Goal: Task Accomplishment & Management: Use online tool/utility

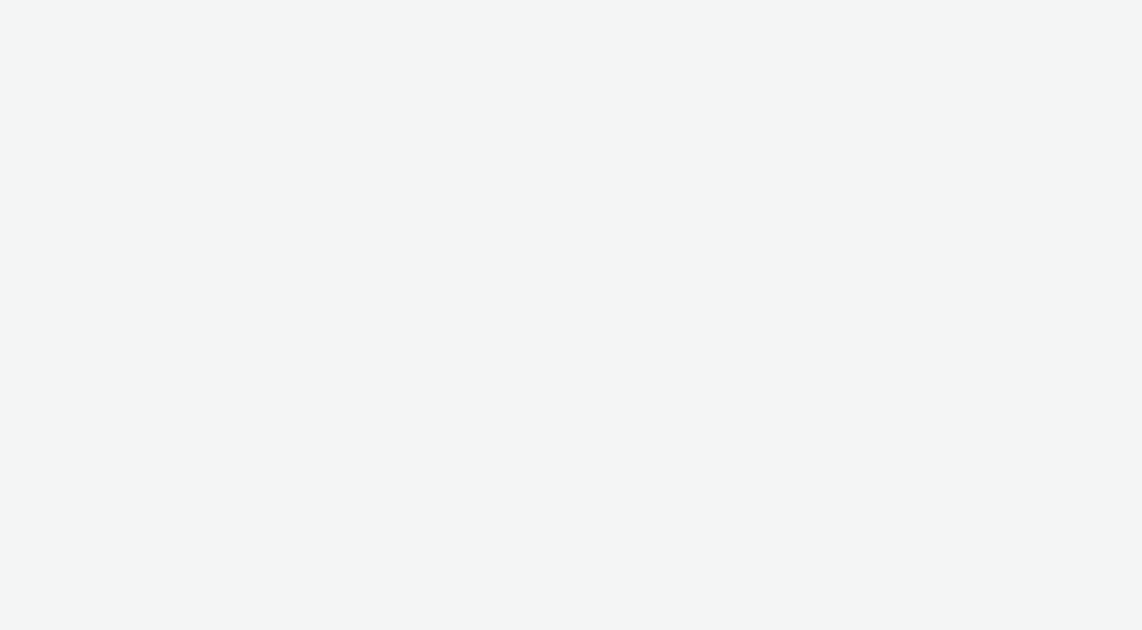
select select "7d7b5aff-eb10-49ff-9fb4-161712d76f47"
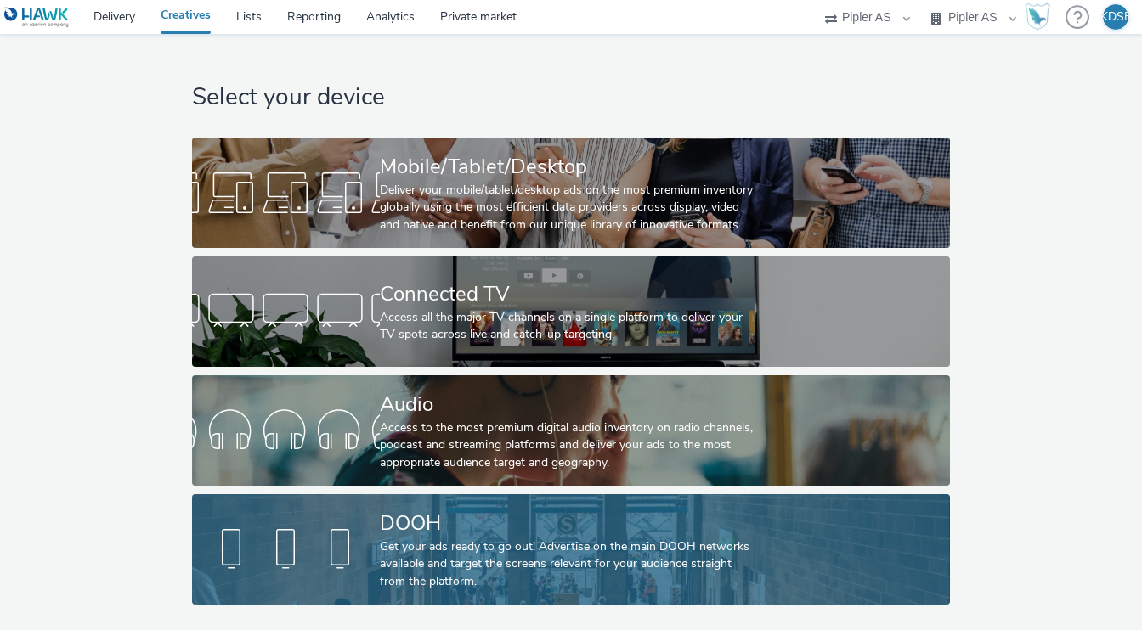
click at [528, 556] on div "Get your ads ready to go out! Advertise on the main DOOH networks available and…" at bounding box center [567, 565] width 375 height 52
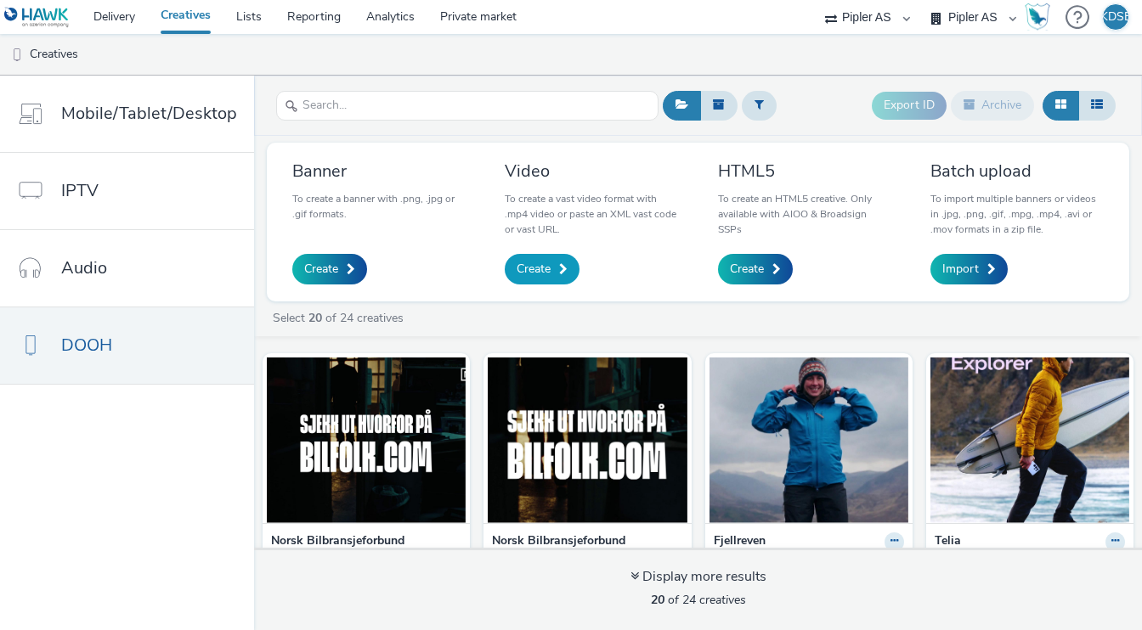
click at [561, 279] on link "Create" at bounding box center [542, 269] width 75 height 31
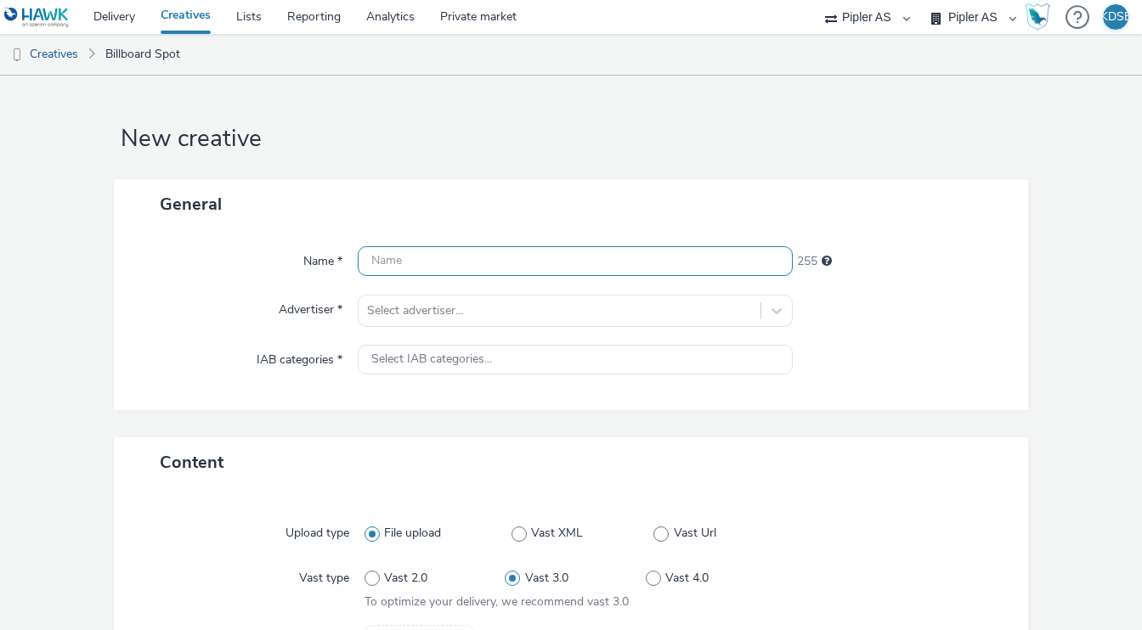
click at [562, 268] on input "text" at bounding box center [576, 261] width 436 height 30
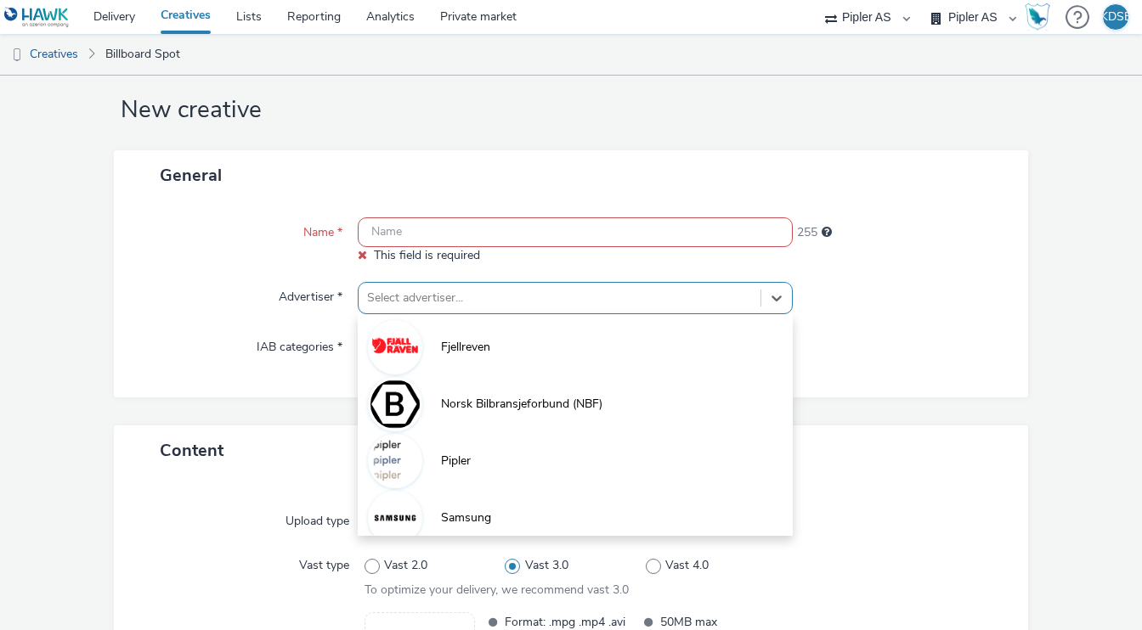
click at [527, 313] on div "option Fjellreven focused, 1 of 6. 6 results available. Use Up and Down to choo…" at bounding box center [576, 298] width 436 height 32
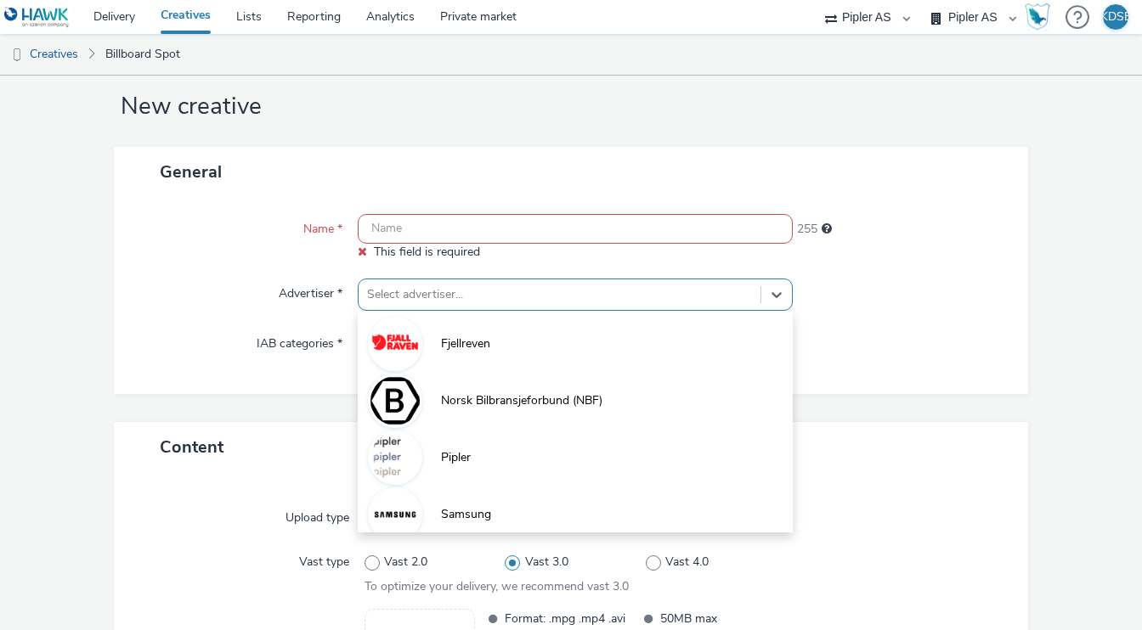
scroll to position [32, 0]
click at [916, 224] on div "255" at bounding box center [900, 226] width 217 height 24
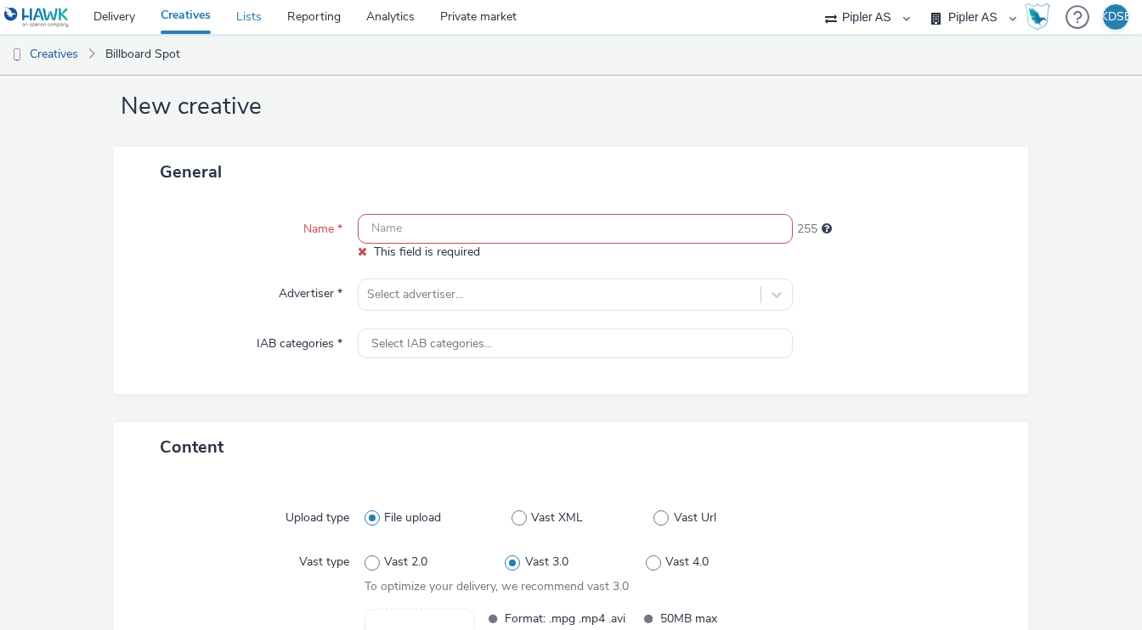
click at [251, 18] on link "Lists" at bounding box center [248, 17] width 51 height 34
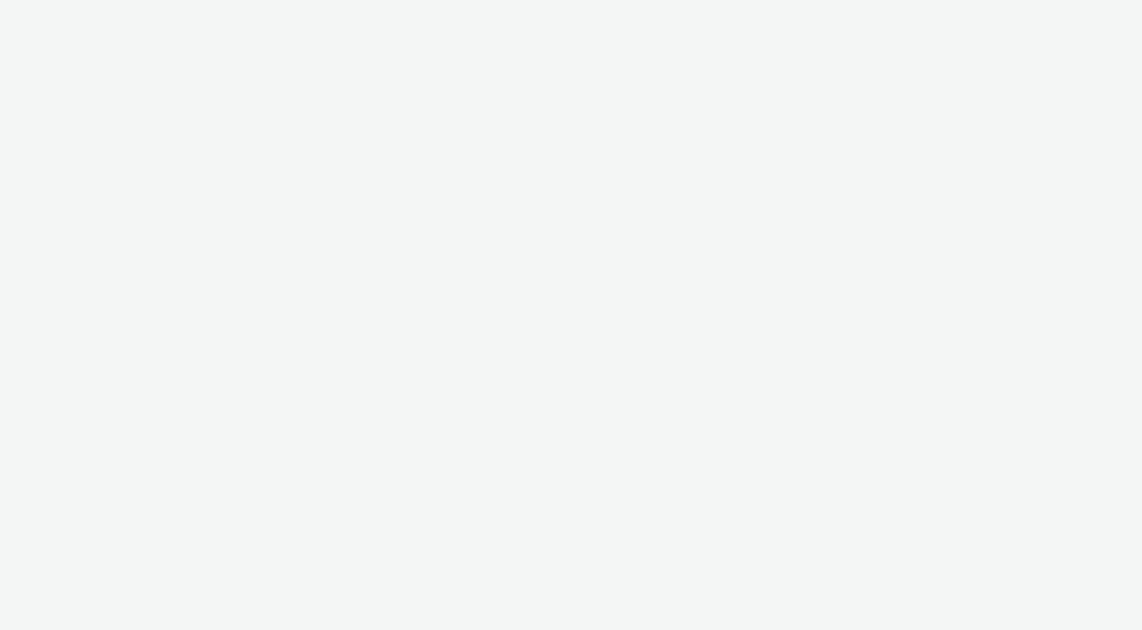
select select "7d7b5aff-eb10-49ff-9fb4-161712d76f47"
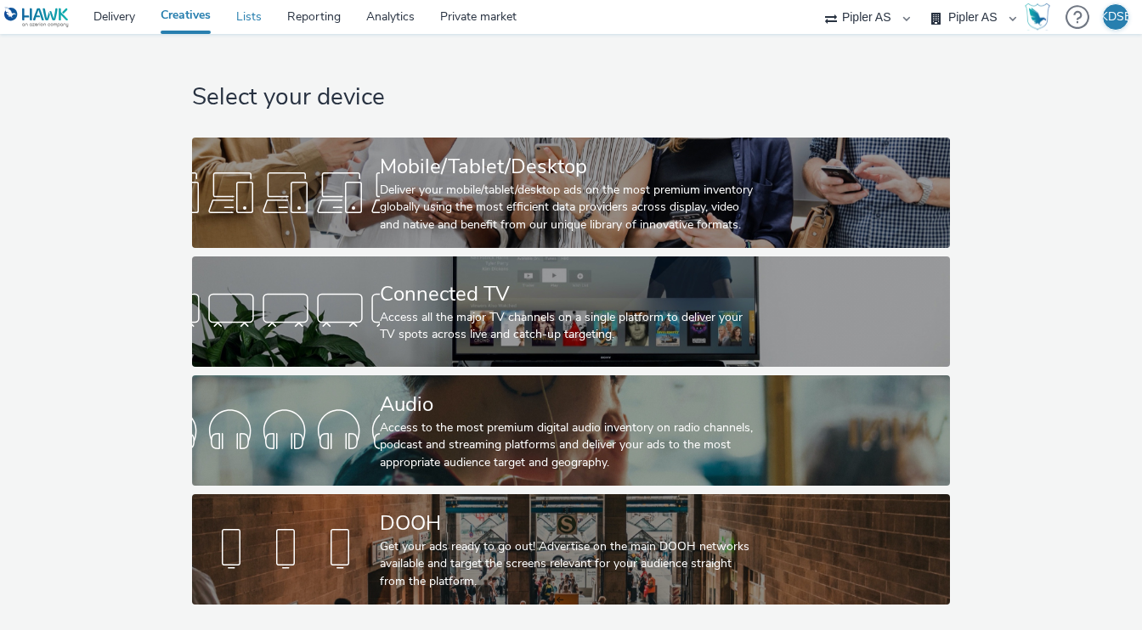
click at [251, 15] on link "Lists" at bounding box center [248, 17] width 51 height 34
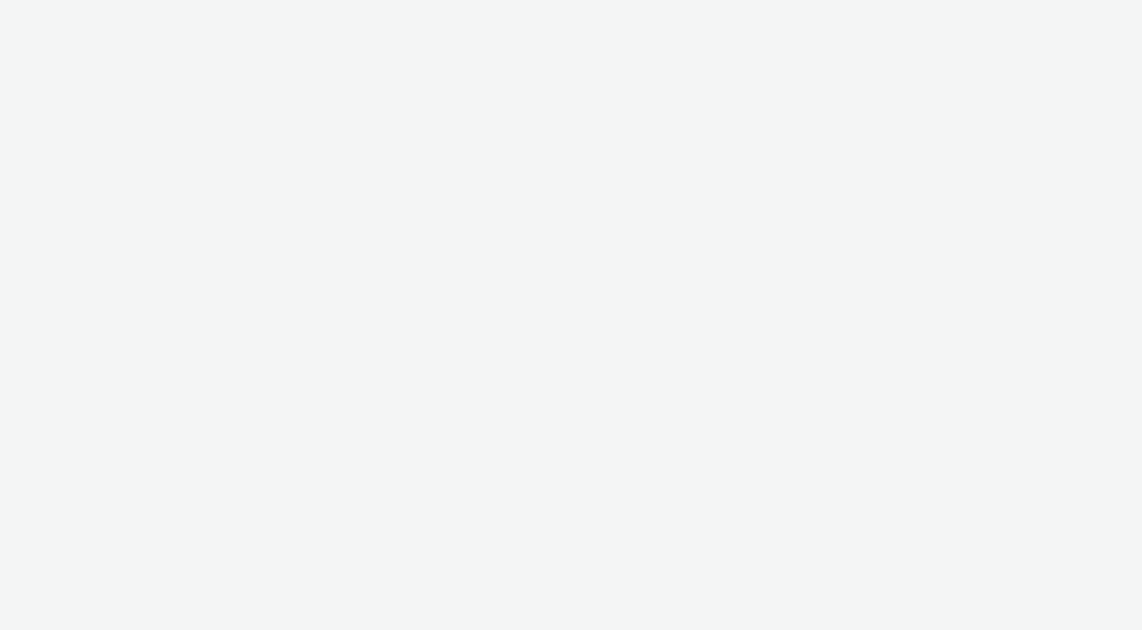
select select "7d7b5aff-eb10-49ff-9fb4-161712d76f47"
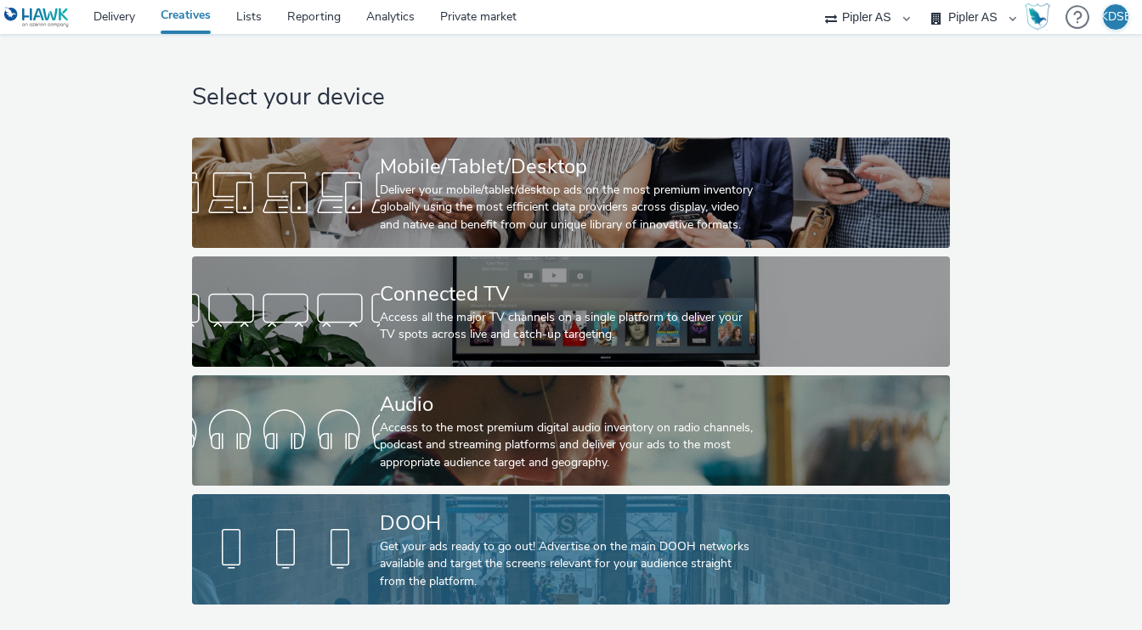
click at [531, 532] on div "DOOH" at bounding box center [567, 524] width 375 height 30
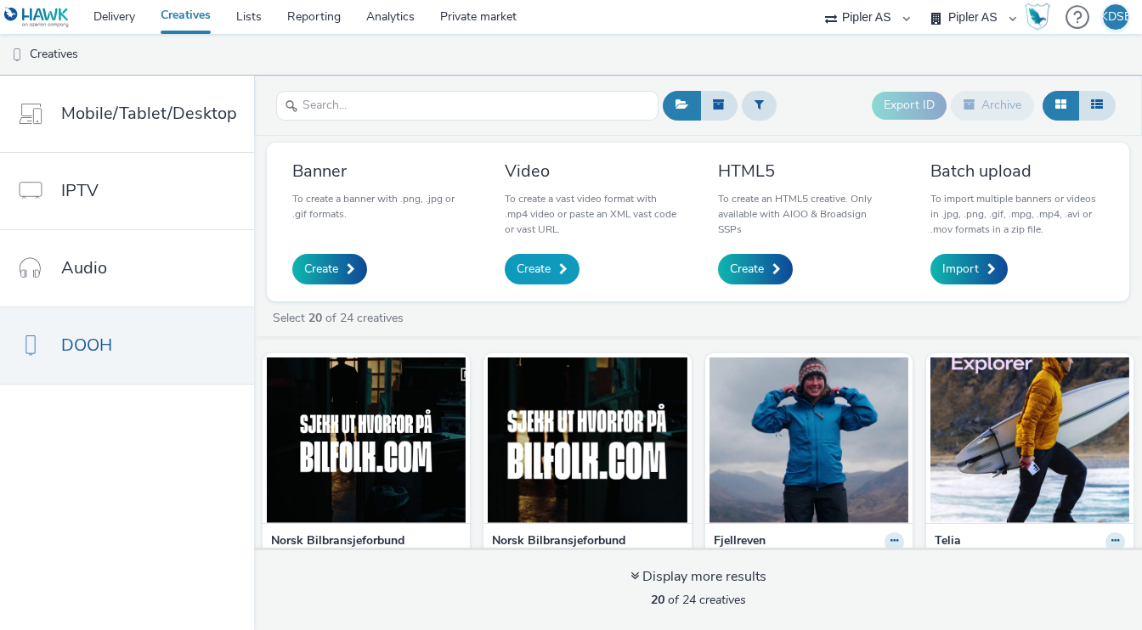
click at [559, 272] on span at bounding box center [563, 269] width 8 height 12
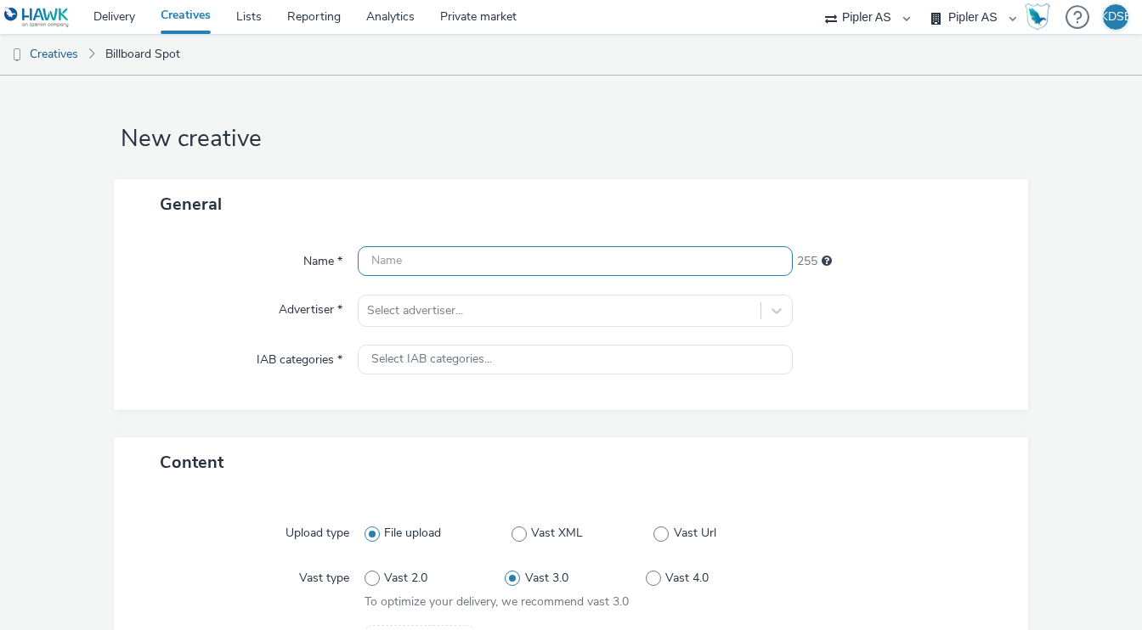
click at [537, 263] on input "text" at bounding box center [576, 261] width 436 height 30
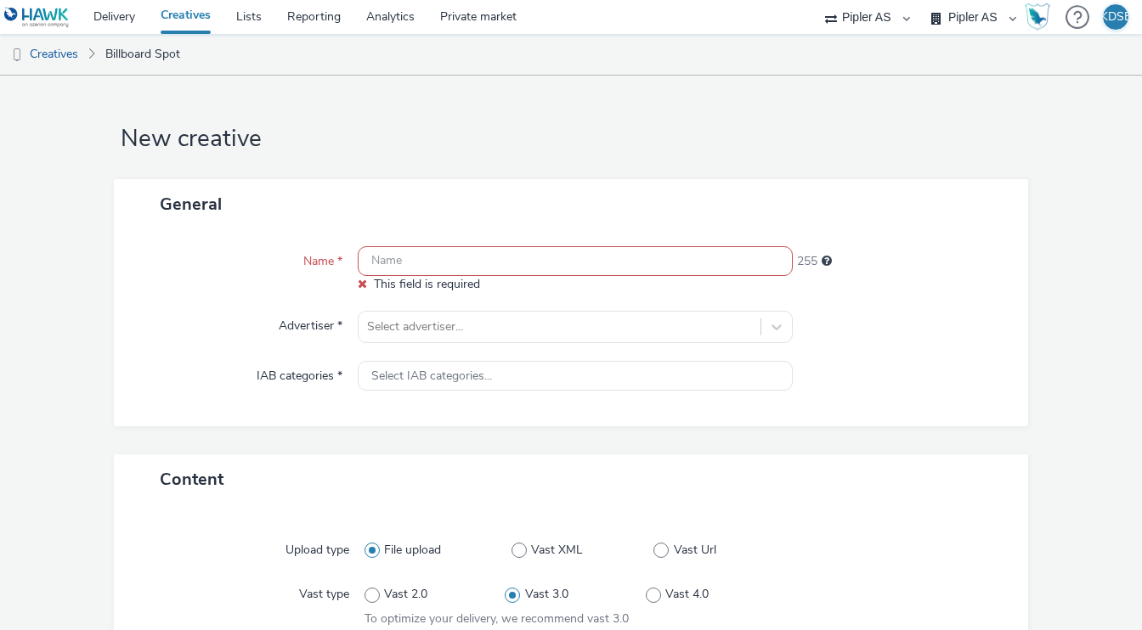
paste input "Utendørs-10sek-adshell-fot.mp4"
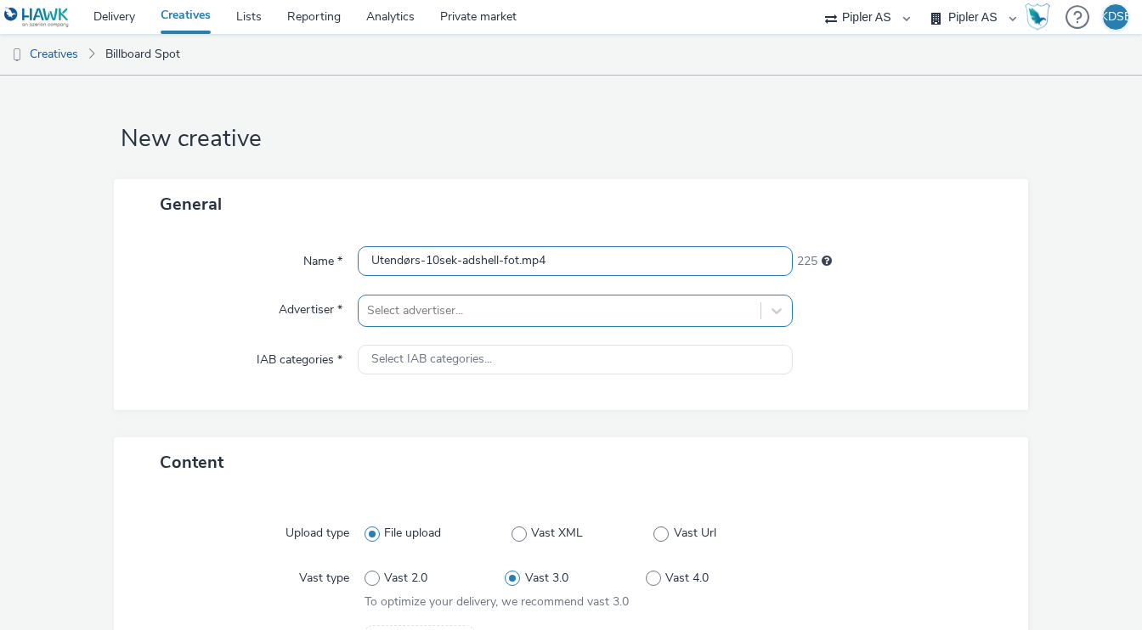
type input "Utendørs-10sek-adshell-fot.mp4"
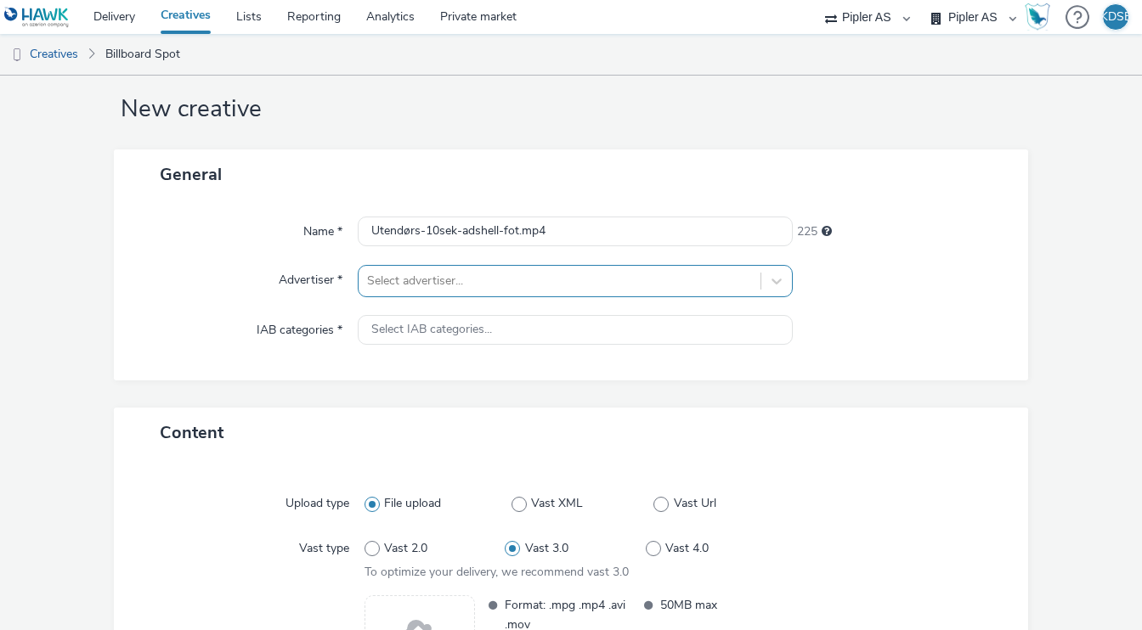
click at [465, 297] on div "Select advertiser..." at bounding box center [576, 281] width 436 height 32
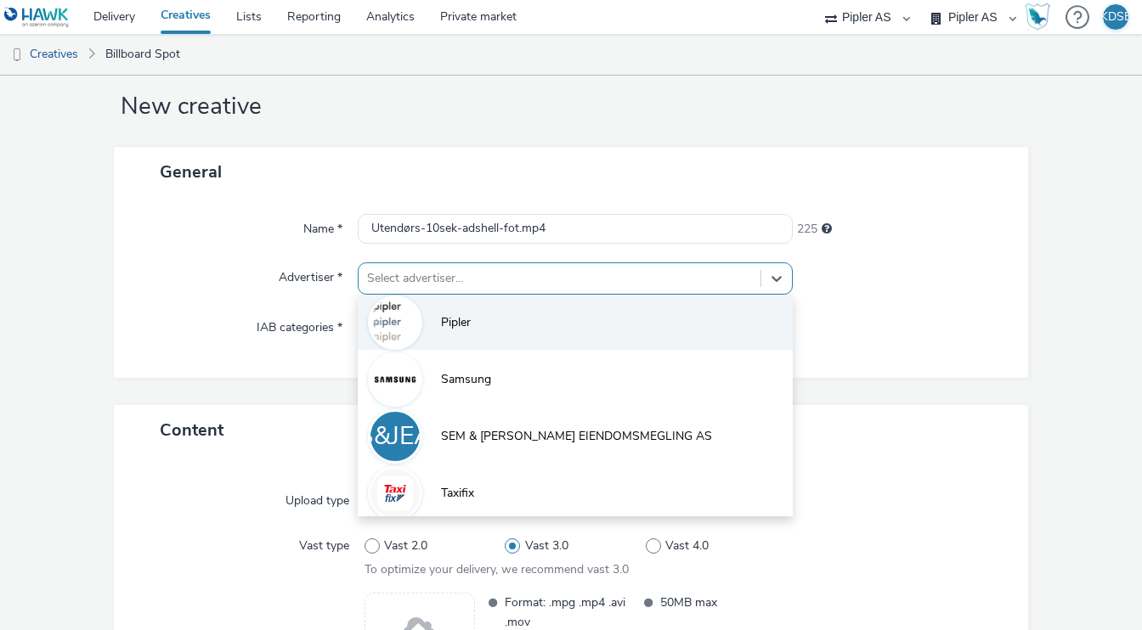
scroll to position [183, 0]
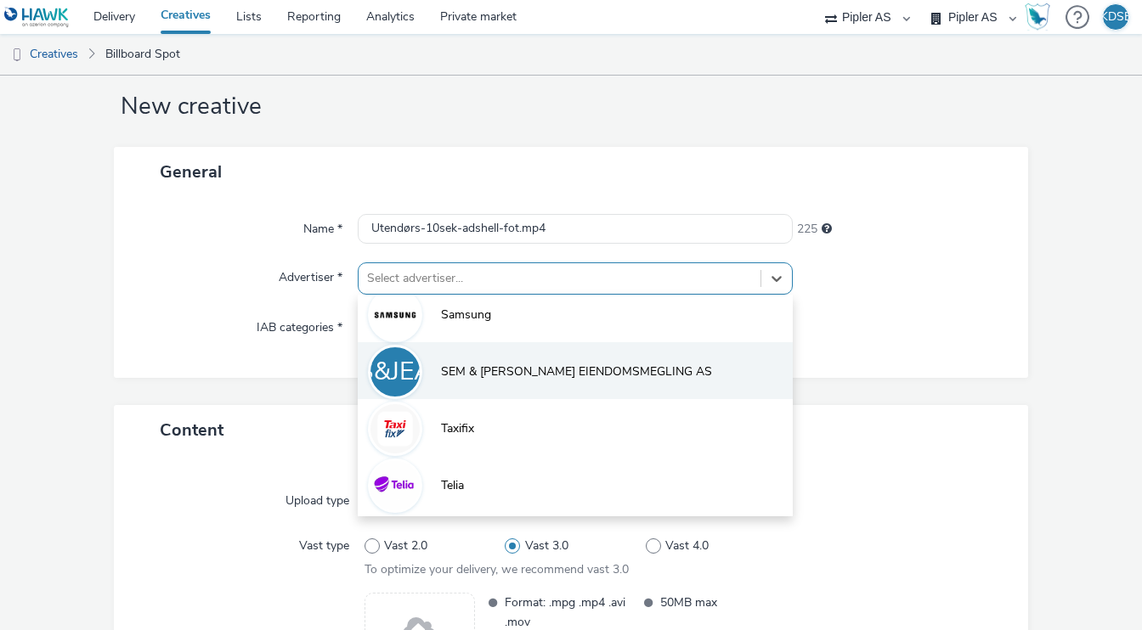
click at [485, 375] on span "SEM & JOHNSEN EIENDOMSMEGLING AS" at bounding box center [576, 372] width 271 height 17
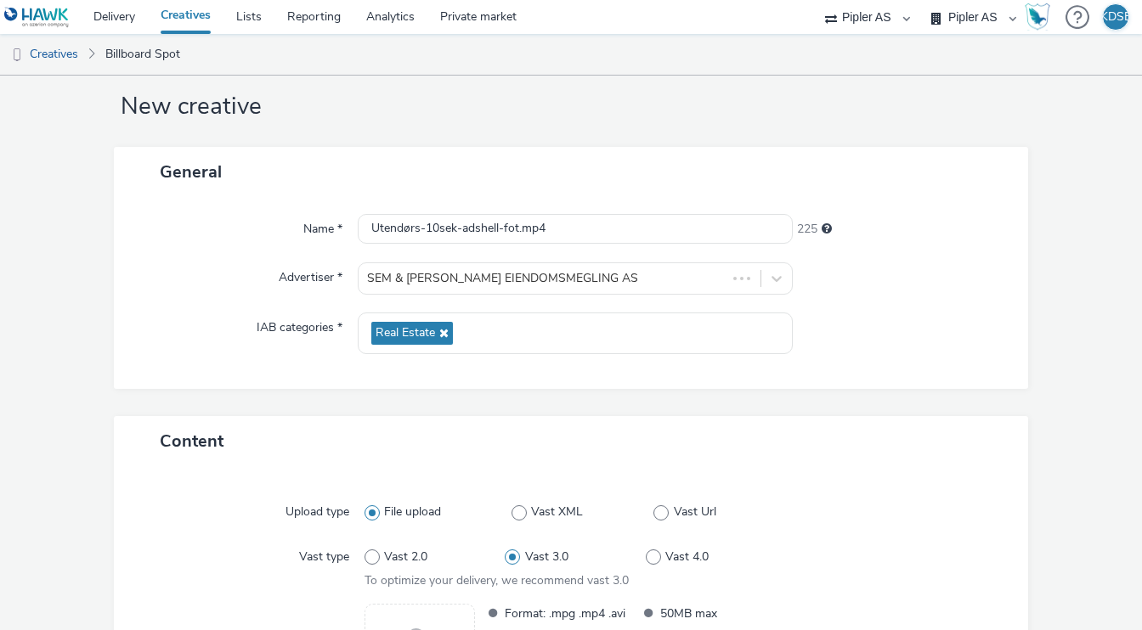
click at [367, 359] on div "Name * Utendørs-10sek-adshell-fot.mp4 225 Advertiser * SEM & JOHNSEN EIENDOMSME…" at bounding box center [570, 293] width 913 height 192
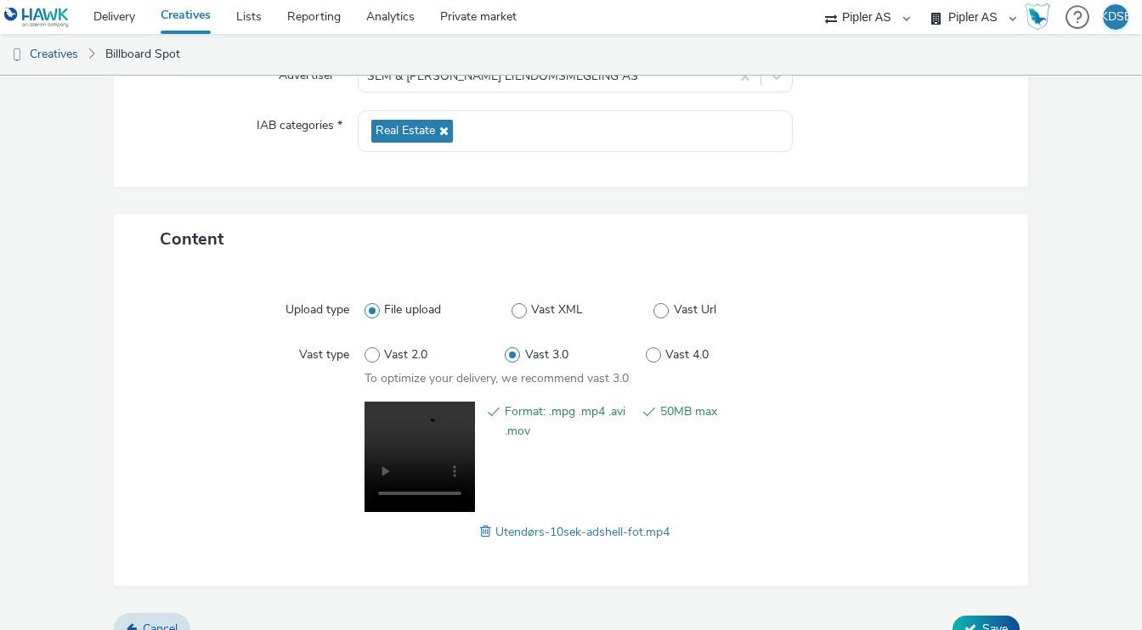
scroll to position [260, 0]
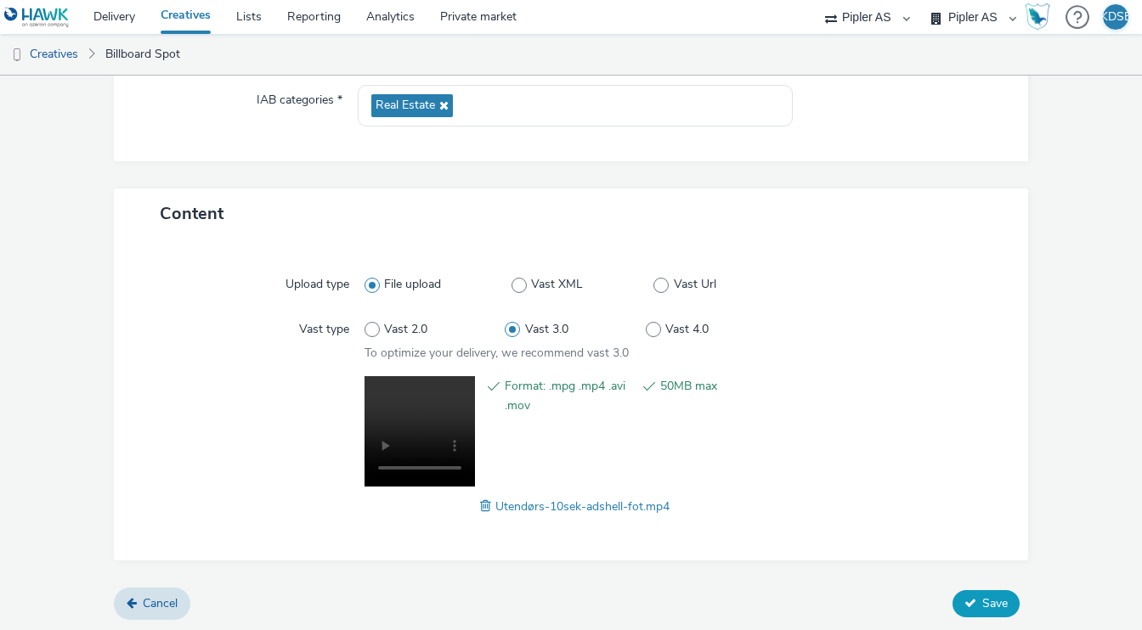
click at [978, 599] on button "Save" at bounding box center [985, 603] width 67 height 27
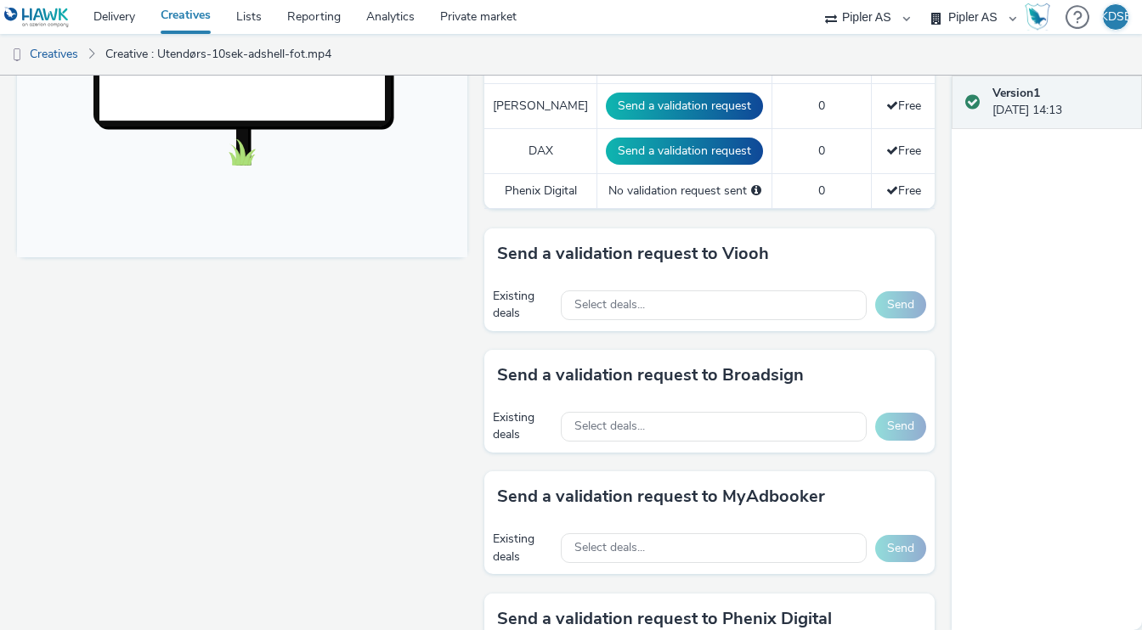
scroll to position [637, 0]
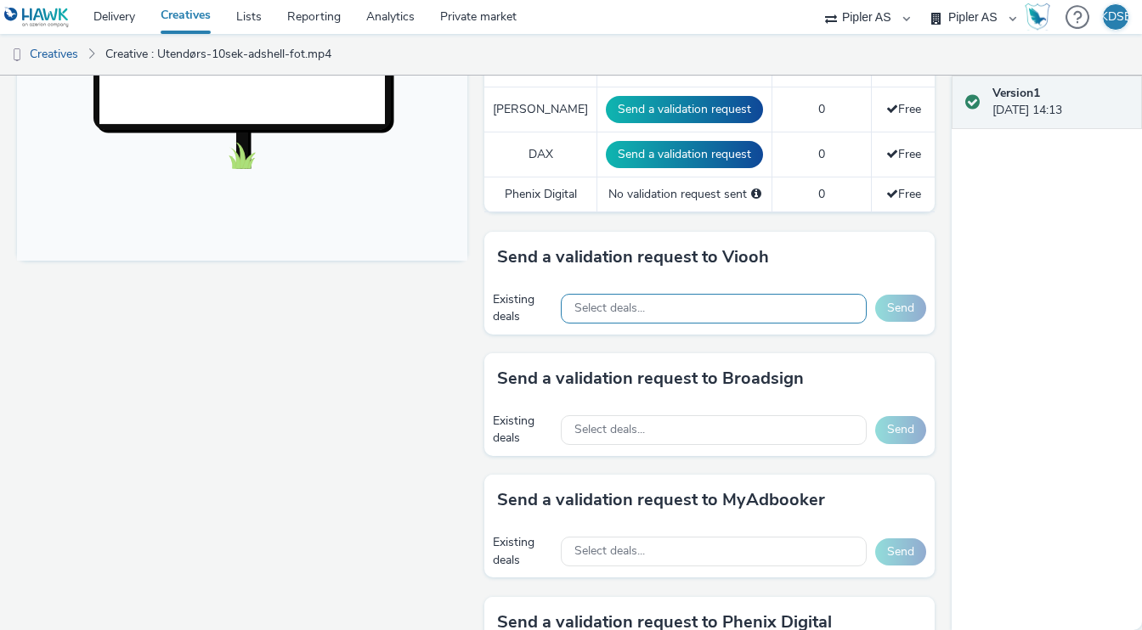
click at [615, 305] on span "Select deals..." at bounding box center [609, 309] width 71 height 14
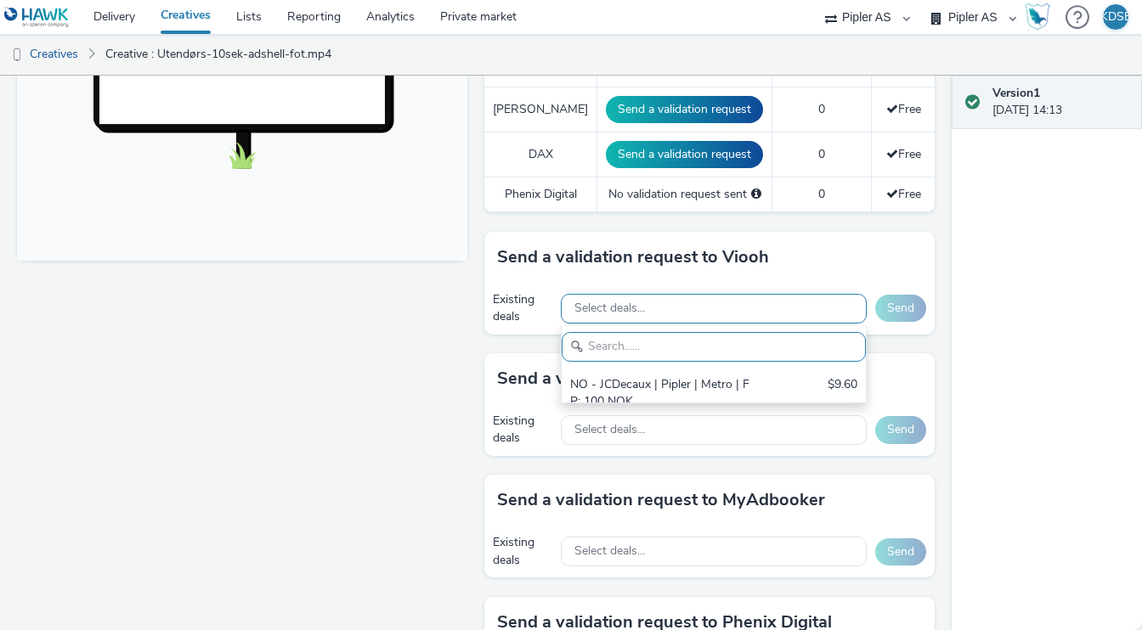
scroll to position [19, 0]
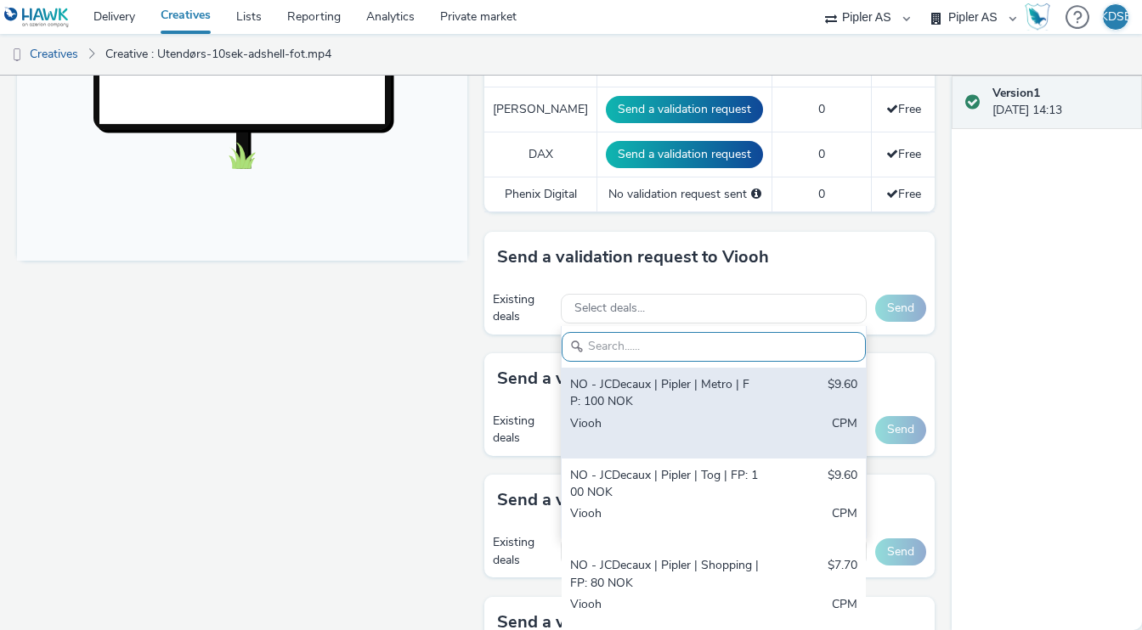
click at [842, 386] on div "$9.60" at bounding box center [842, 393] width 30 height 35
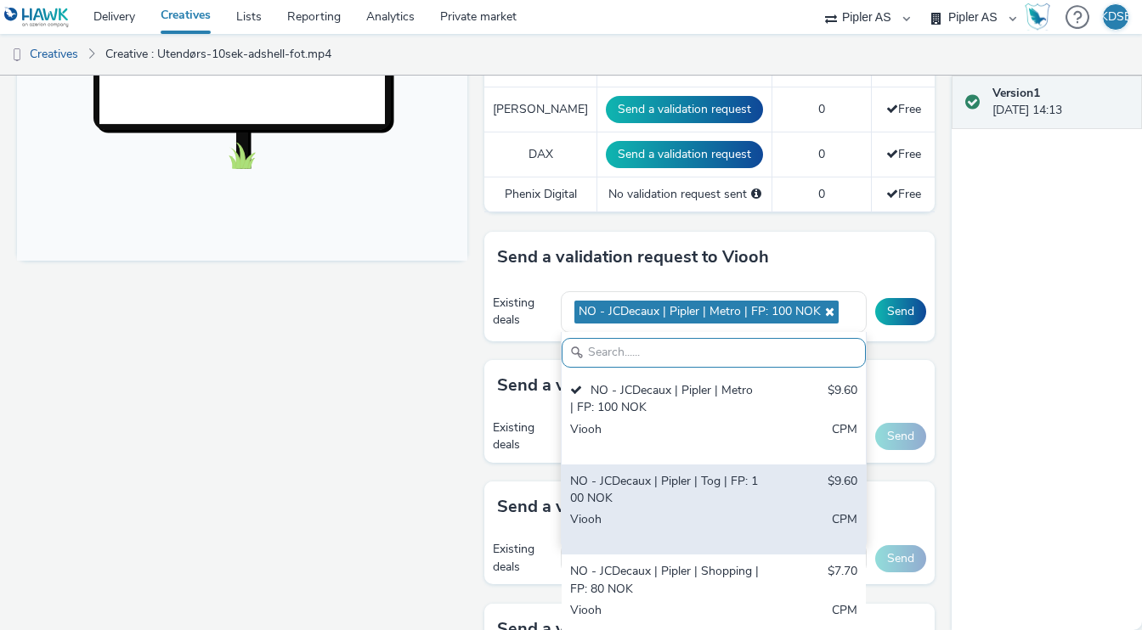
click at [715, 483] on div "NO - JCDecaux | Pipler | Tog | FP: 100 NOK" at bounding box center [664, 490] width 189 height 35
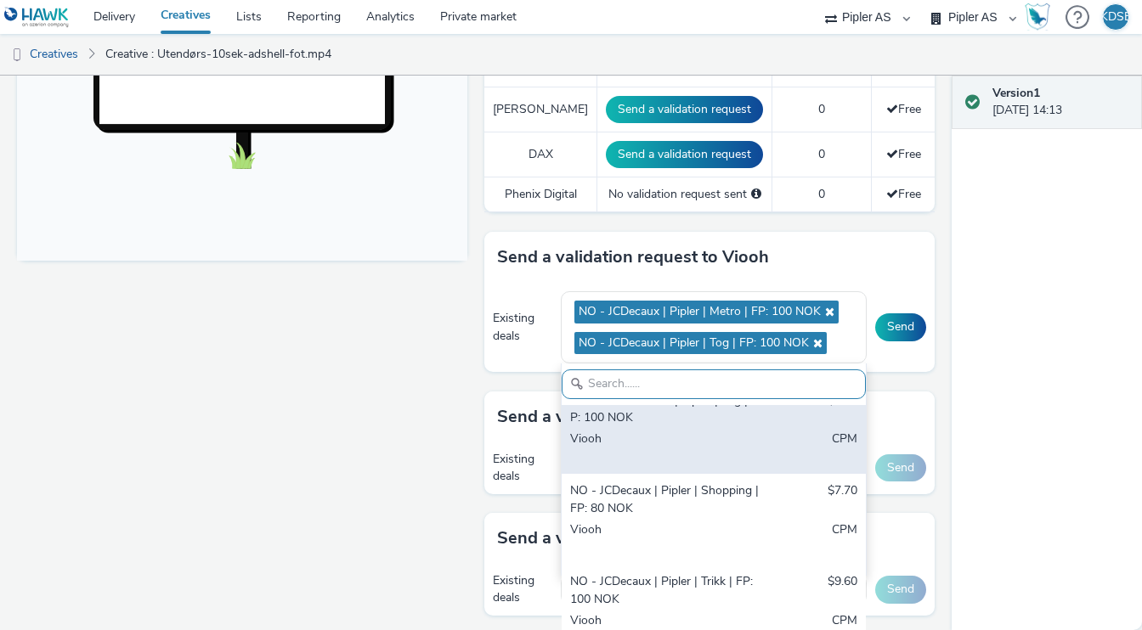
click at [708, 503] on div "NO - JCDecaux | Pipler | Shopping | FP: 80 NOK" at bounding box center [664, 499] width 189 height 35
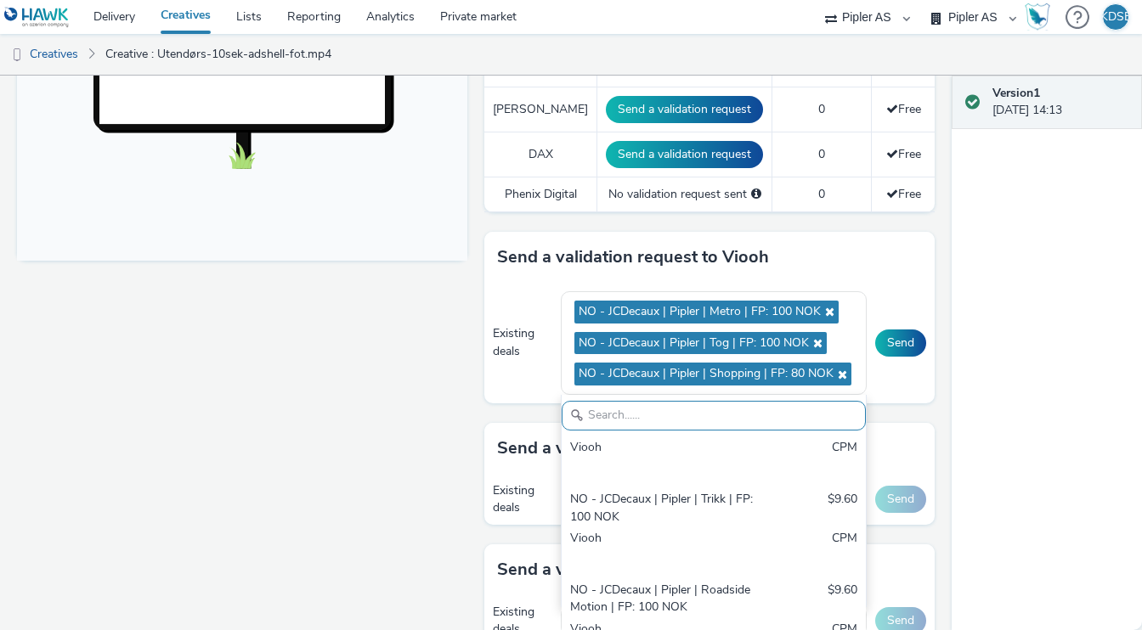
click at [708, 503] on div "NO - JCDecaux | Pipler | Trikk | FP: 100 NOK" at bounding box center [664, 508] width 189 height 35
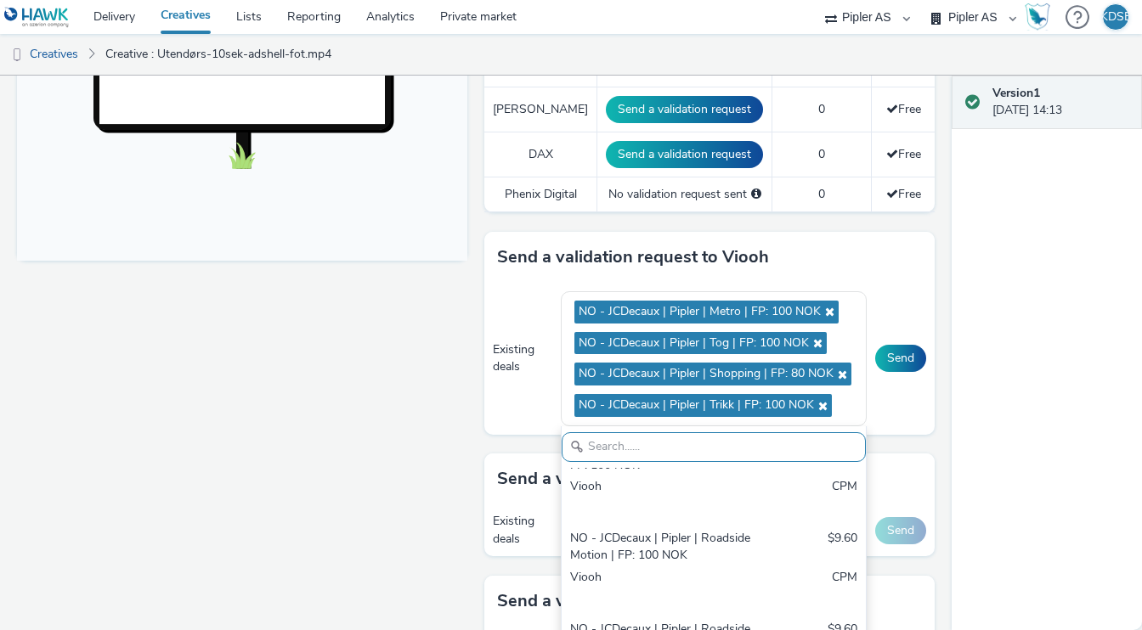
scroll to position [324, 0]
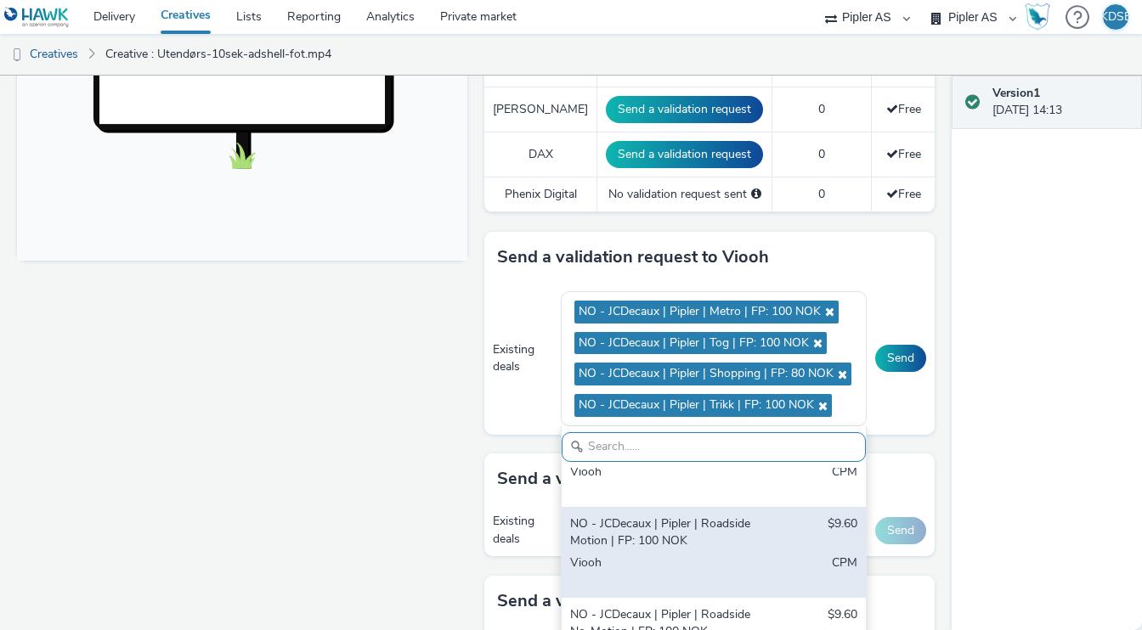
click at [718, 567] on div "Viooh" at bounding box center [664, 572] width 189 height 35
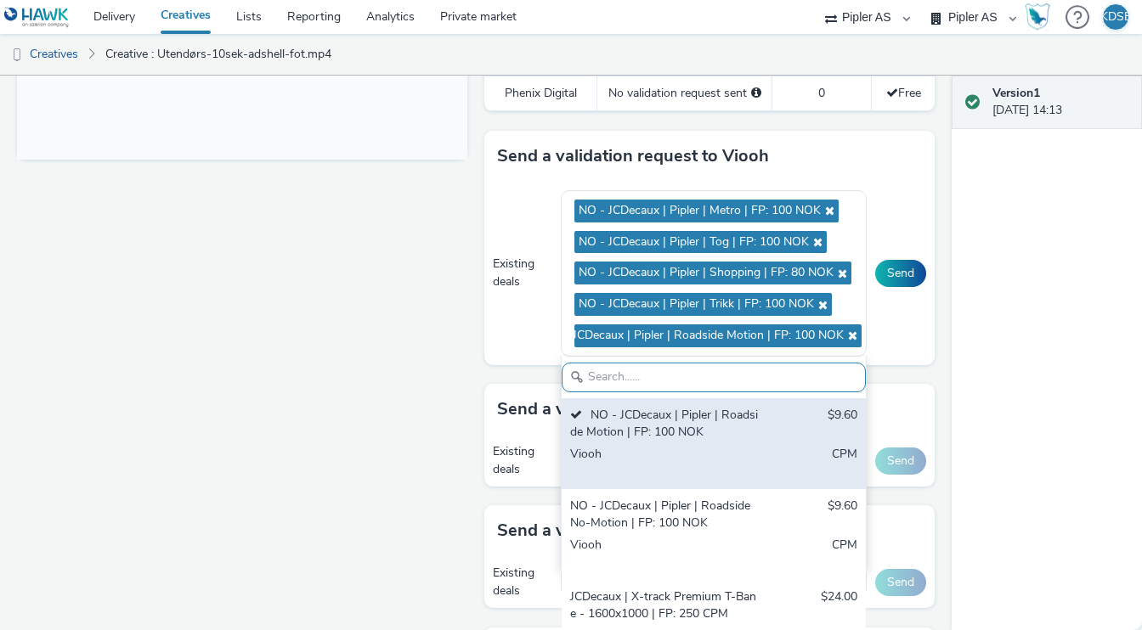
scroll to position [740, 0]
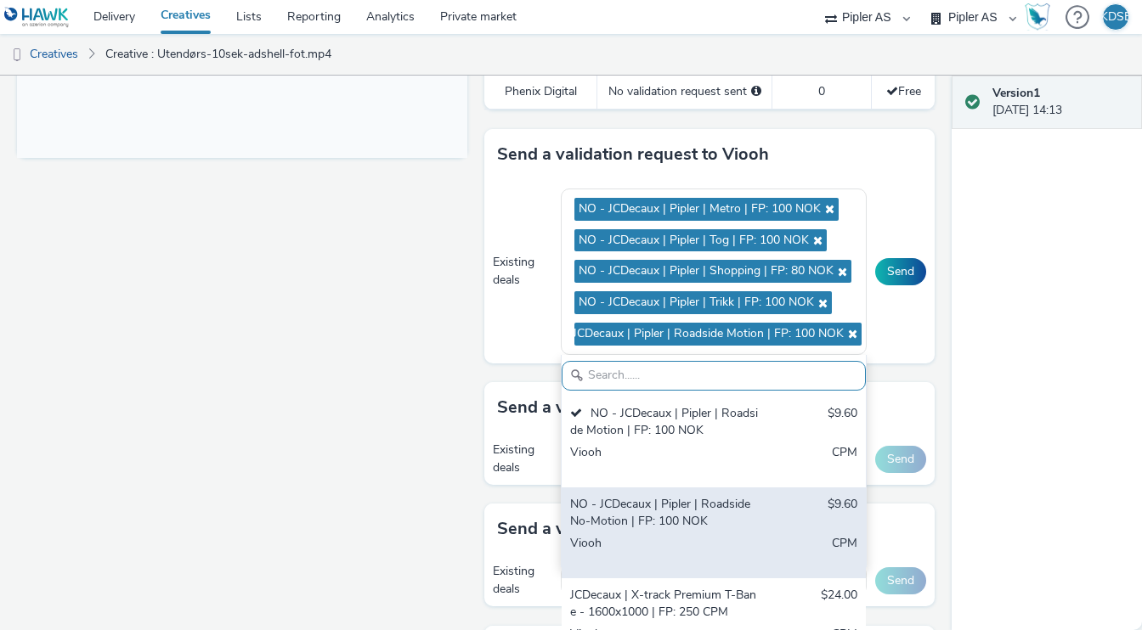
click at [723, 522] on div "NO - JCDecaux | Pipler | Roadside No-Motion | FP: 100 NOK" at bounding box center [664, 513] width 189 height 35
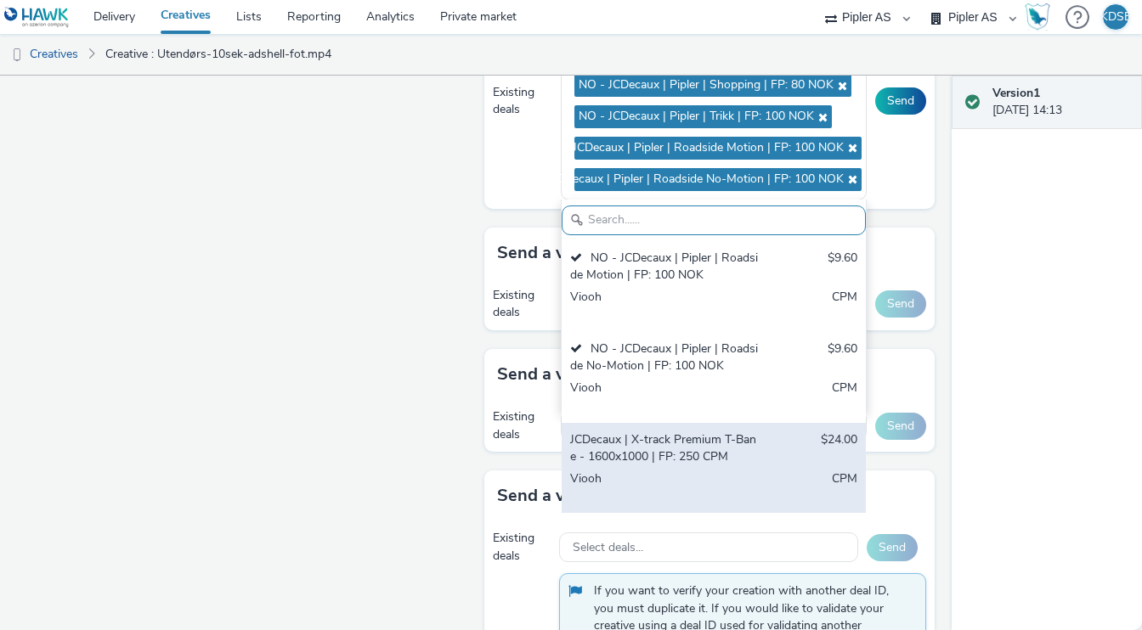
scroll to position [935, 0]
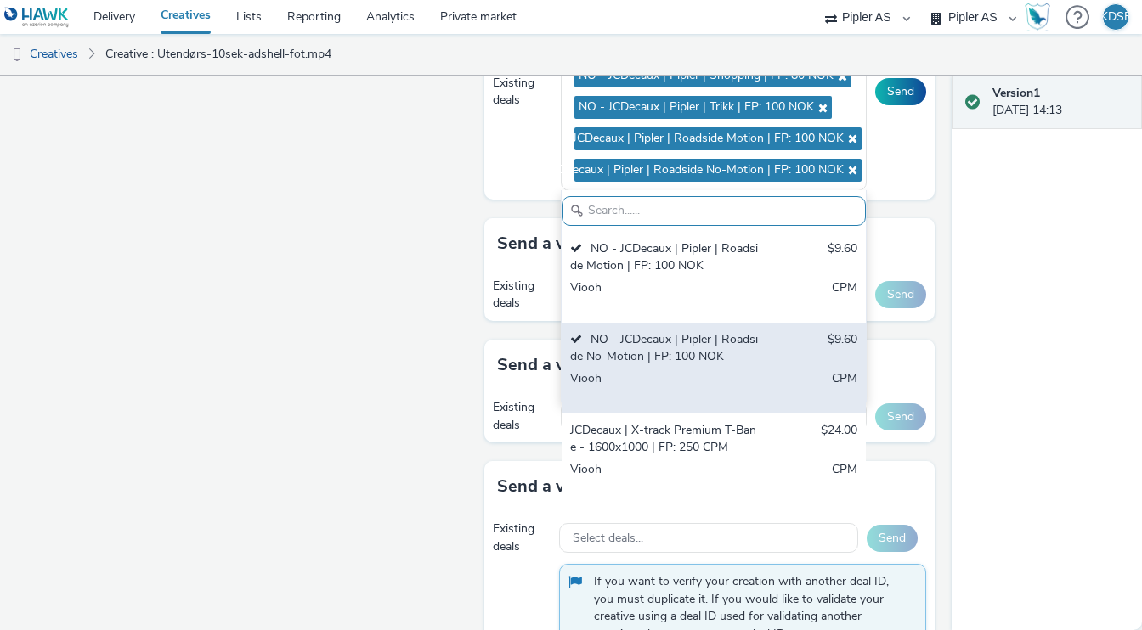
click at [721, 348] on div "NO - JCDecaux | Pipler | Roadside No-Motion | FP: 100 NOK" at bounding box center [664, 348] width 189 height 35
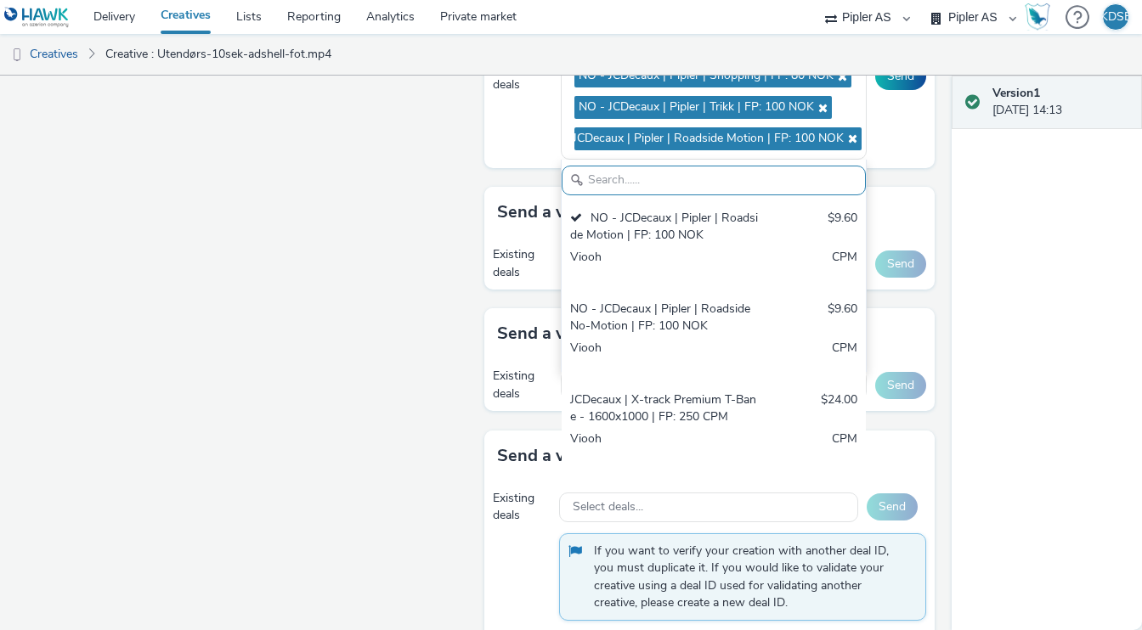
click at [1063, 371] on div "Version 1 07 October 2025, 14:13" at bounding box center [1046, 353] width 190 height 555
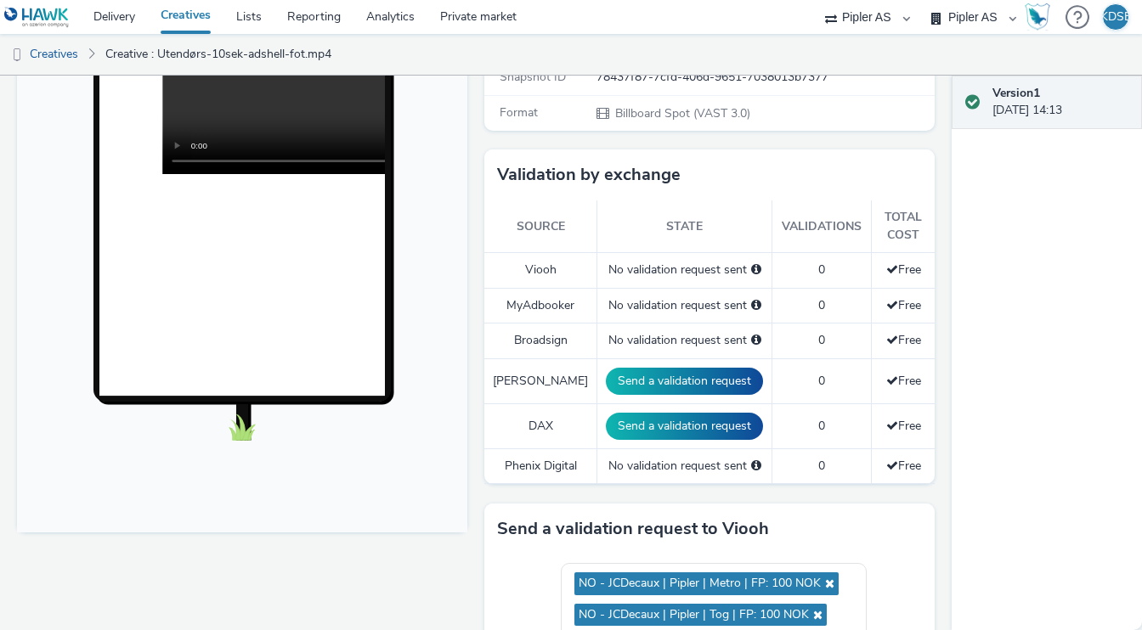
scroll to position [528, 0]
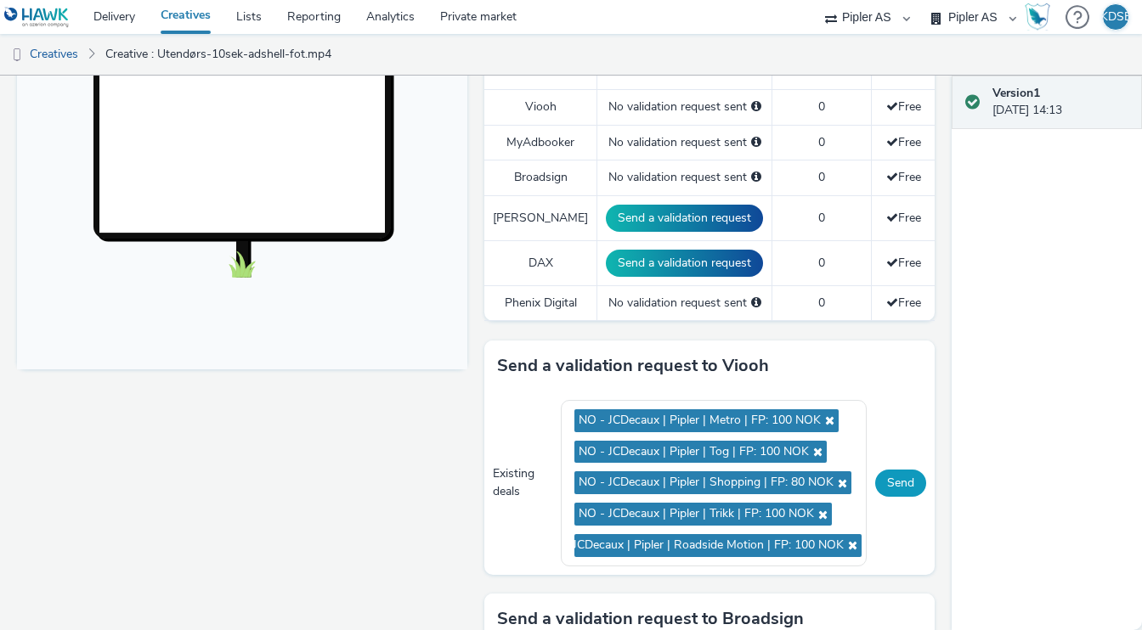
click at [903, 481] on button "Send" at bounding box center [900, 483] width 51 height 27
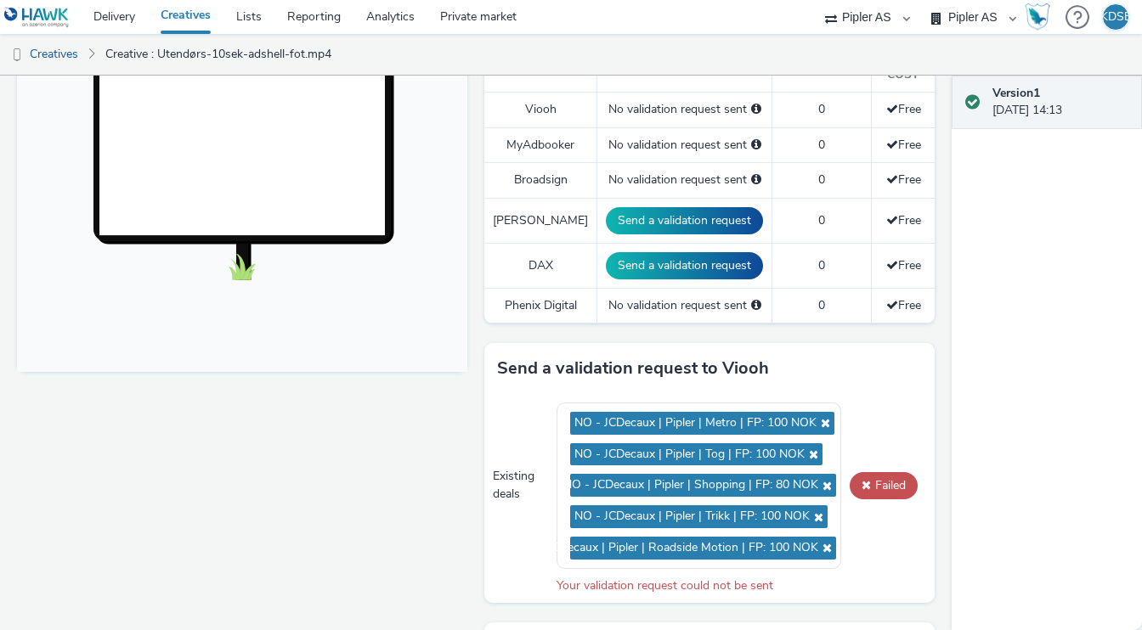
scroll to position [531, 0]
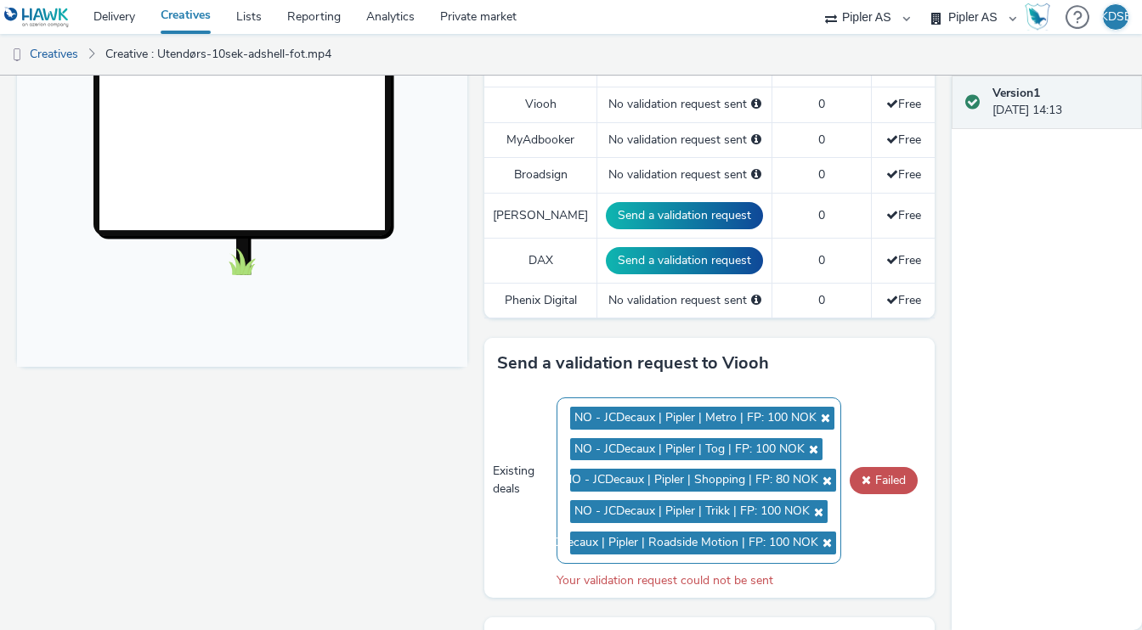
click at [830, 476] on icon at bounding box center [825, 481] width 14 height 12
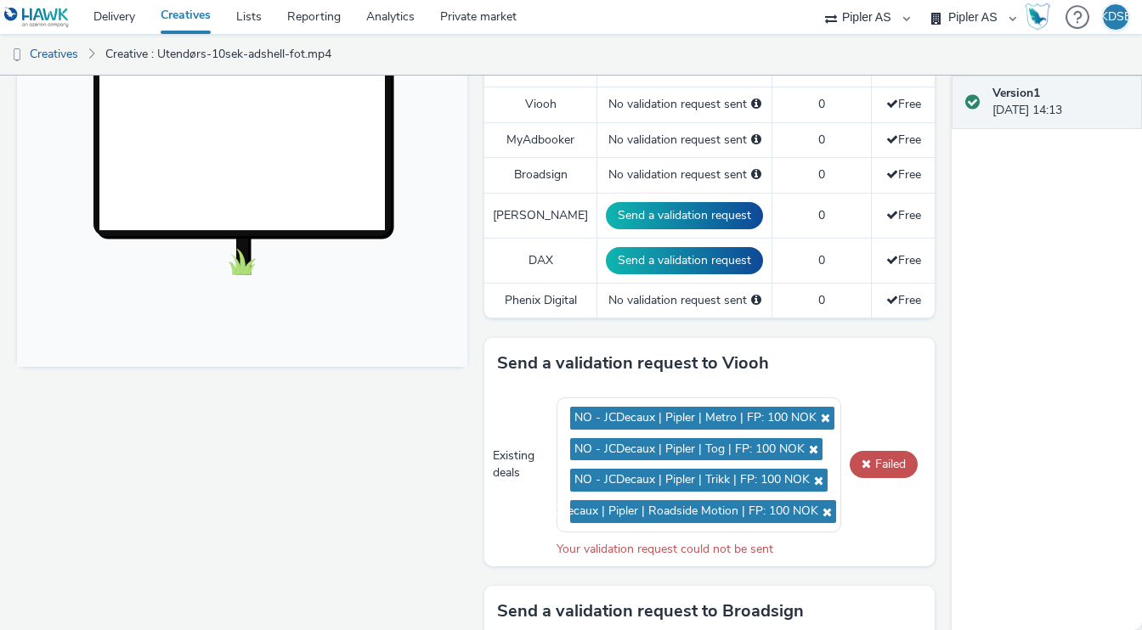
click at [866, 500] on div "Existing deals NO - JCDecaux | Pipler | Metro | FP: 100 NOK NO - JCDecaux | Pip…" at bounding box center [709, 478] width 450 height 178
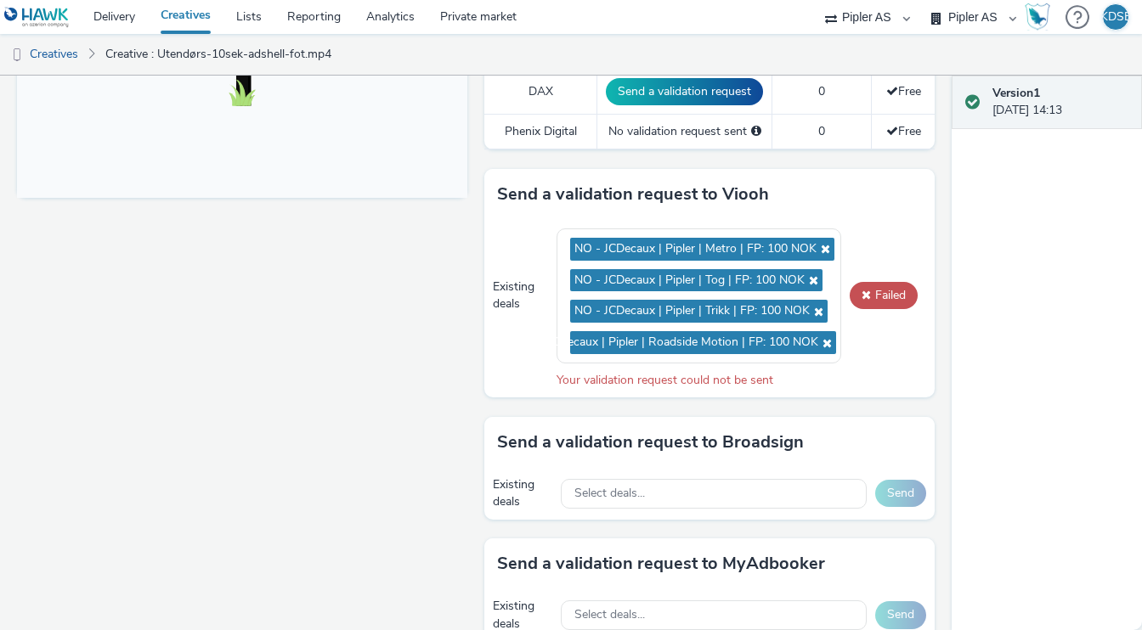
scroll to position [675, 0]
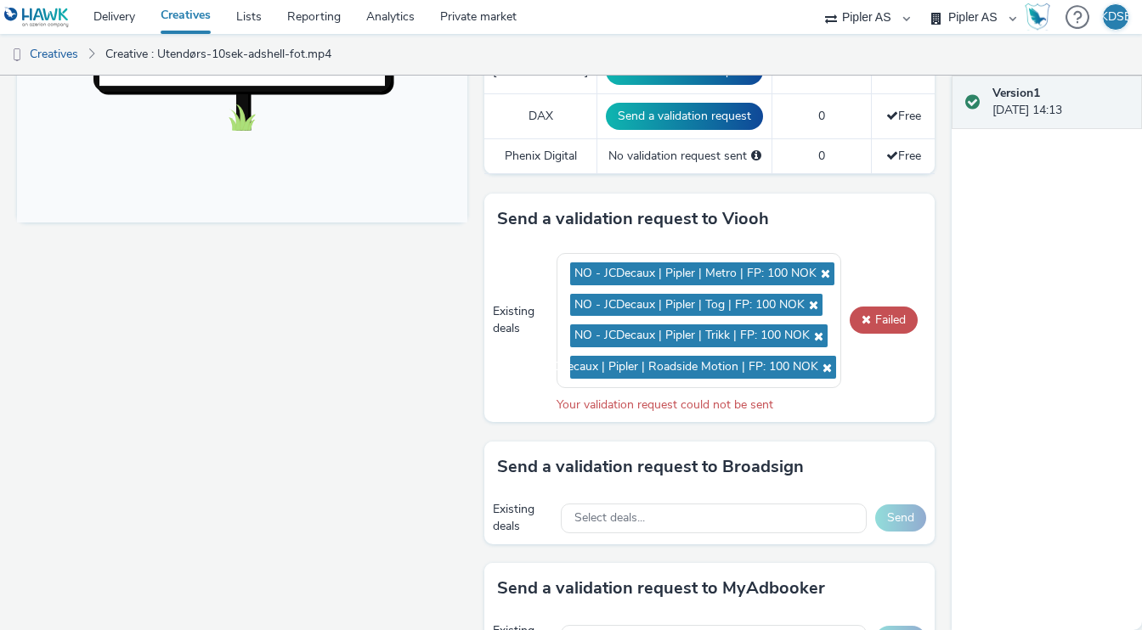
click at [691, 402] on div "Your validation request could not be sent" at bounding box center [740, 405] width 369 height 17
click at [826, 365] on icon at bounding box center [825, 368] width 14 height 12
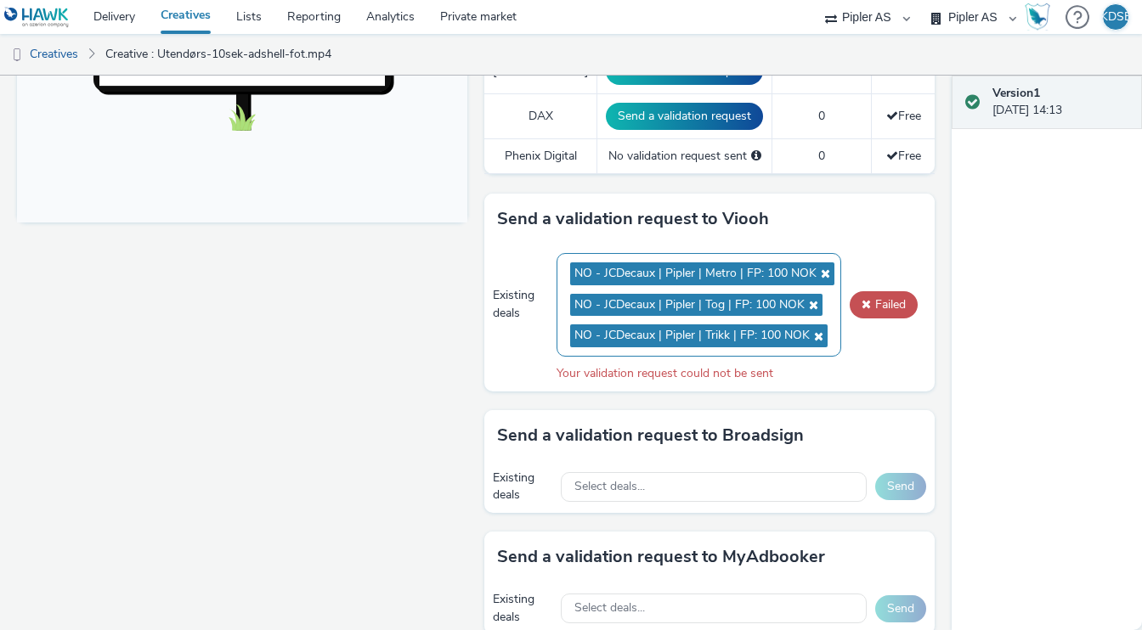
click at [815, 337] on icon at bounding box center [816, 336] width 14 height 12
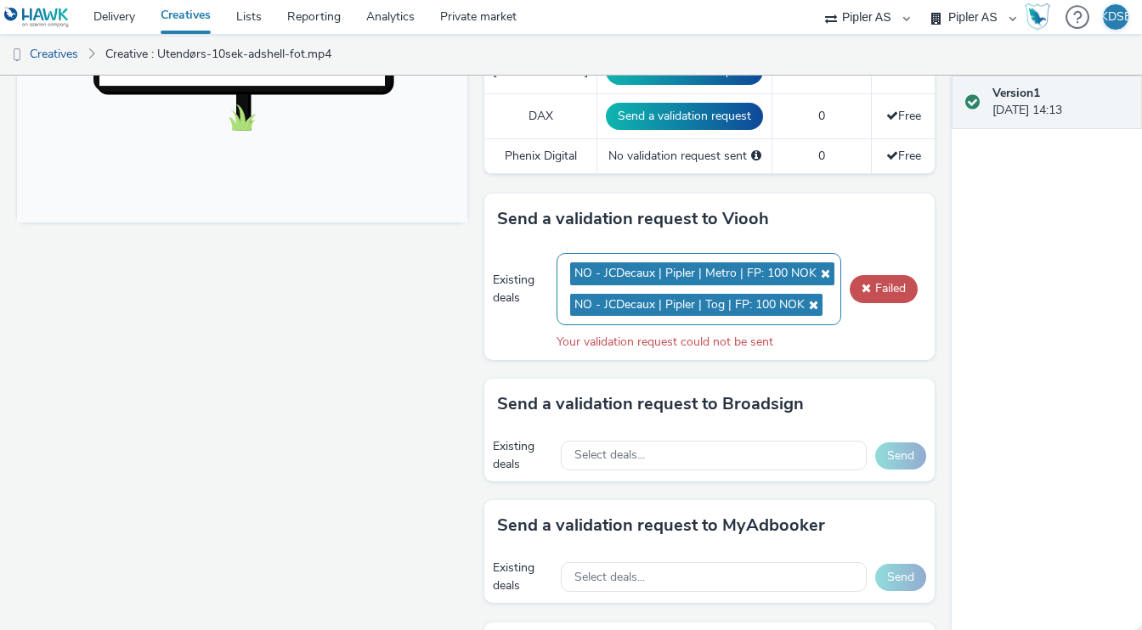
click at [815, 302] on icon at bounding box center [811, 305] width 14 height 12
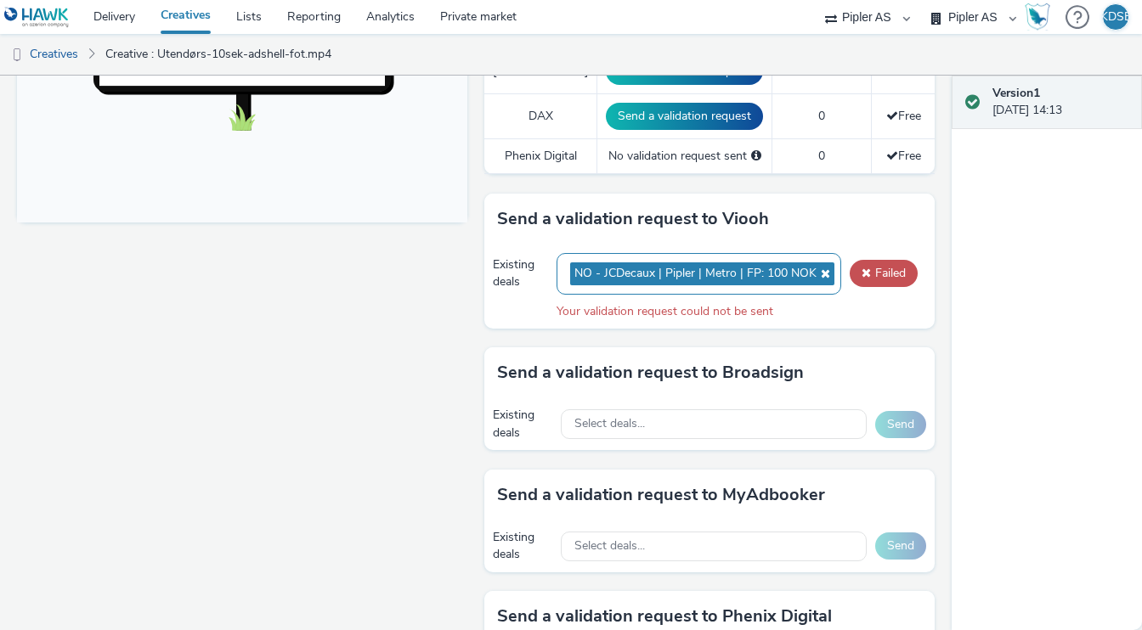
click at [826, 268] on icon at bounding box center [823, 274] width 14 height 12
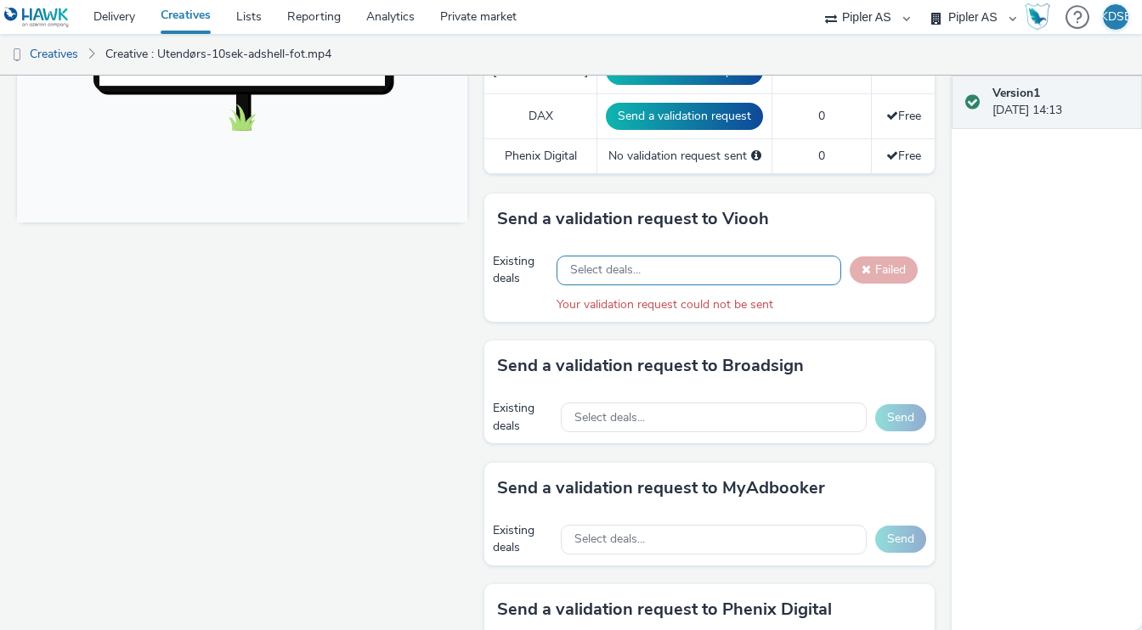
click at [680, 267] on div "Select deals..." at bounding box center [698, 271] width 285 height 30
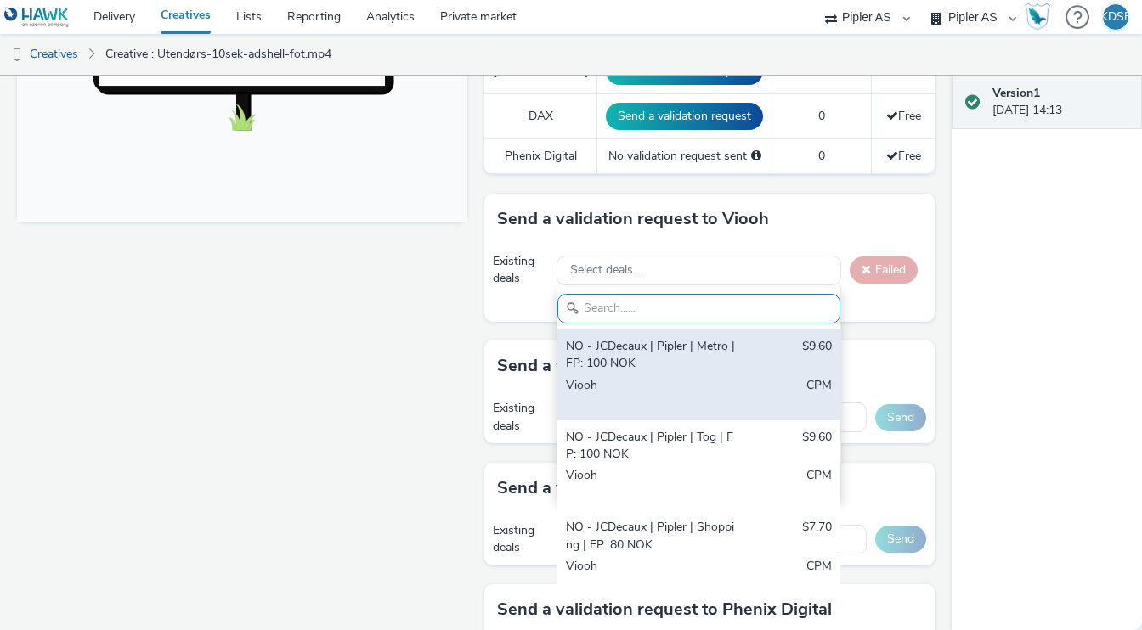
click at [687, 344] on div "NO - JCDecaux | Pipler | Metro | FP: 100 NOK" at bounding box center [653, 355] width 174 height 35
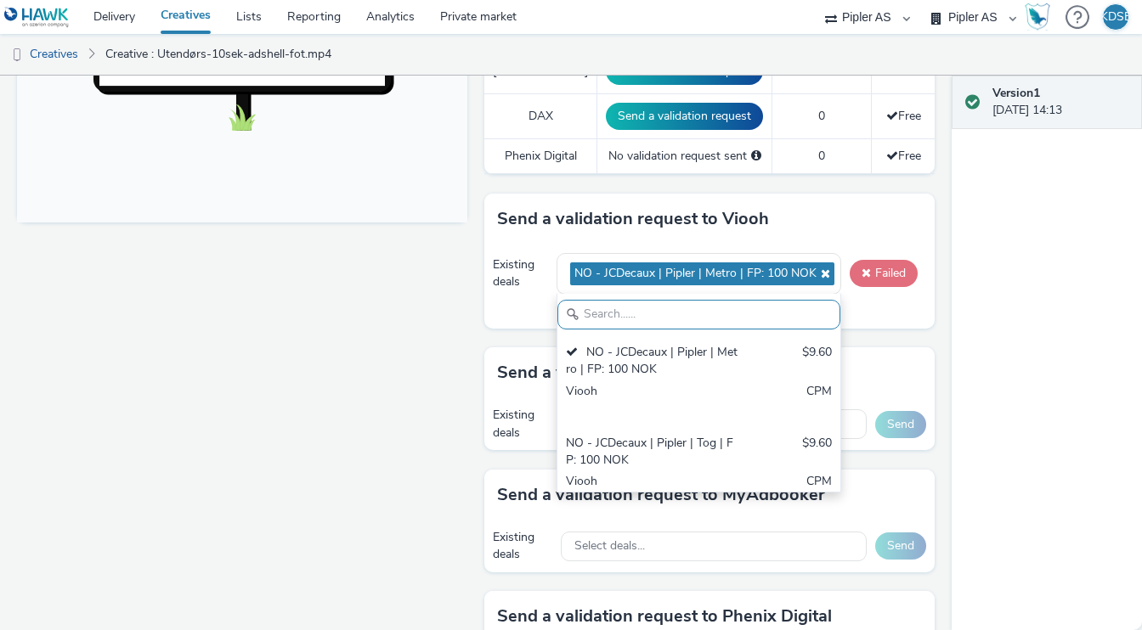
click at [881, 268] on button "Failed" at bounding box center [883, 273] width 68 height 27
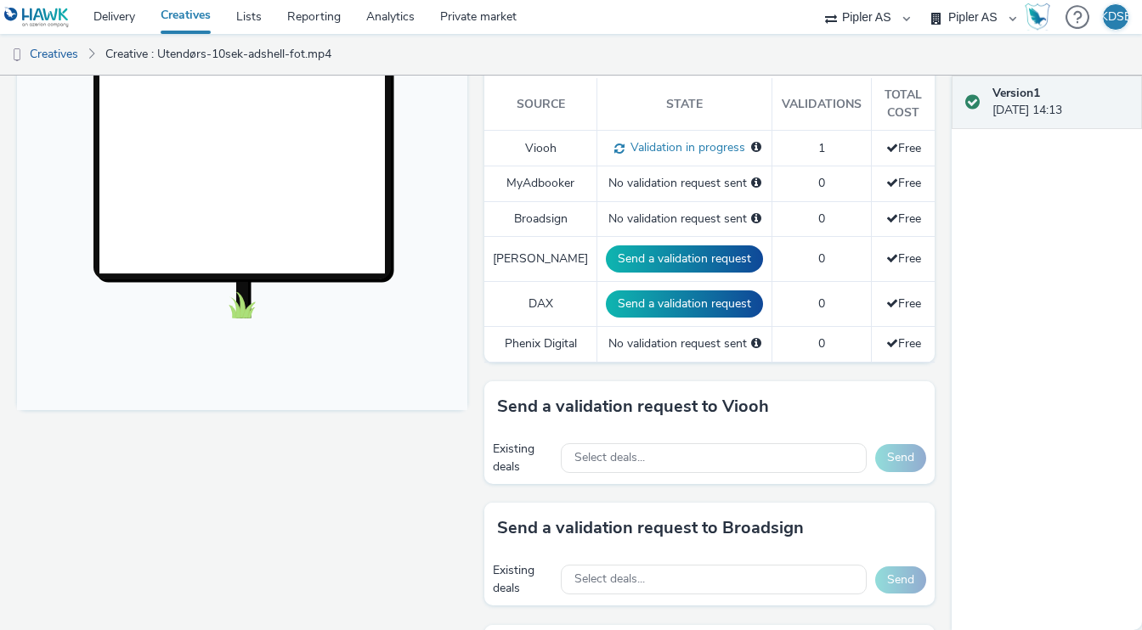
scroll to position [490, 0]
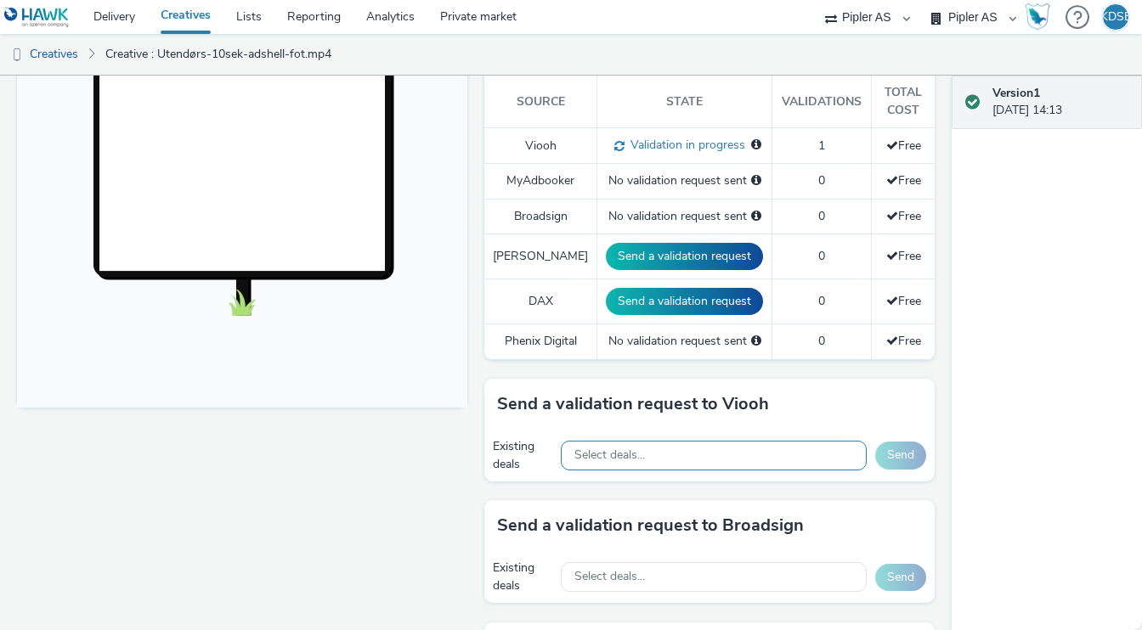
click at [700, 451] on div "Select deals..." at bounding box center [714, 456] width 306 height 30
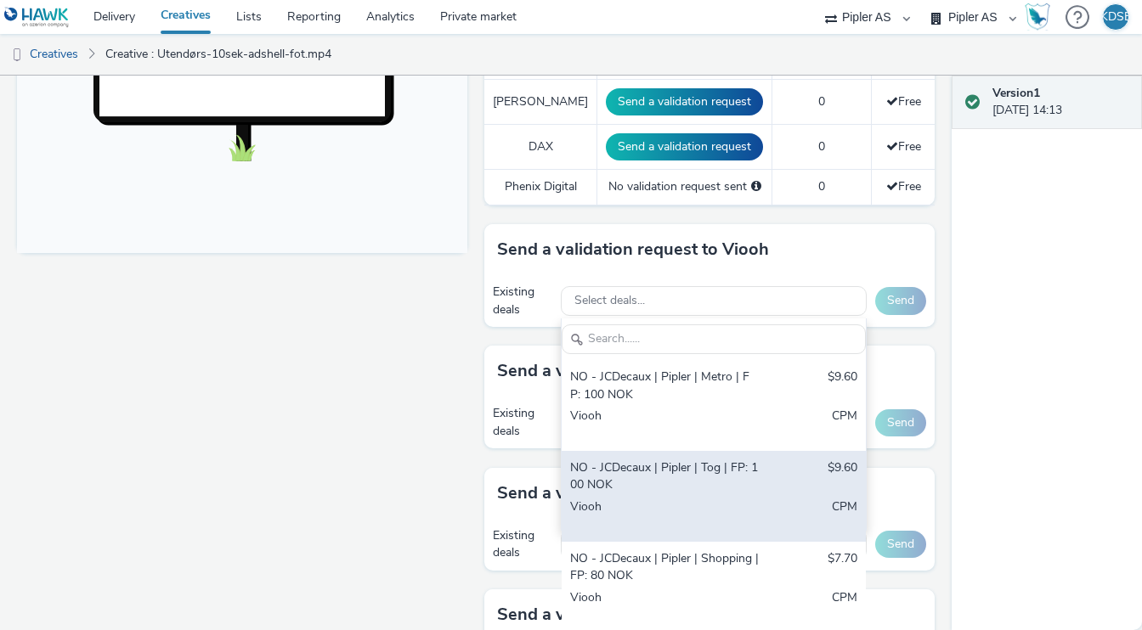
scroll to position [647, 0]
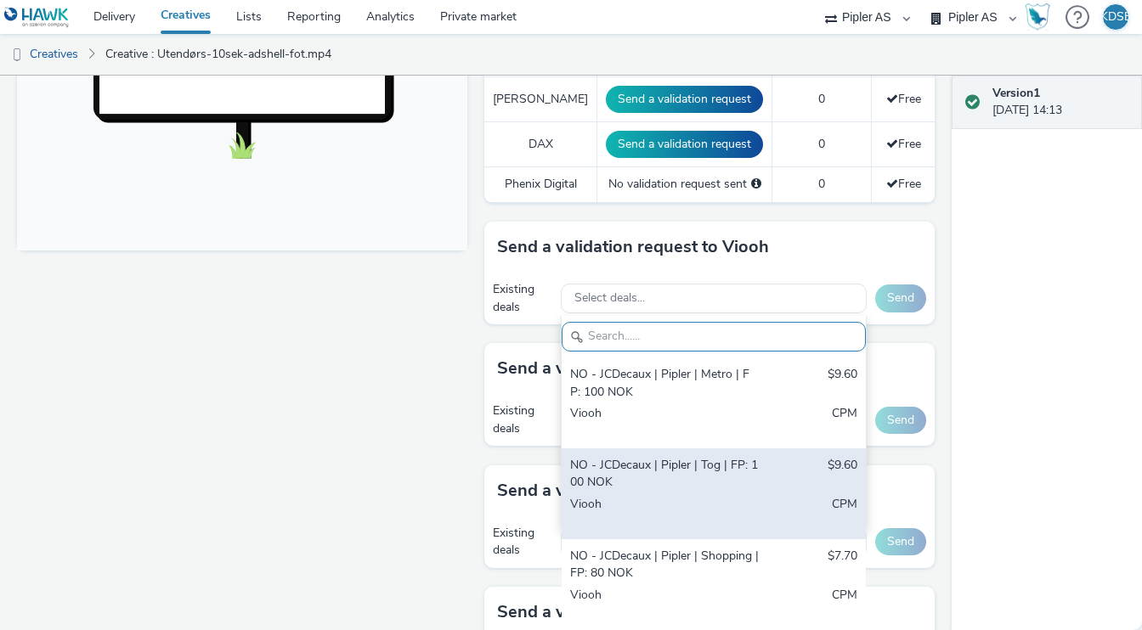
click at [703, 475] on div "NO - JCDecaux | Pipler | Tog | FP: 100 NOK" at bounding box center [664, 474] width 189 height 35
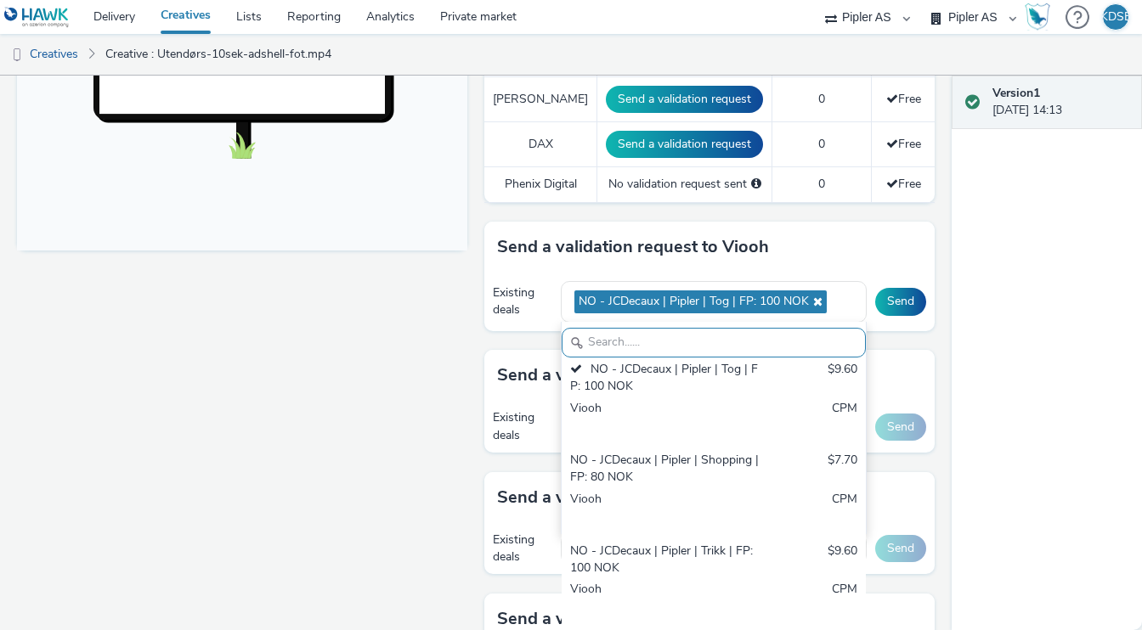
scroll to position [110, 0]
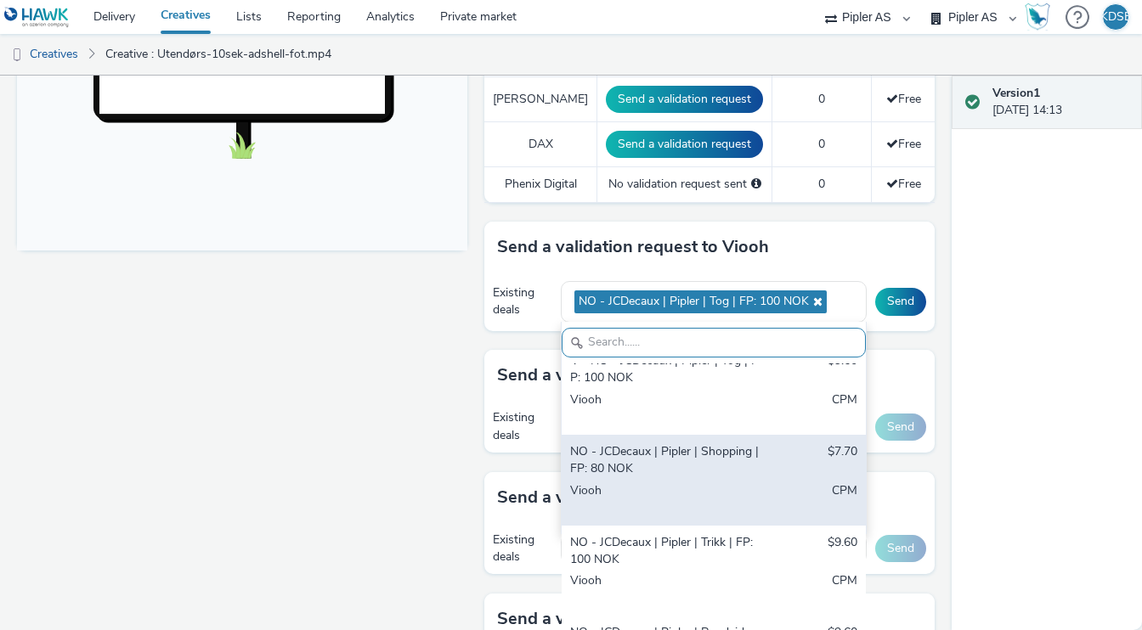
click at [691, 475] on div "NO - JCDecaux | Pipler | Shopping | FP: 80 NOK $7.70 Viooh CPM" at bounding box center [713, 480] width 304 height 91
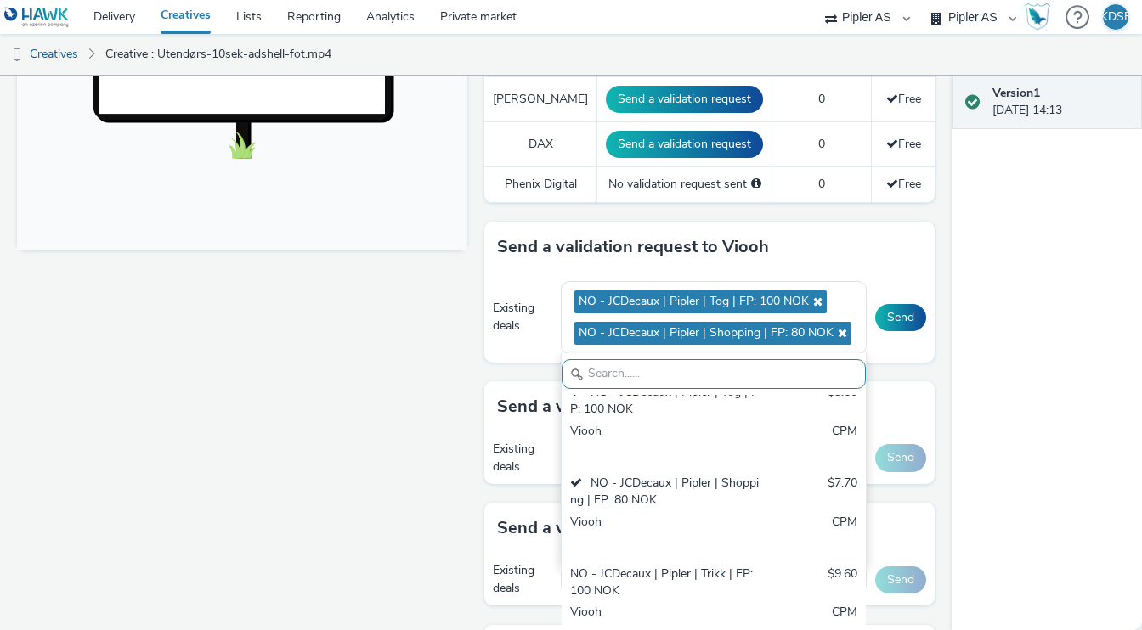
click at [981, 369] on div "Version 1 07 October 2025, 14:13" at bounding box center [1046, 353] width 190 height 555
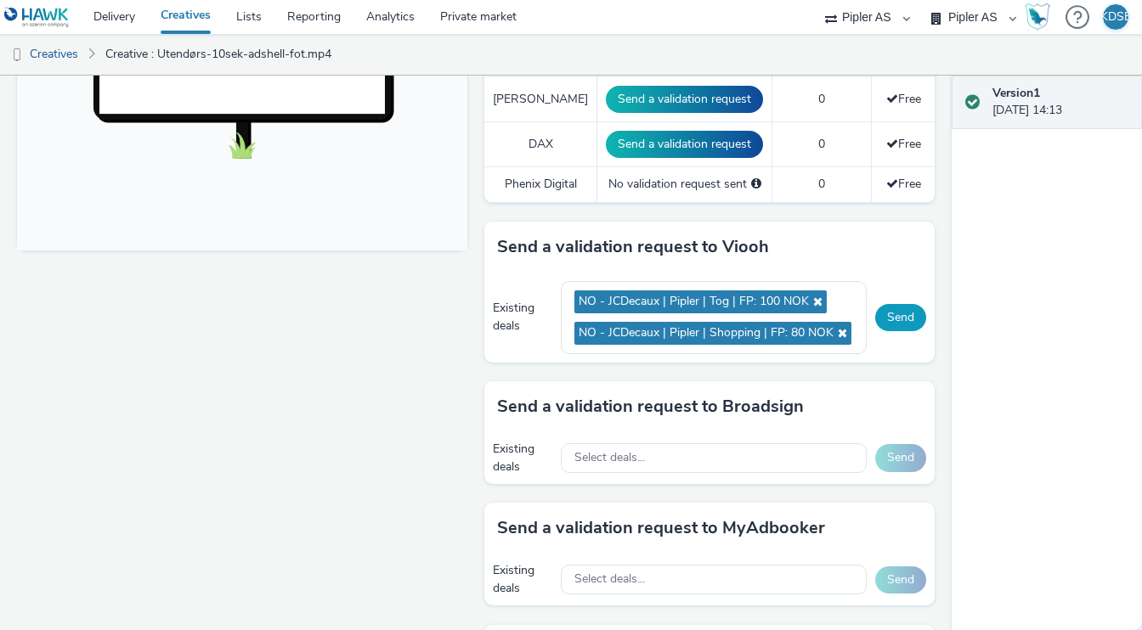
click at [911, 315] on button "Send" at bounding box center [900, 317] width 51 height 27
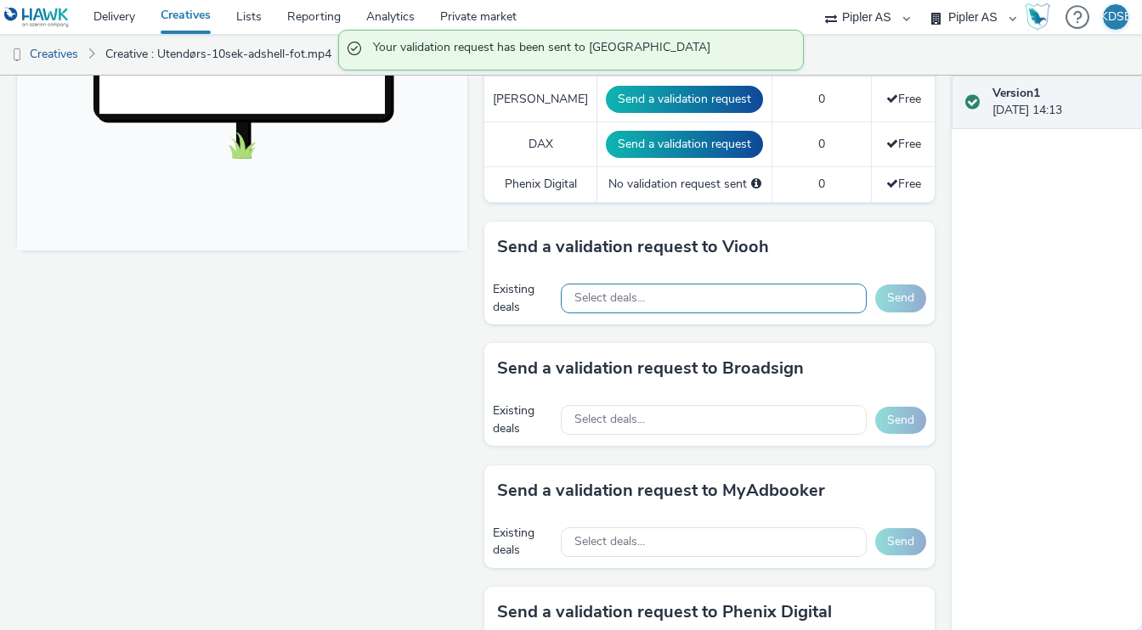
click at [747, 296] on div "Select deals..." at bounding box center [714, 299] width 306 height 30
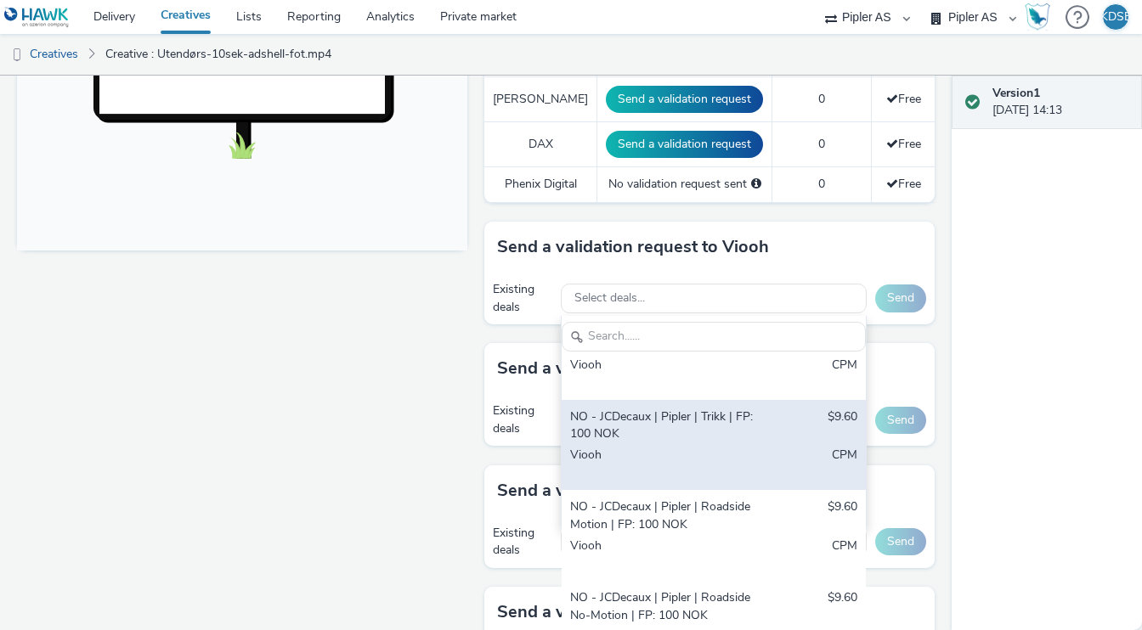
scroll to position [231, 0]
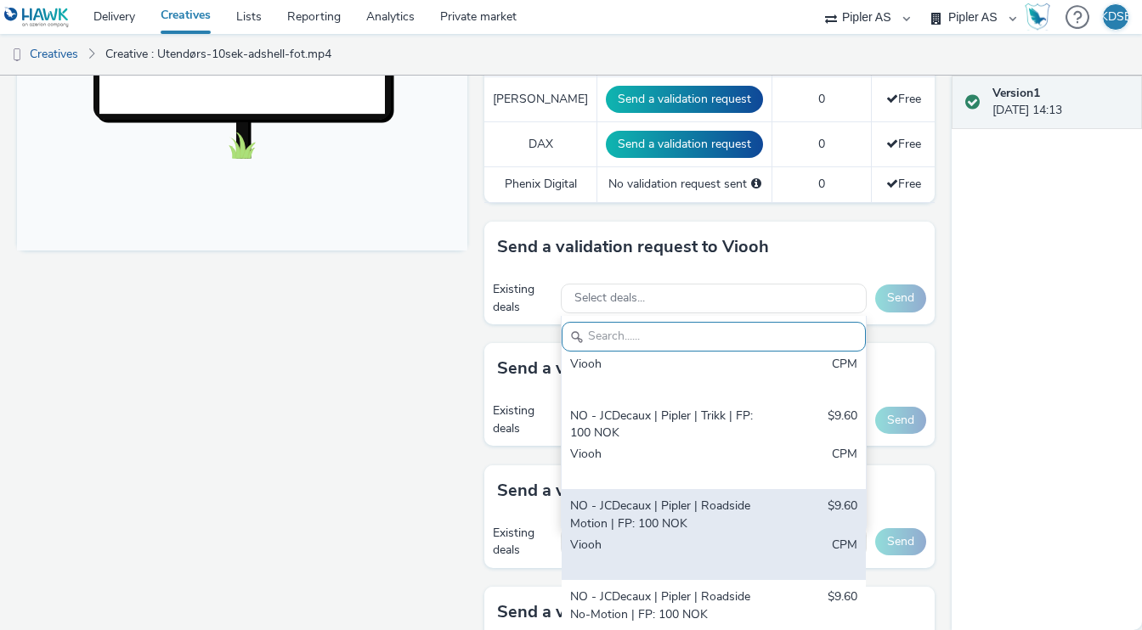
click at [692, 522] on div "NO - JCDecaux | Pipler | Roadside Motion | FP: 100 NOK" at bounding box center [664, 515] width 189 height 35
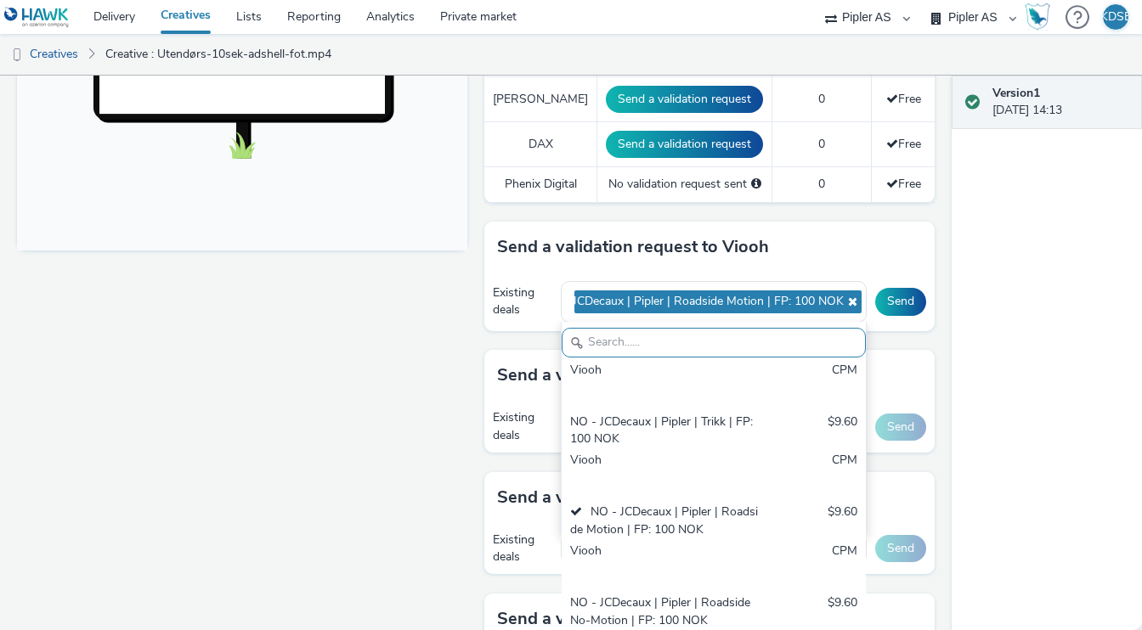
click at [957, 357] on div "Version 1 07 October 2025, 14:13" at bounding box center [1046, 353] width 190 height 555
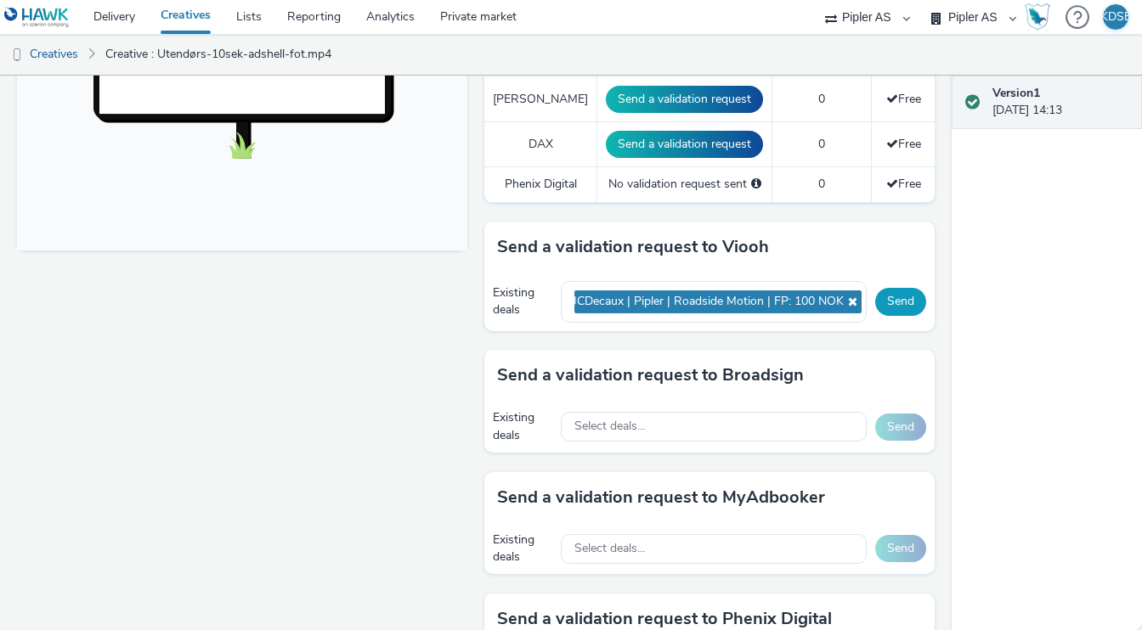
click at [905, 303] on button "Send" at bounding box center [900, 301] width 51 height 27
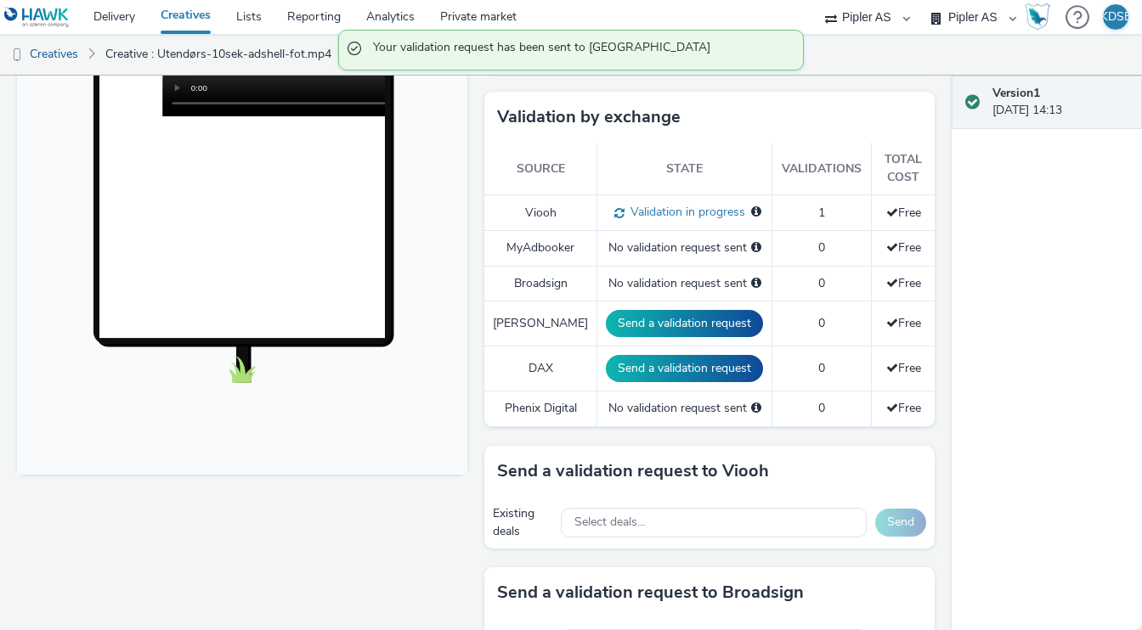
scroll to position [419, 0]
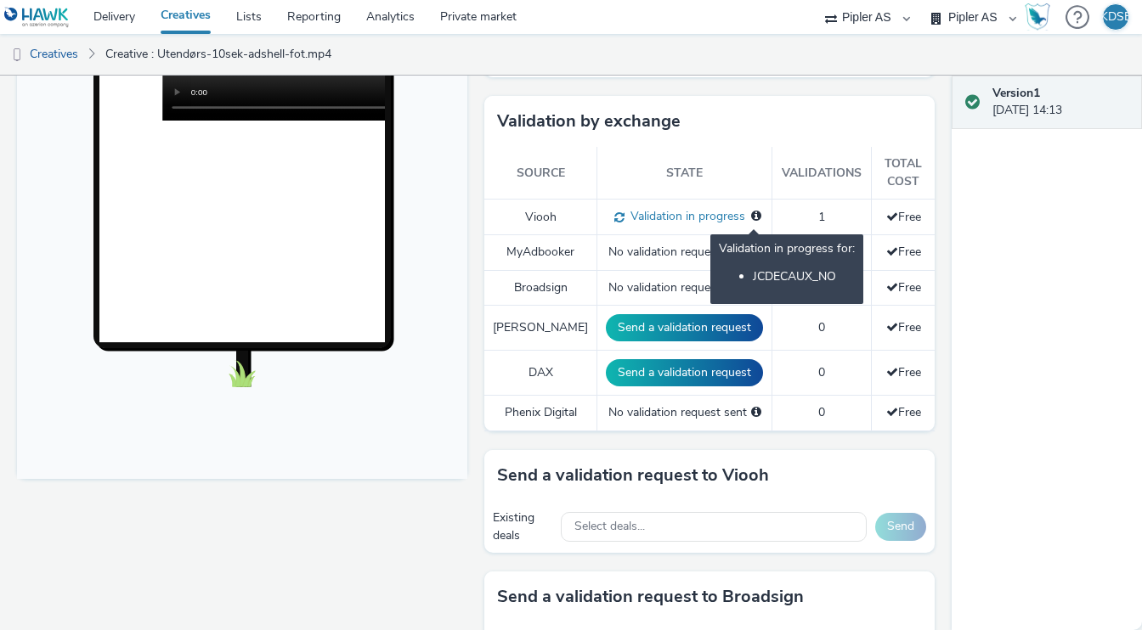
click at [751, 216] on icon at bounding box center [756, 216] width 10 height 12
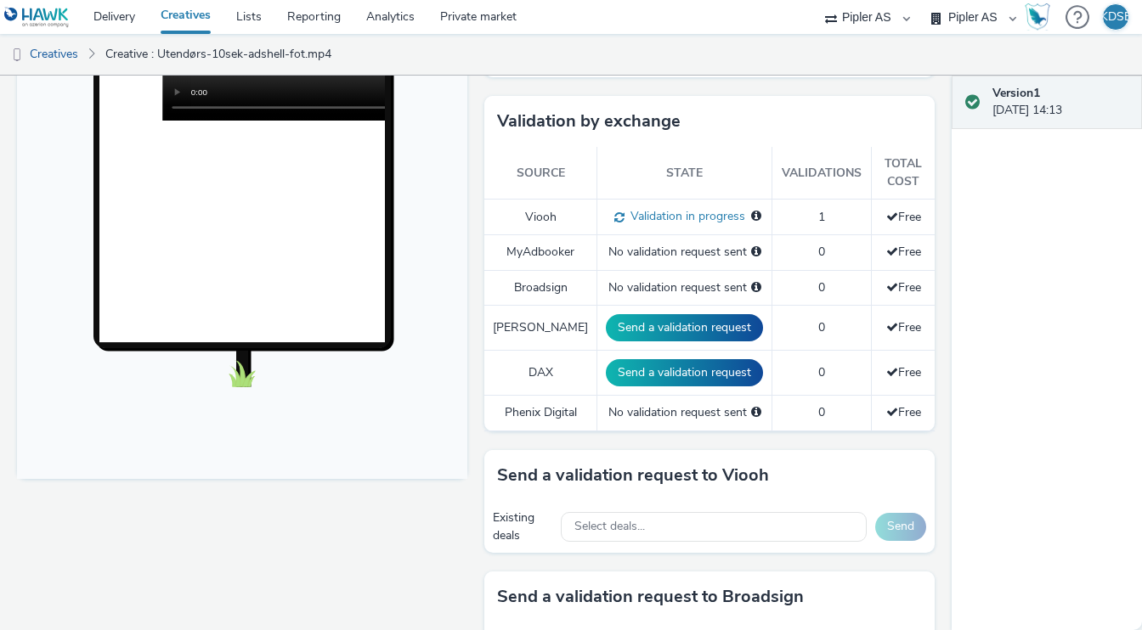
click at [990, 404] on div "Version 1 07 October 2025, 14:13" at bounding box center [1046, 353] width 190 height 555
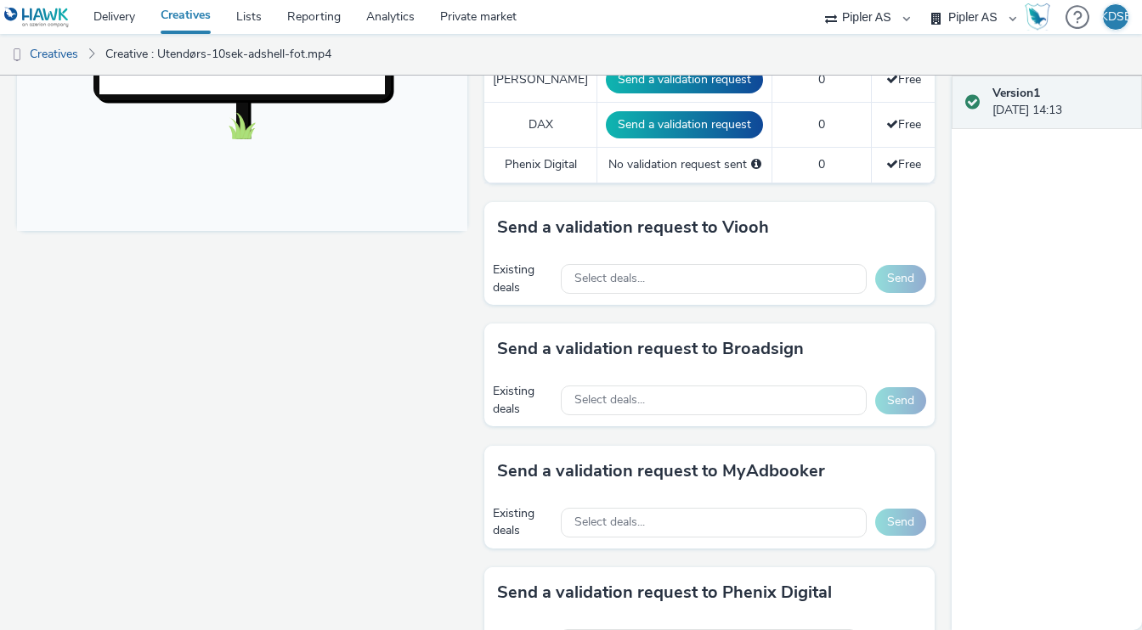
scroll to position [722, 0]
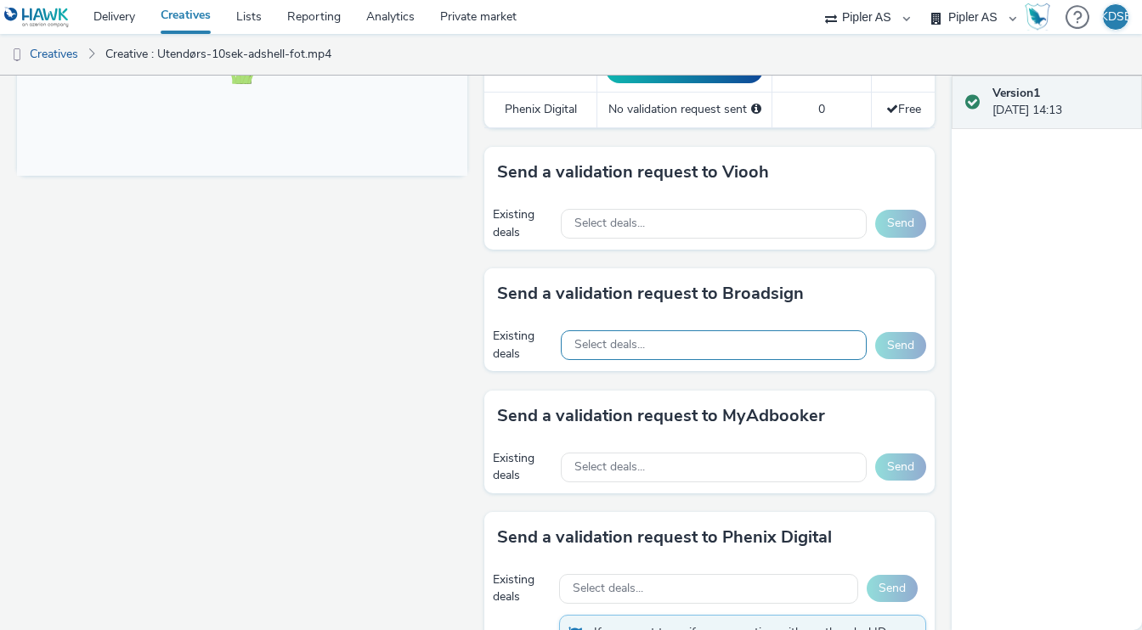
click at [686, 340] on div "Select deals..." at bounding box center [714, 345] width 306 height 30
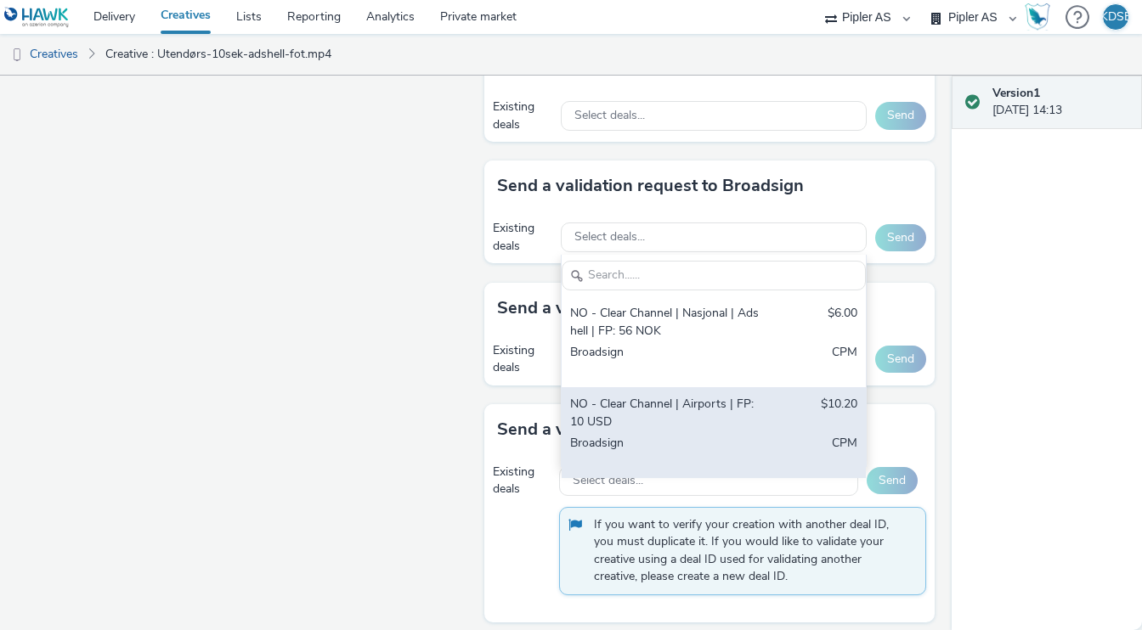
scroll to position [794, 0]
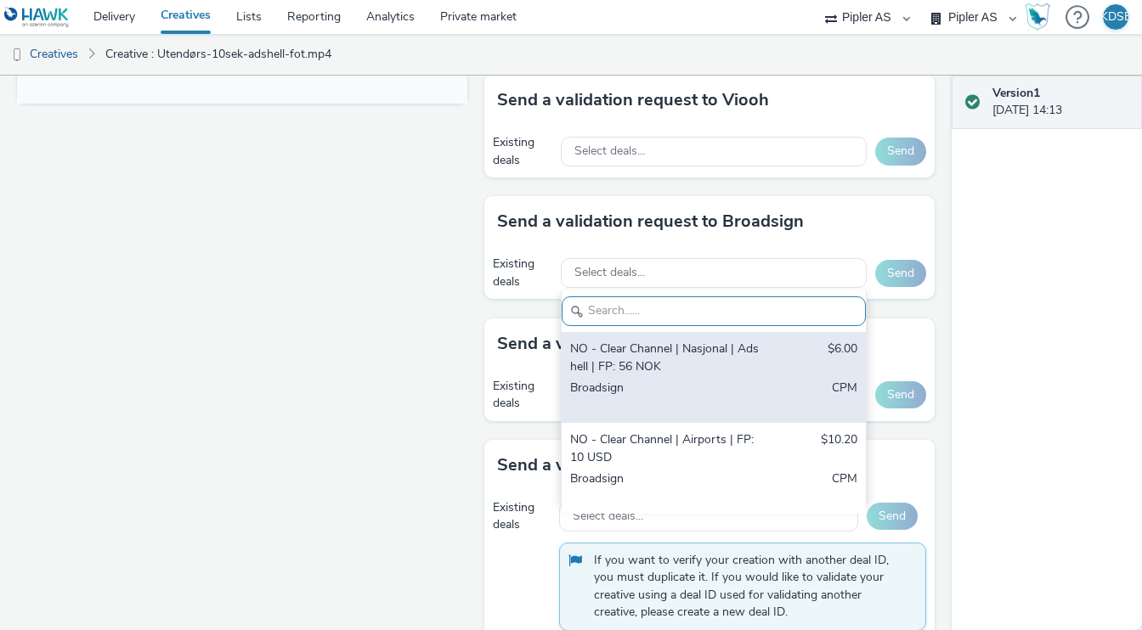
click at [663, 362] on div "NO - Clear Channel | Nasjonal | Adshell | FP: 56 NOK" at bounding box center [664, 358] width 189 height 35
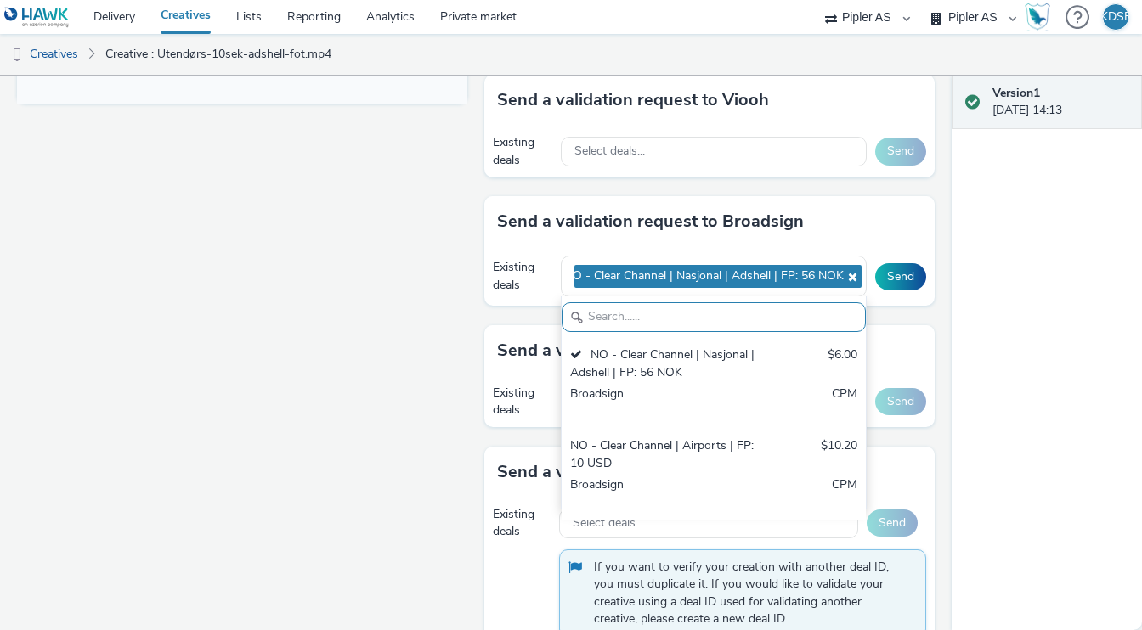
click at [953, 331] on div "Version 1 07 October 2025, 14:13" at bounding box center [1046, 353] width 190 height 555
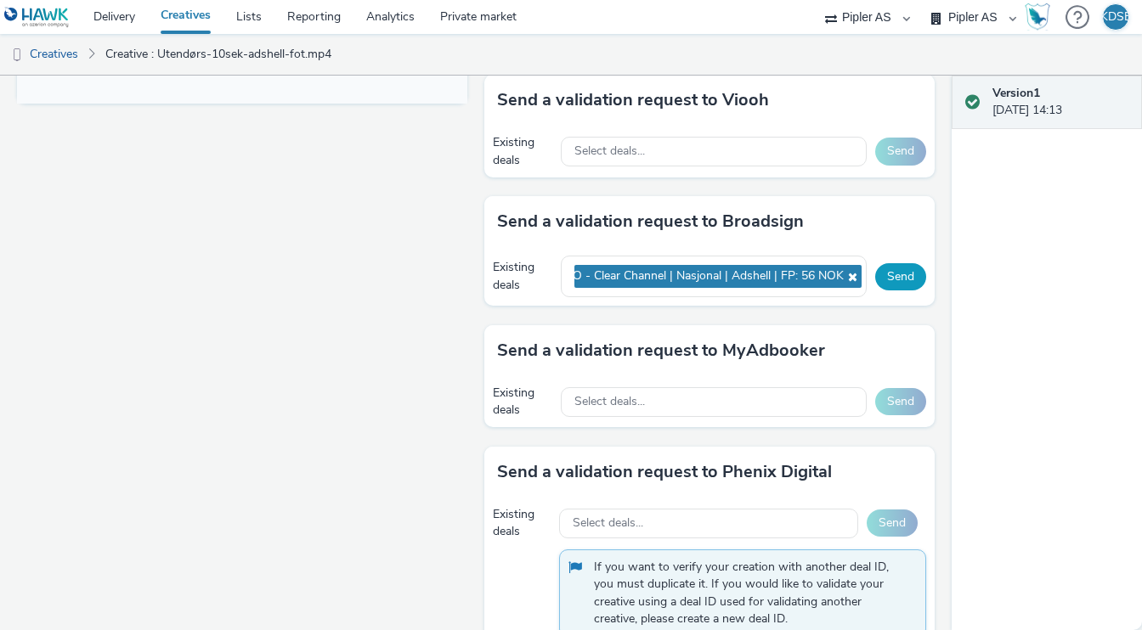
click at [914, 278] on button "Send" at bounding box center [900, 276] width 51 height 27
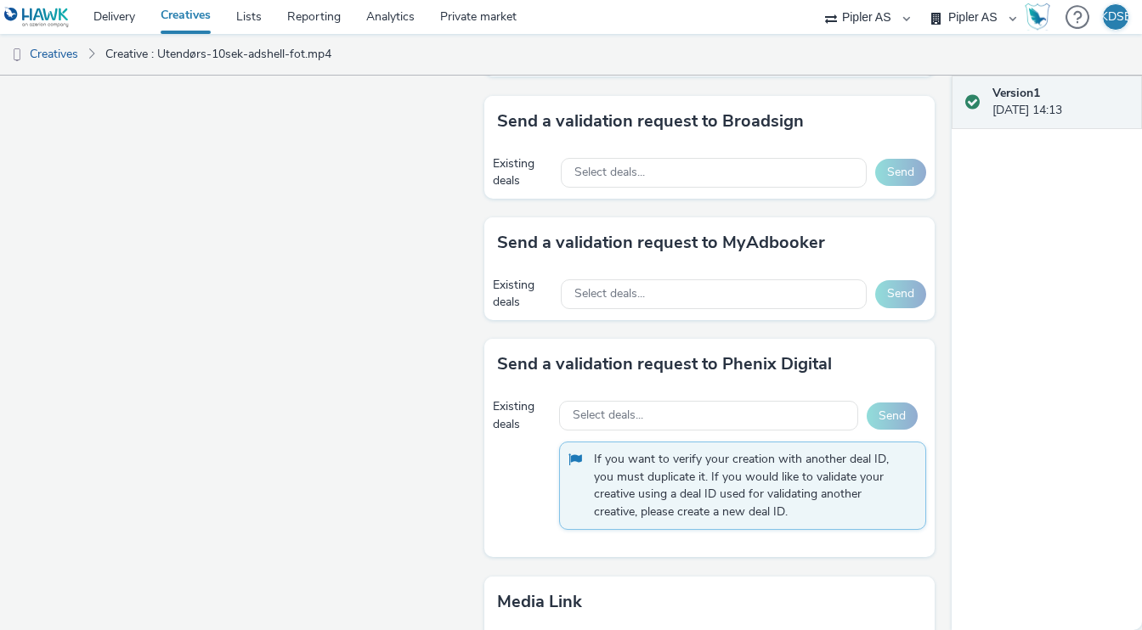
scroll to position [934, 0]
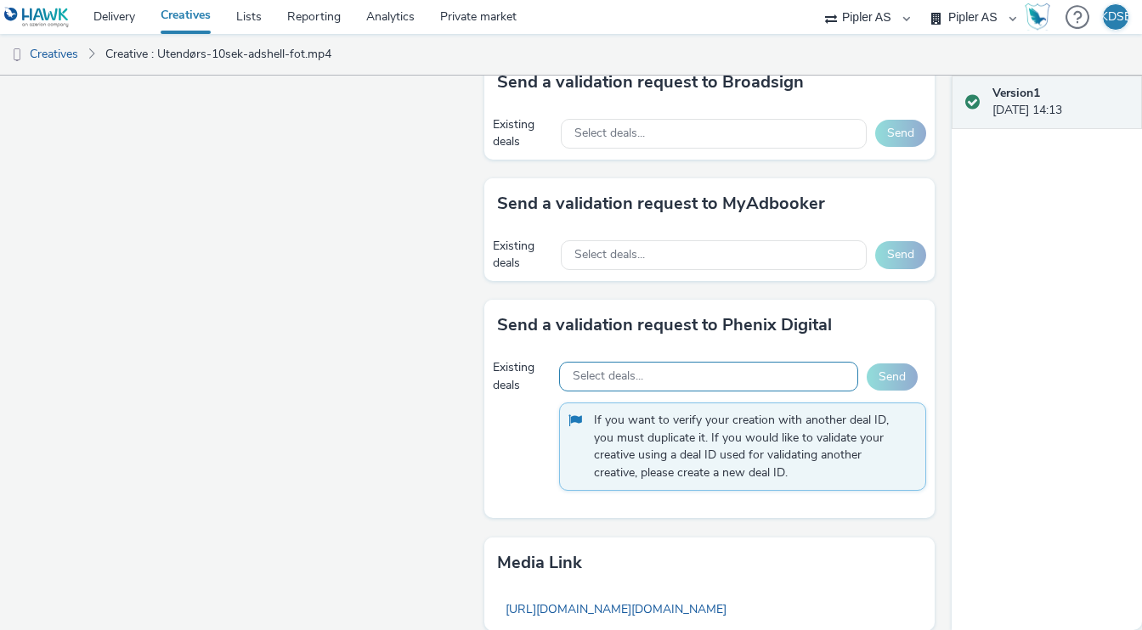
click at [626, 378] on span "Select deals..." at bounding box center [607, 376] width 71 height 14
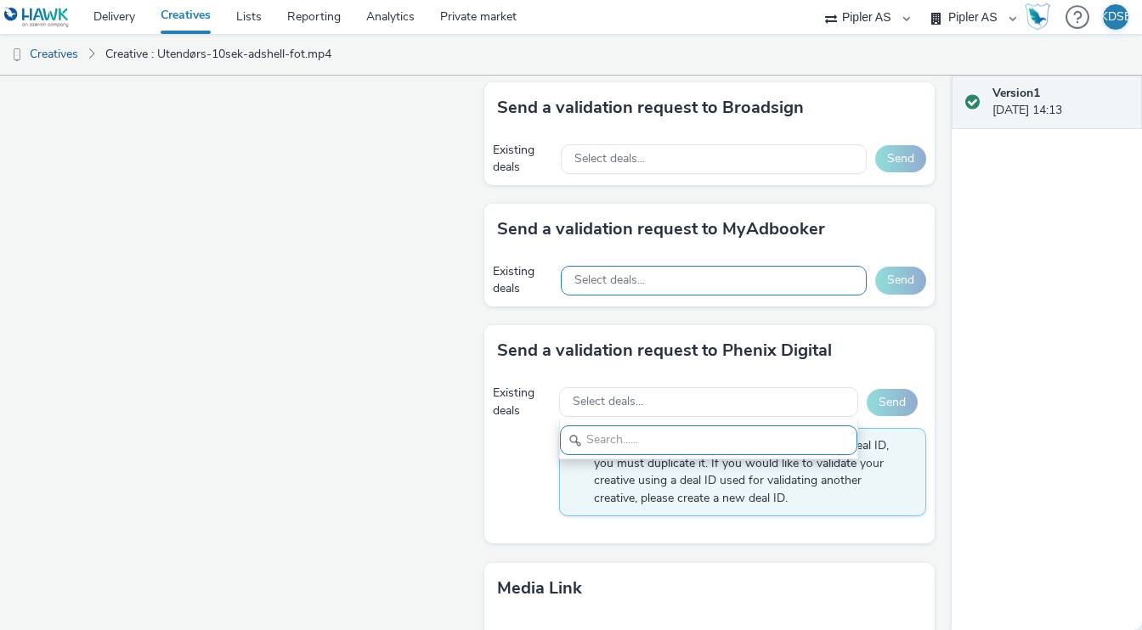
scroll to position [0, 0]
click at [702, 285] on div "Select deals..." at bounding box center [714, 281] width 306 height 30
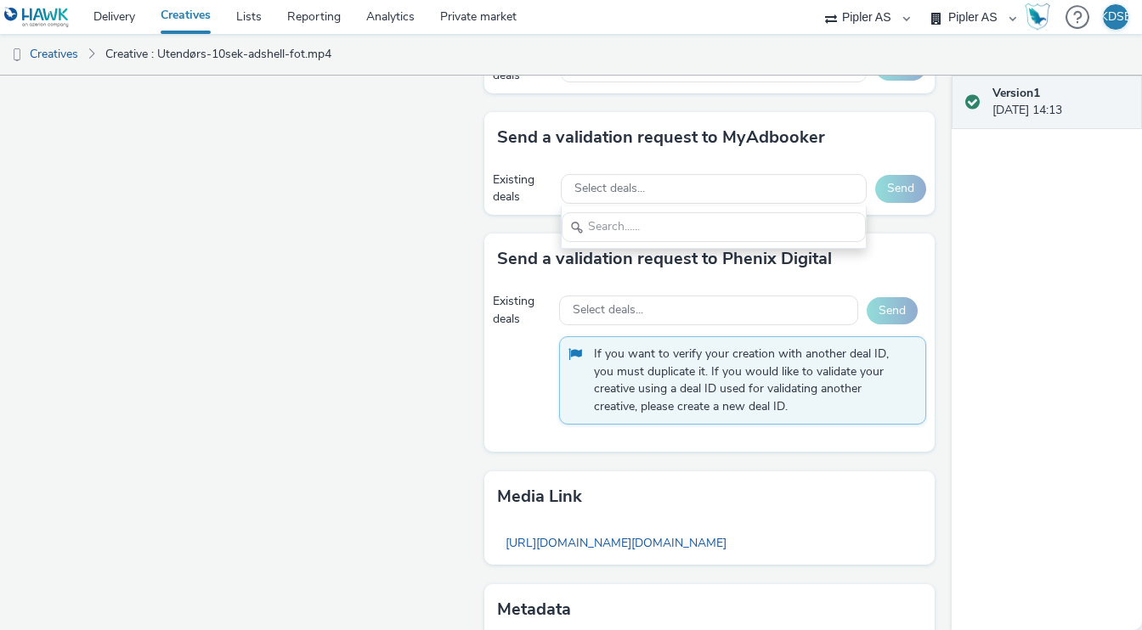
scroll to position [1109, 0]
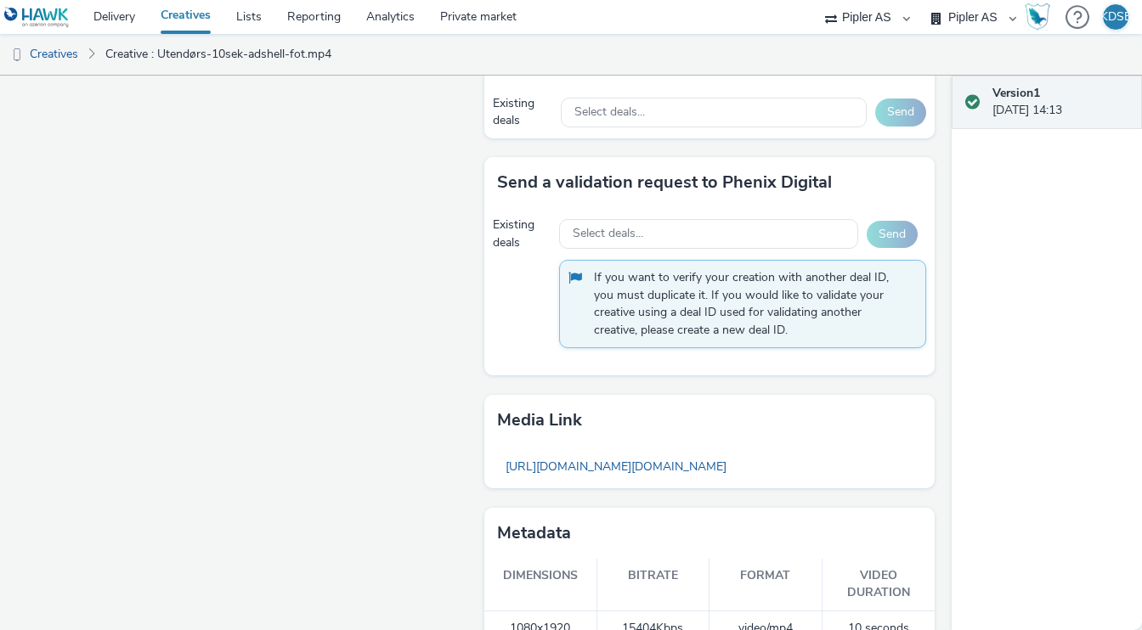
scroll to position [1074, 0]
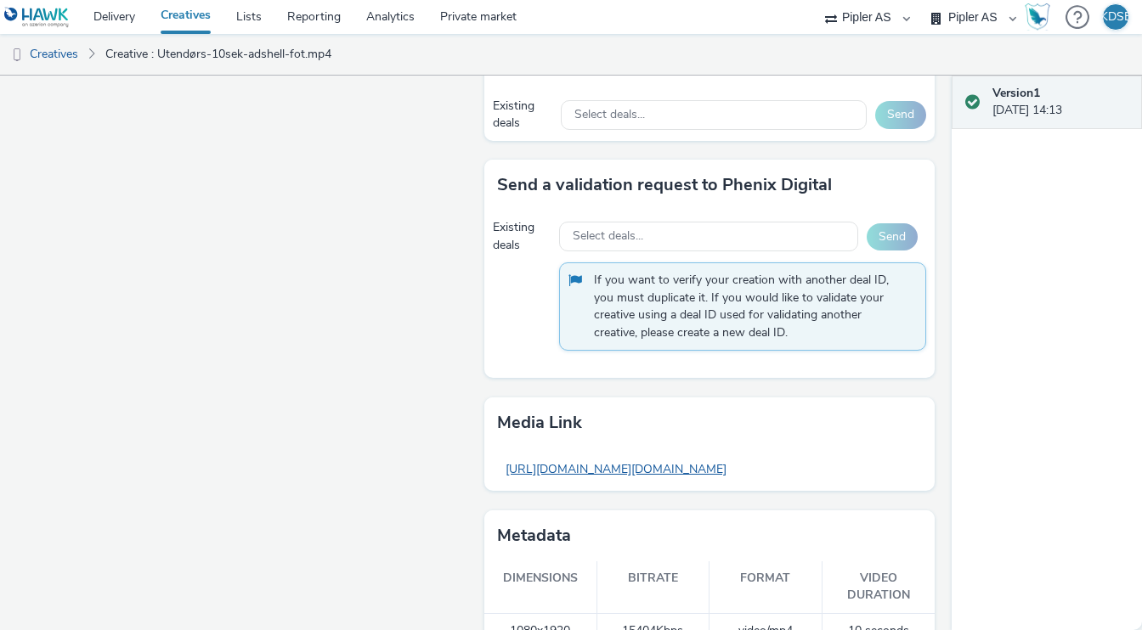
click at [551, 468] on link "https://tabmo-cdn.s3.eu-west-1.amazonaws.com/hawk.tabmo.io/organizations/7d7b5a…" at bounding box center [616, 469] width 238 height 33
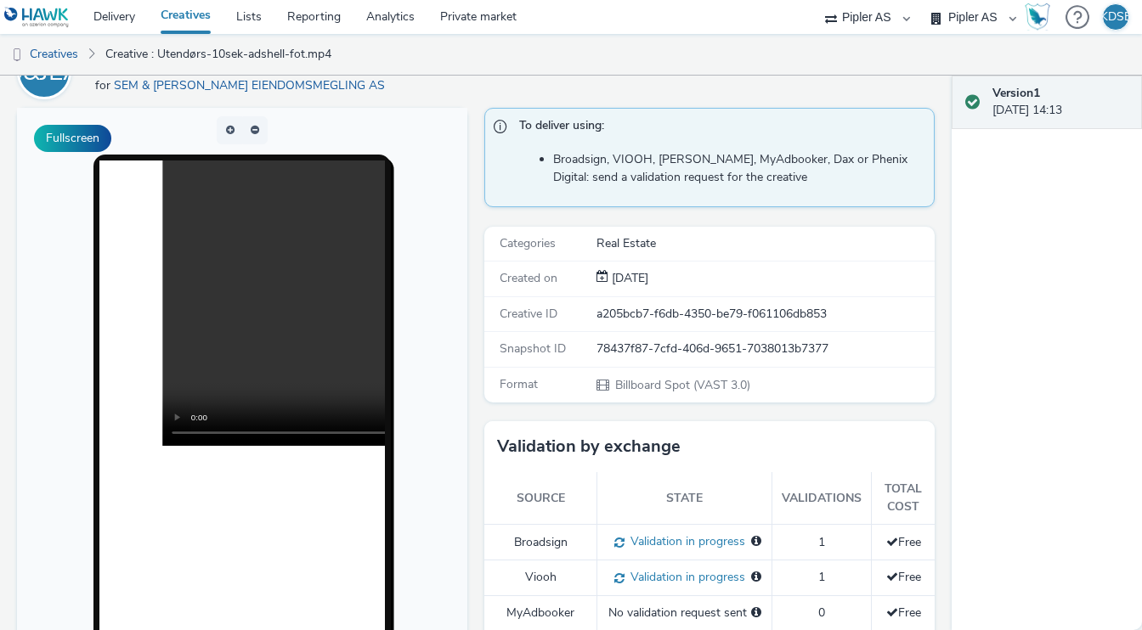
scroll to position [0, 0]
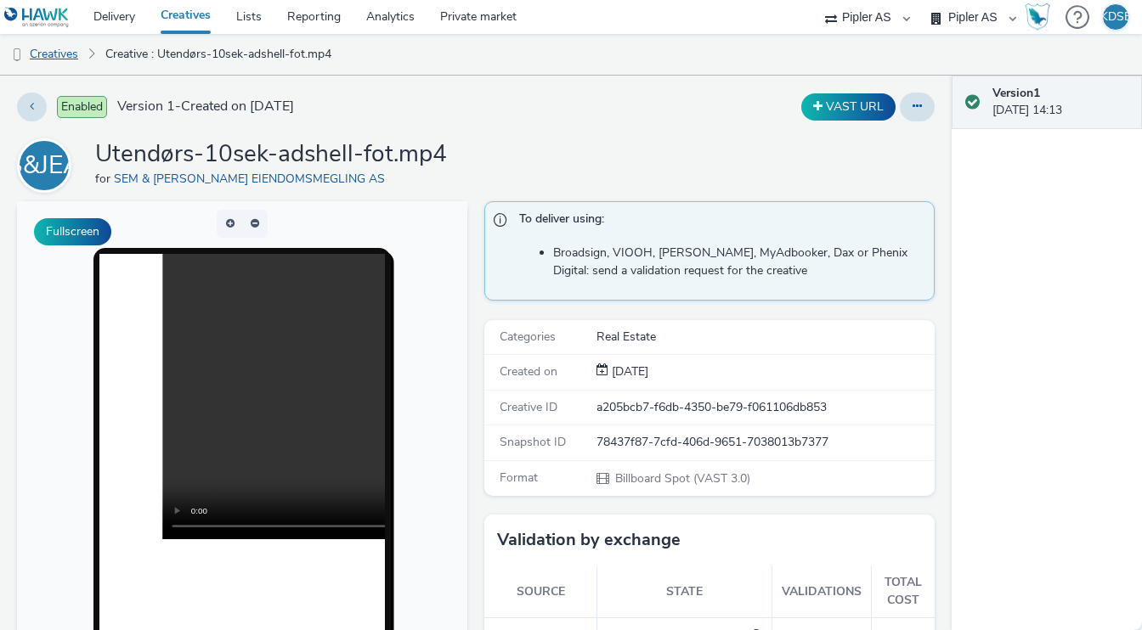
click at [48, 50] on link "Creatives" at bounding box center [43, 54] width 87 height 41
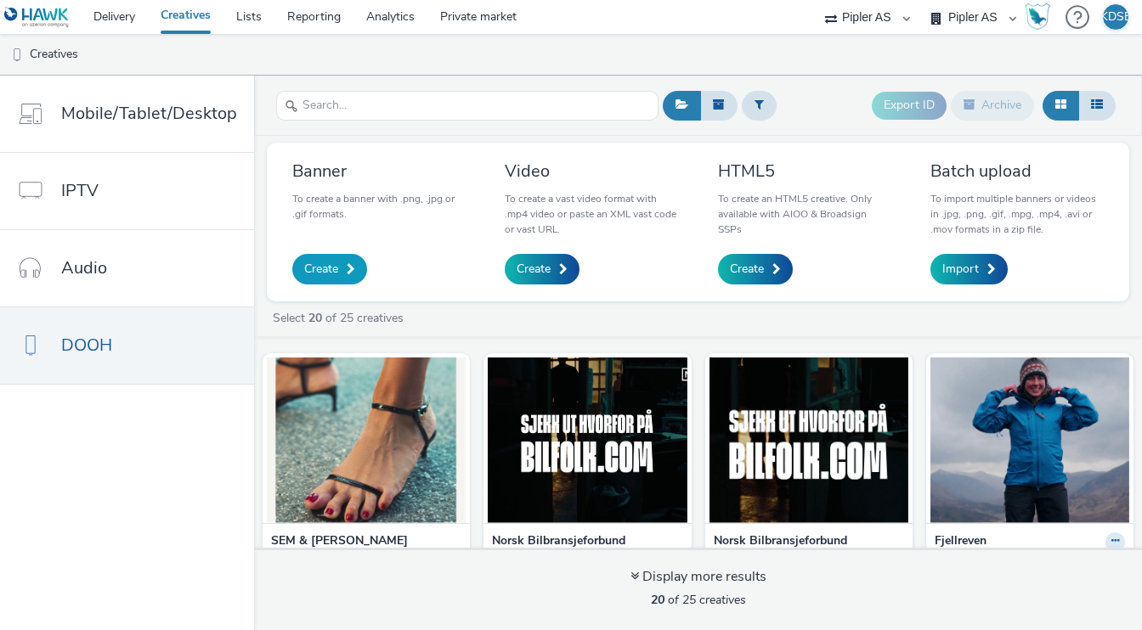
click at [331, 266] on span "Create" at bounding box center [321, 269] width 34 height 17
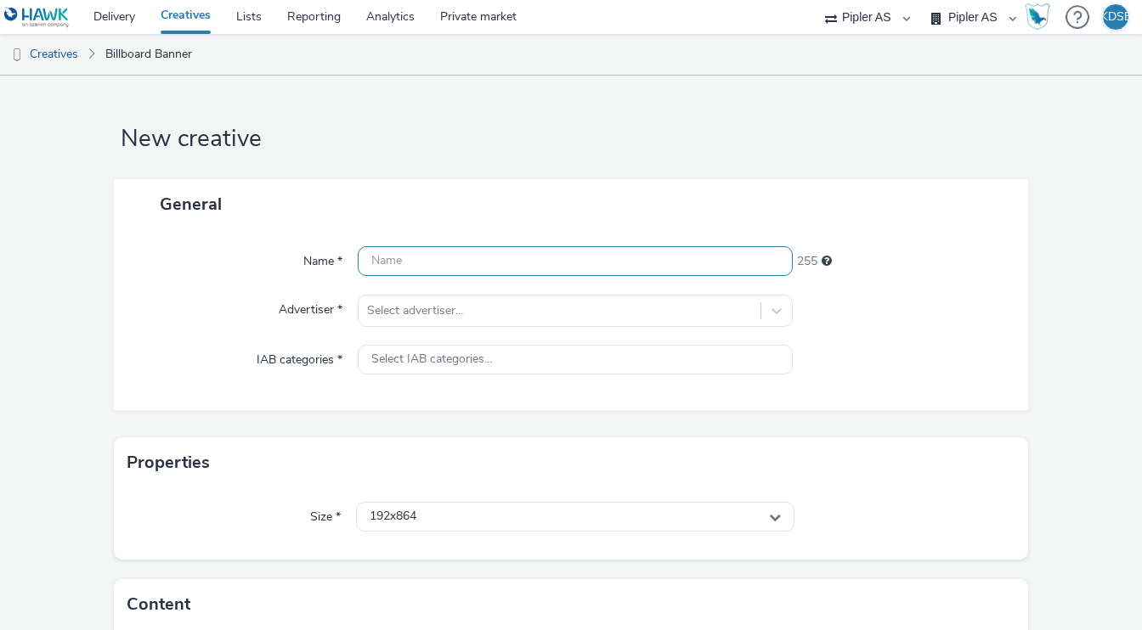
click at [398, 268] on input "text" at bounding box center [576, 261] width 436 height 30
paste input "S&J-DOOH-digital-statisk.jpg"
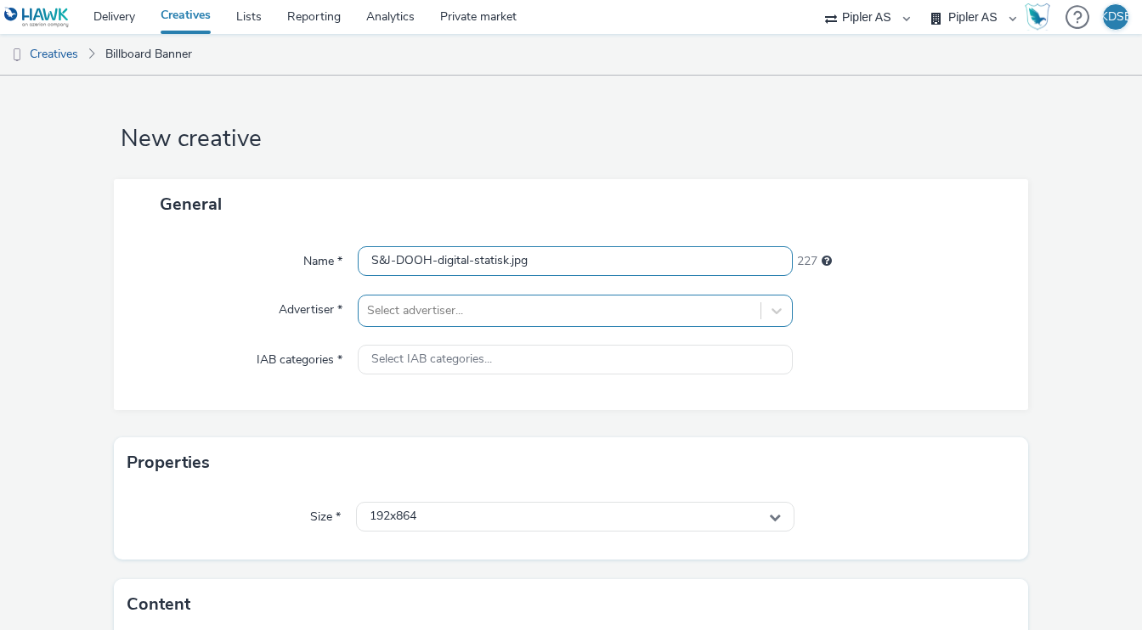
type input "S&J-DOOH-digital-statisk.jpg"
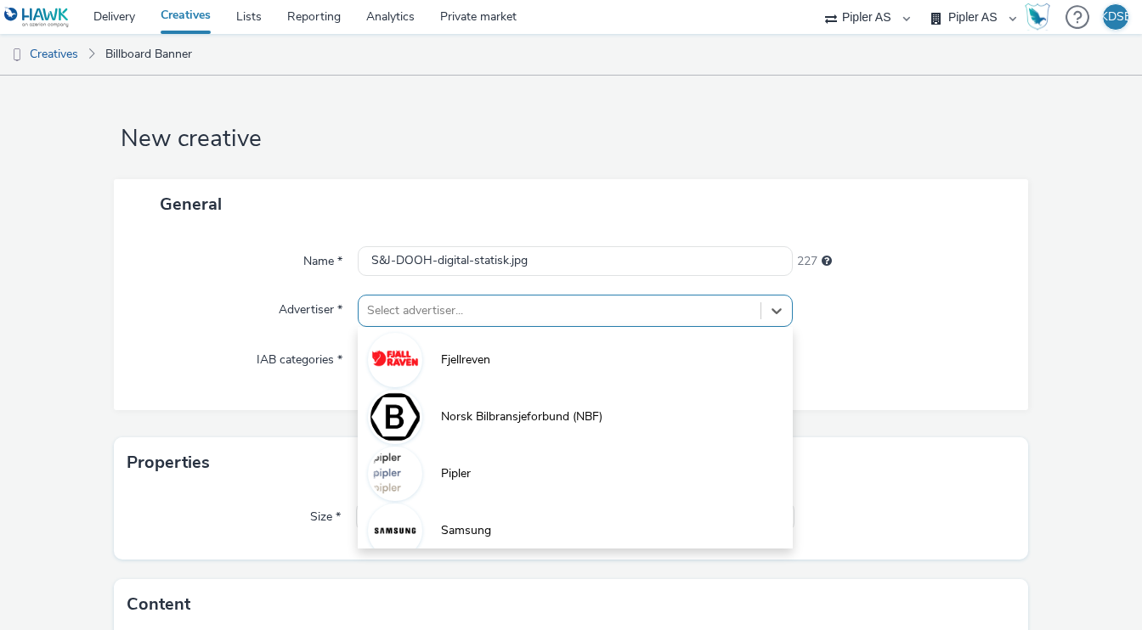
scroll to position [32, 0]
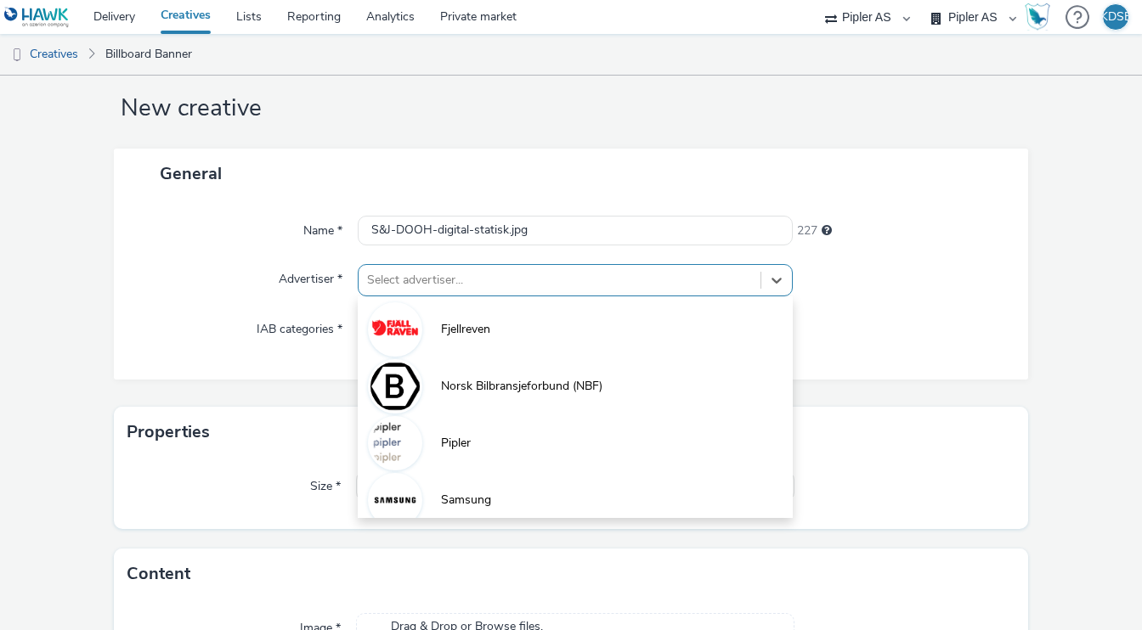
click at [432, 296] on div "option Fjellreven focused, 1 of 7. 7 results available. Use Up and Down to choo…" at bounding box center [576, 280] width 436 height 32
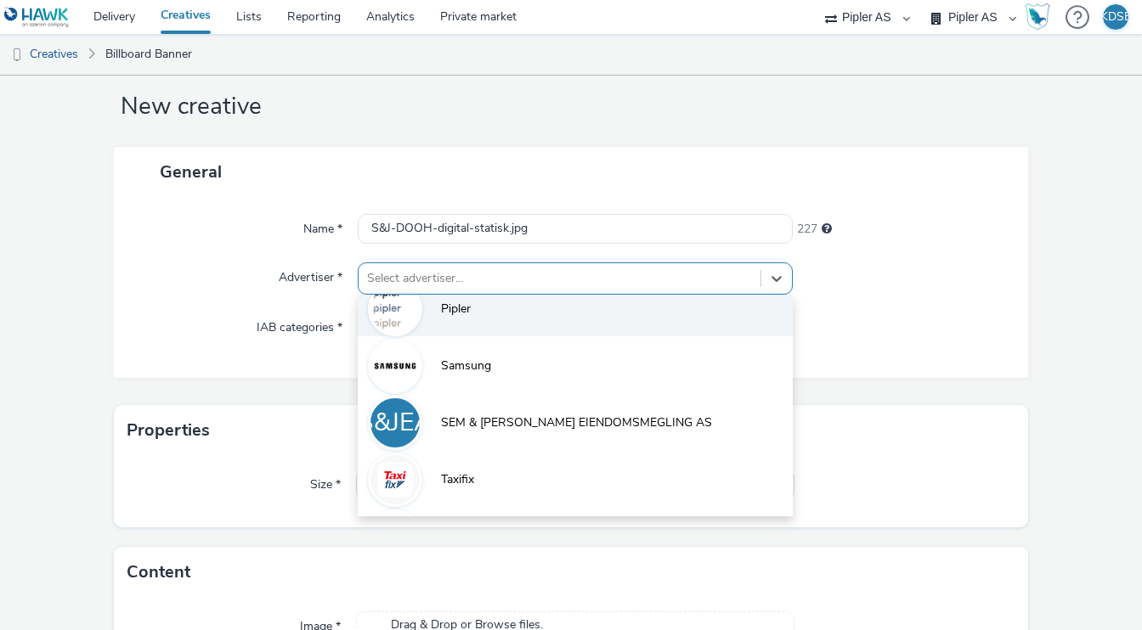
scroll to position [153, 0]
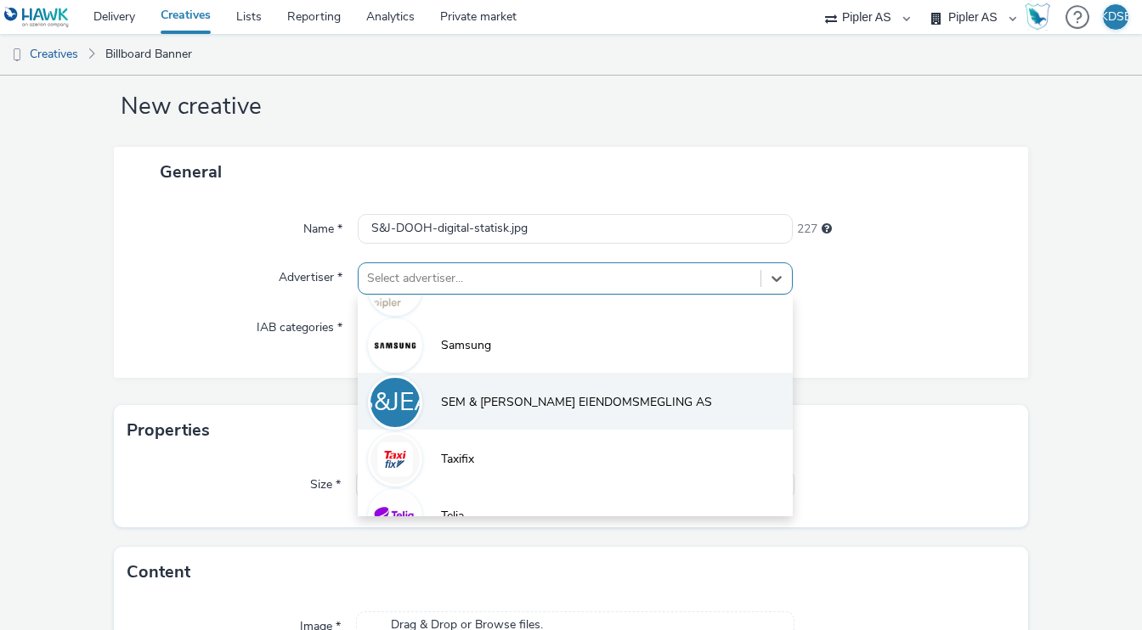
click at [464, 407] on span "SEM & JOHNSEN EIENDOMSMEGLING AS" at bounding box center [576, 402] width 271 height 17
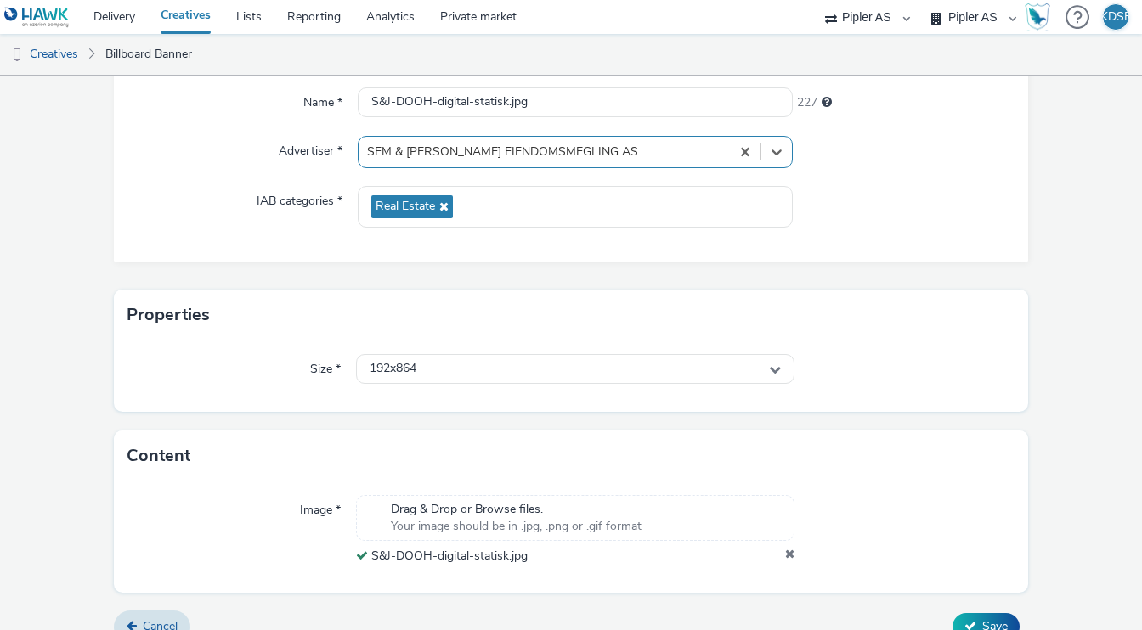
scroll to position [183, 0]
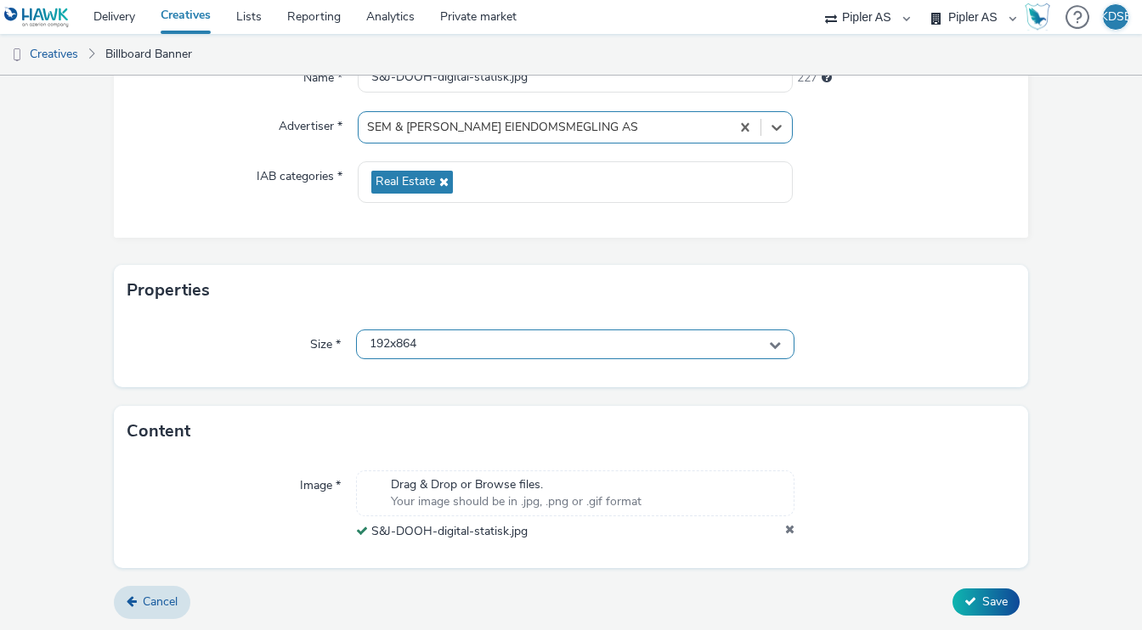
click at [767, 347] on div "192x864" at bounding box center [575, 345] width 439 height 30
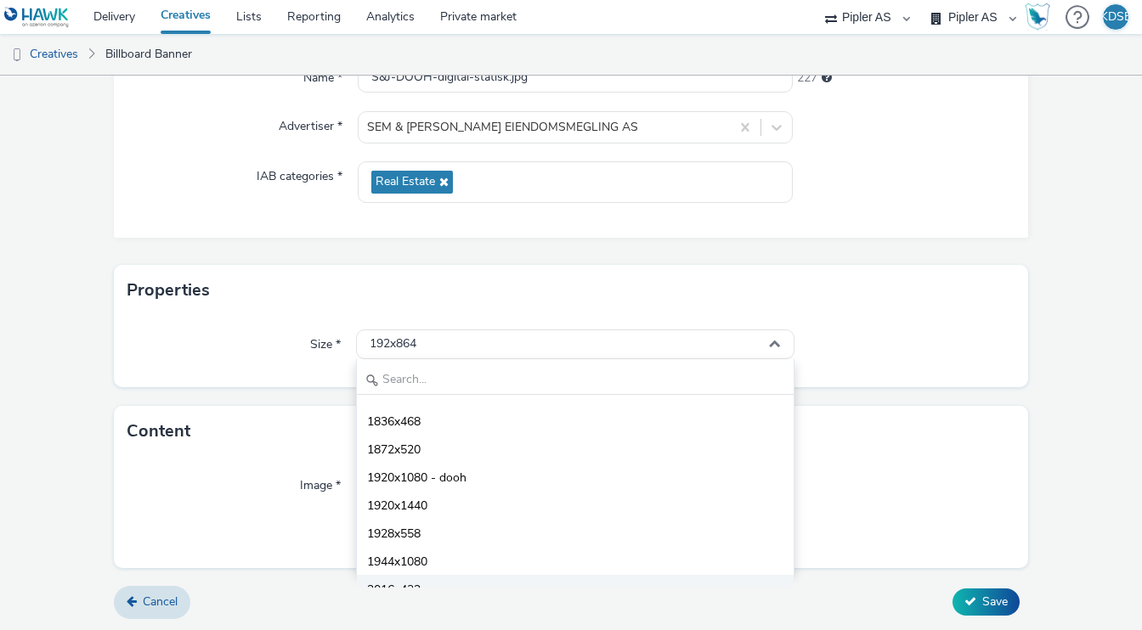
scroll to position [5900, 0]
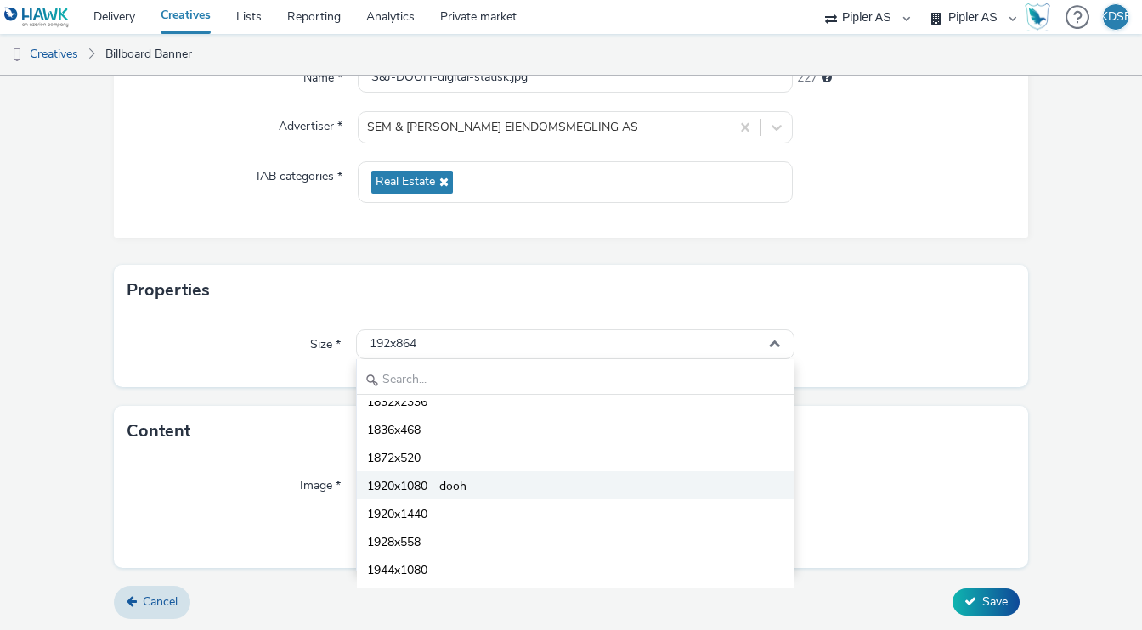
click at [499, 483] on li "1920x1080 - dooh" at bounding box center [575, 485] width 437 height 28
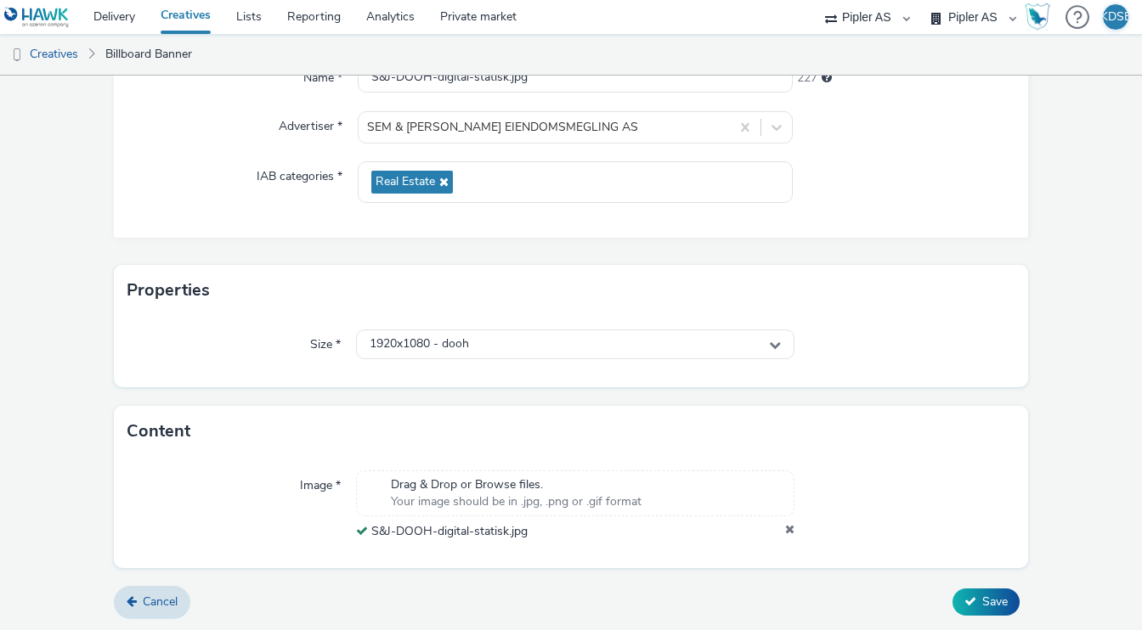
click at [969, 469] on div "Image * Drag & Drop or Browse files. Your image should be in .jpg, .png or .gif…" at bounding box center [570, 512] width 913 height 110
click at [717, 354] on div "1920x1080 - dooh" at bounding box center [575, 345] width 439 height 30
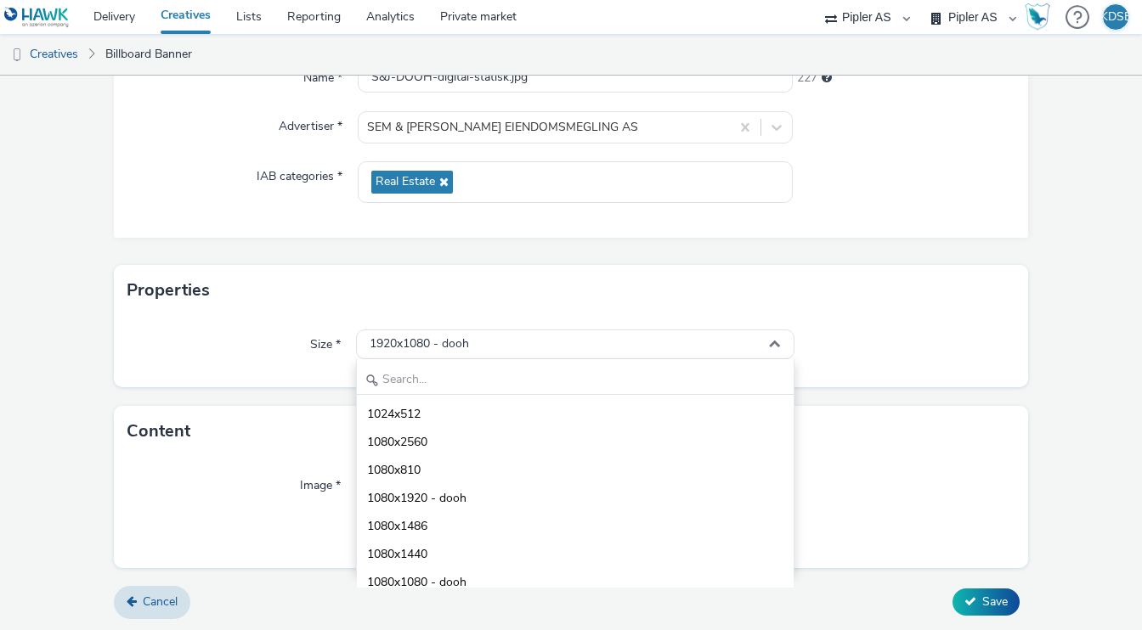
scroll to position [4043, 0]
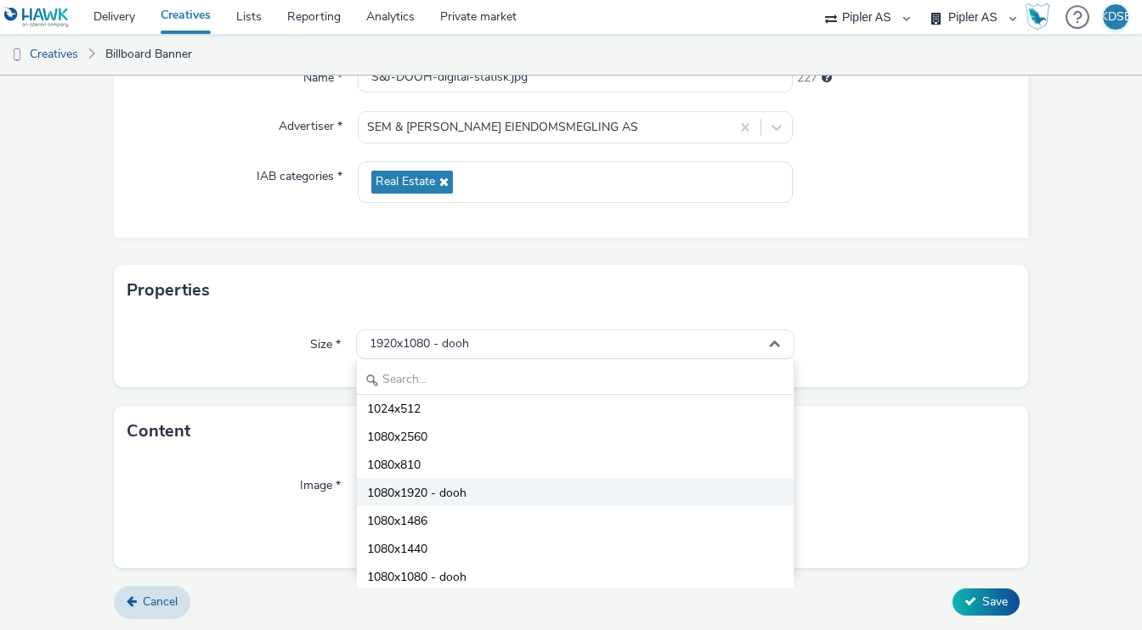
click at [425, 494] on span "1080x1920 - dooh" at bounding box center [416, 493] width 99 height 17
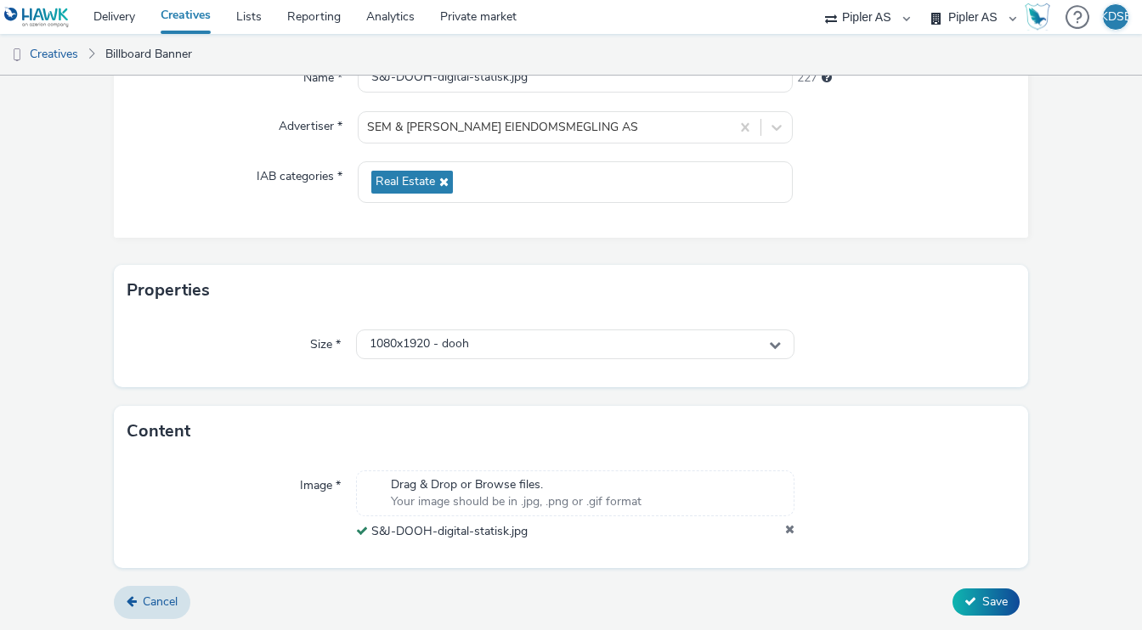
click at [996, 419] on div "Content" at bounding box center [570, 431] width 913 height 51
click at [984, 603] on span "Save" at bounding box center [994, 602] width 25 height 16
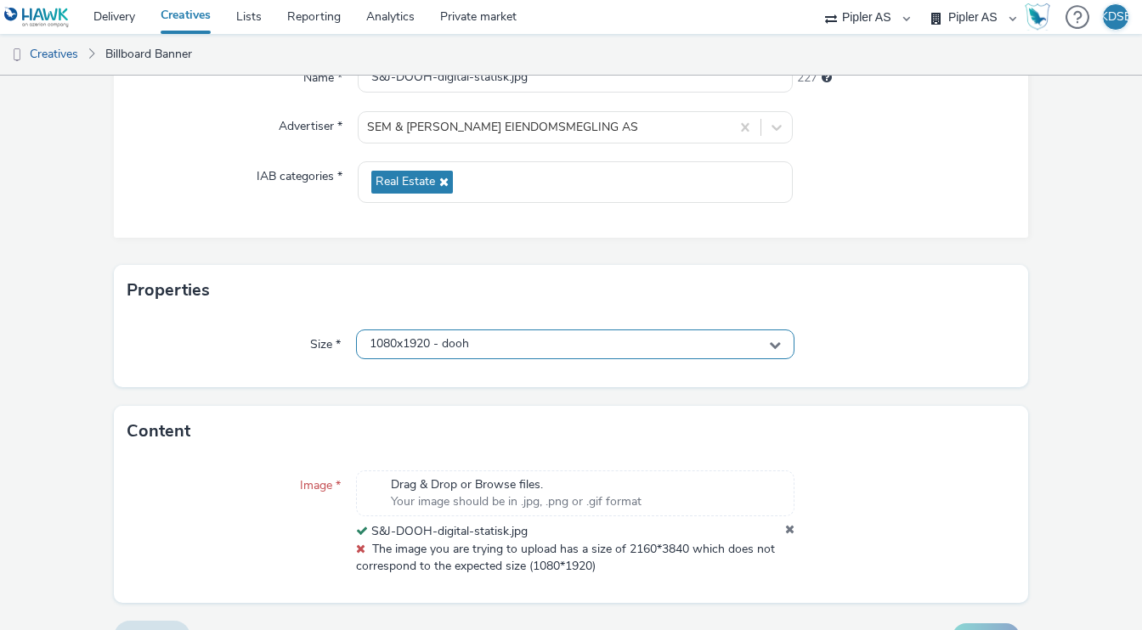
click at [769, 341] on icon at bounding box center [775, 345] width 12 height 12
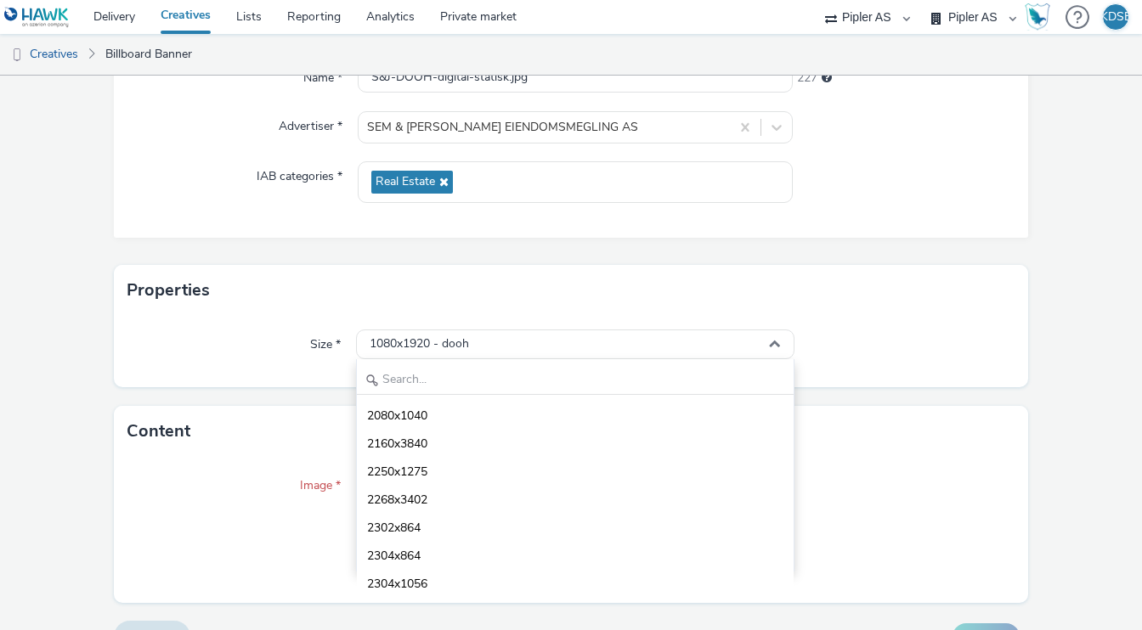
scroll to position [6164, 0]
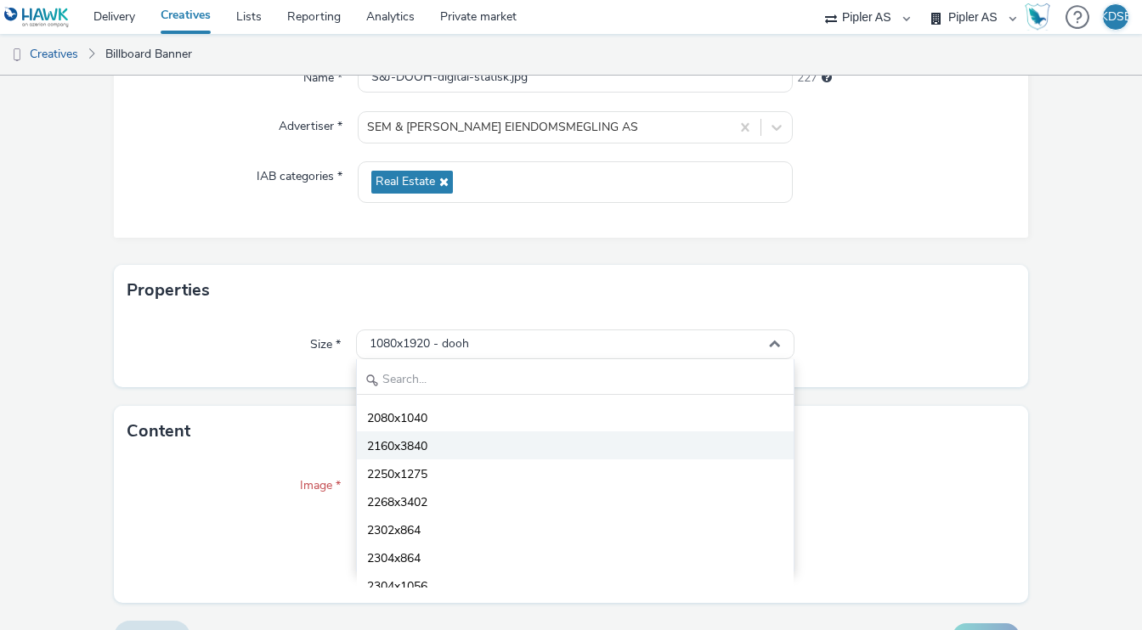
click at [417, 446] on span "2160x3840" at bounding box center [397, 446] width 60 height 17
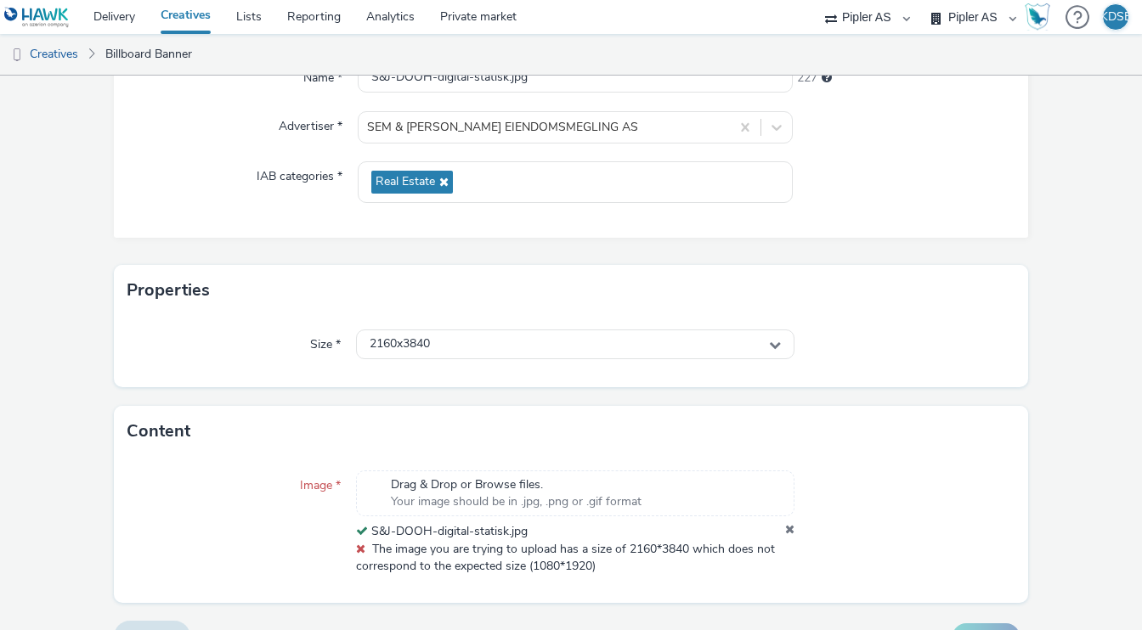
click at [926, 543] on div at bounding box center [903, 523] width 219 height 104
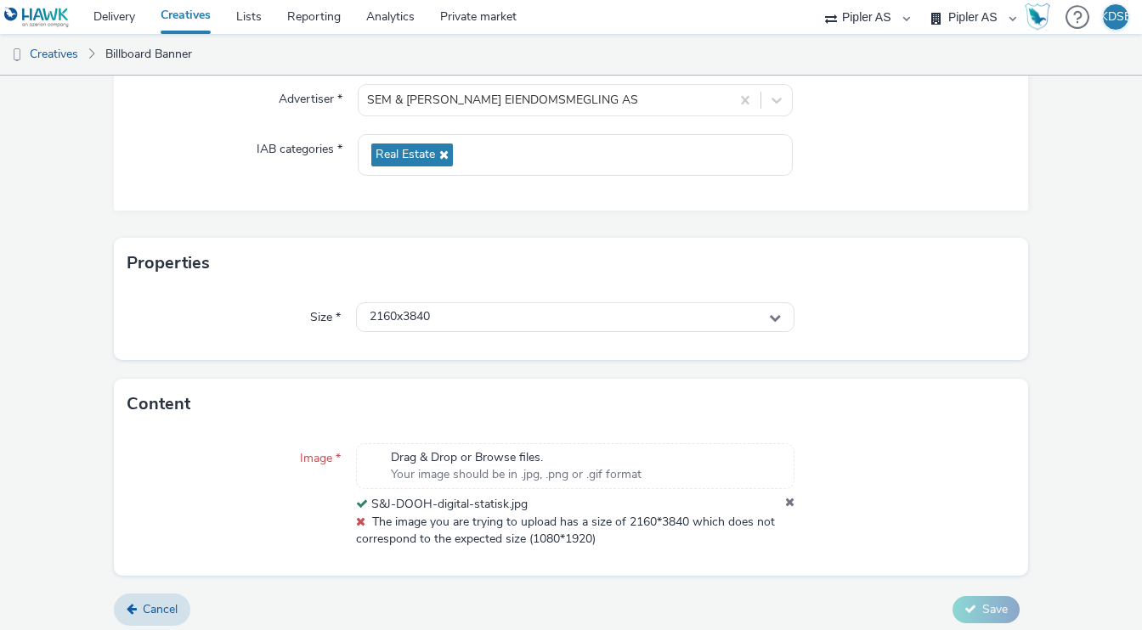
scroll to position [217, 0]
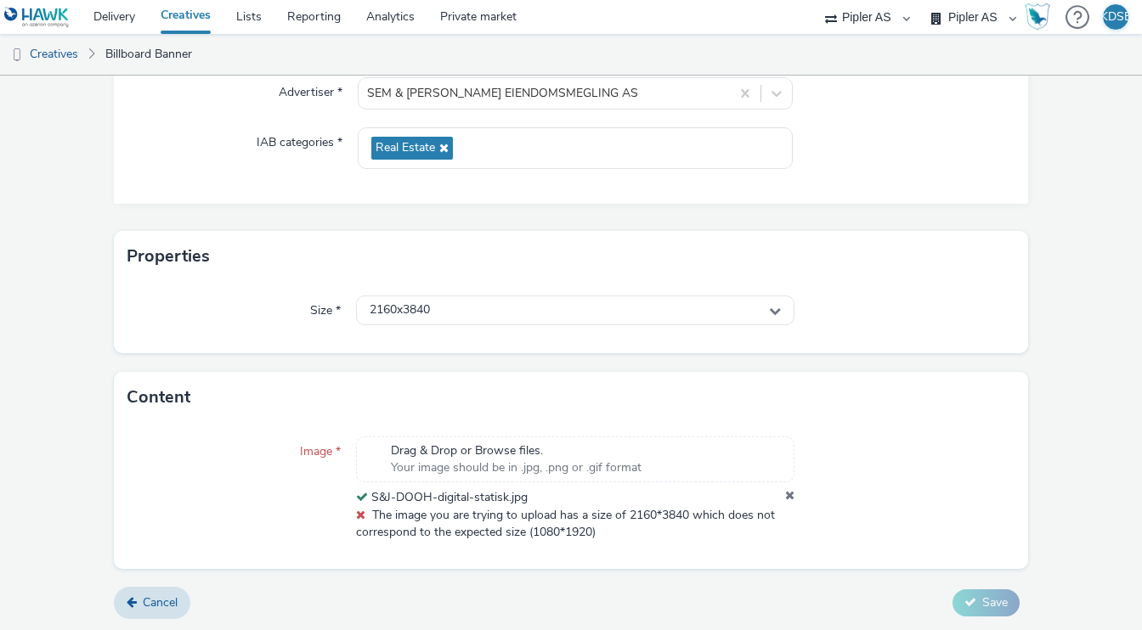
click at [571, 534] on span "The image you are trying to upload has a size of 2160*3840 which does not corre…" at bounding box center [565, 523] width 419 height 33
click at [601, 532] on div "Drag & Drop or Browse files. Your image should be in .jpg, .png or .gif format …" at bounding box center [575, 489] width 439 height 104
click at [788, 495] on icon at bounding box center [789, 497] width 9 height 17
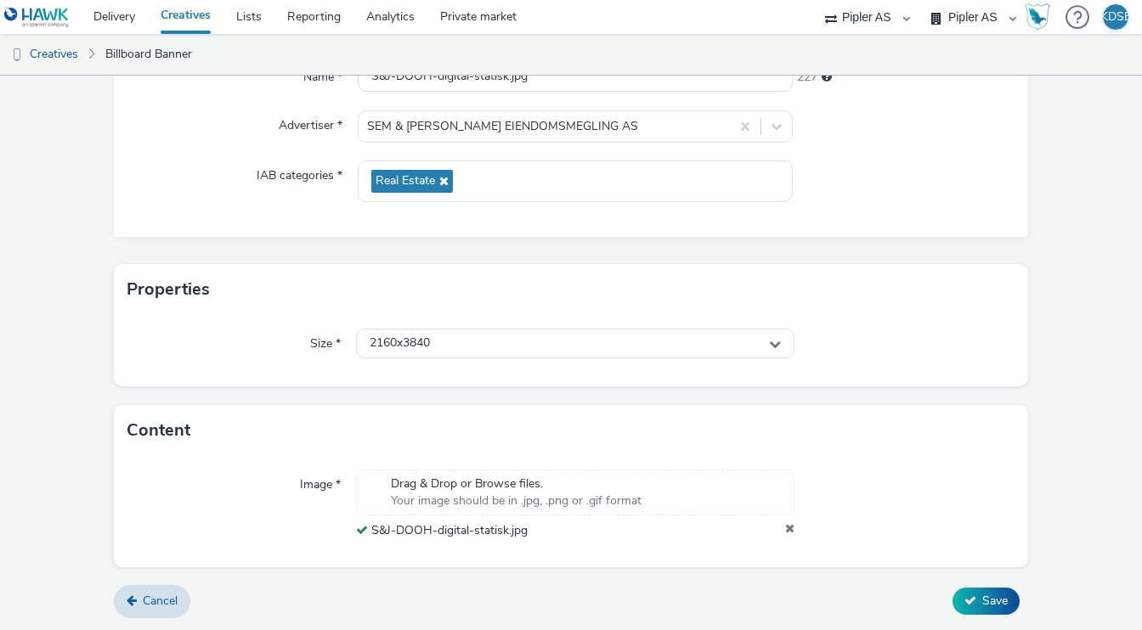
scroll to position [183, 0]
click at [988, 595] on span "Save" at bounding box center [994, 602] width 25 height 16
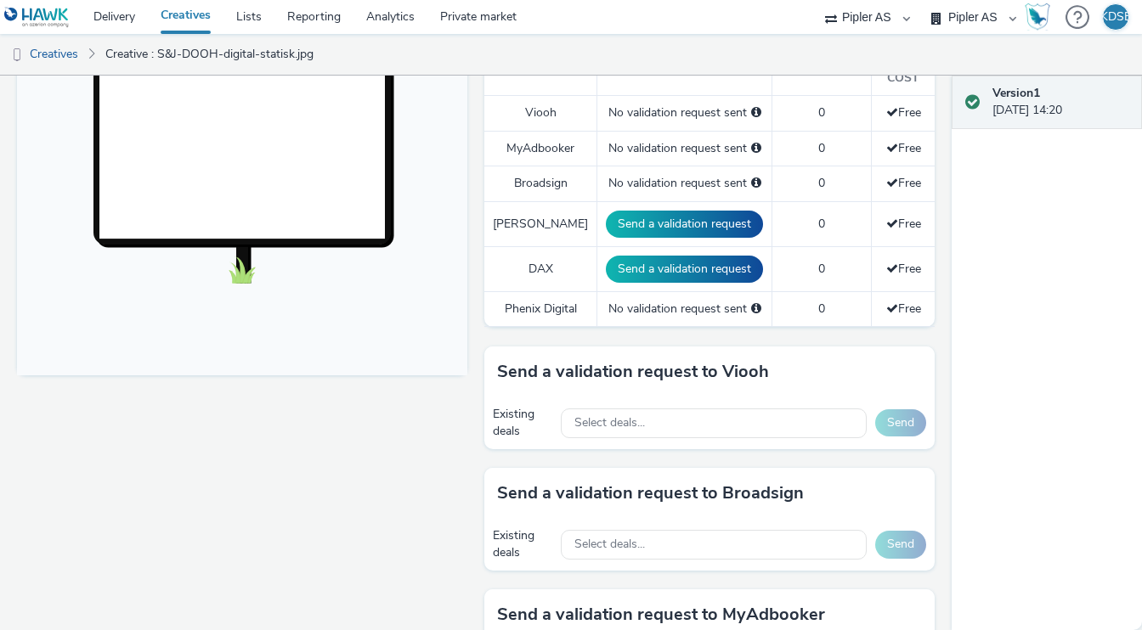
scroll to position [540, 0]
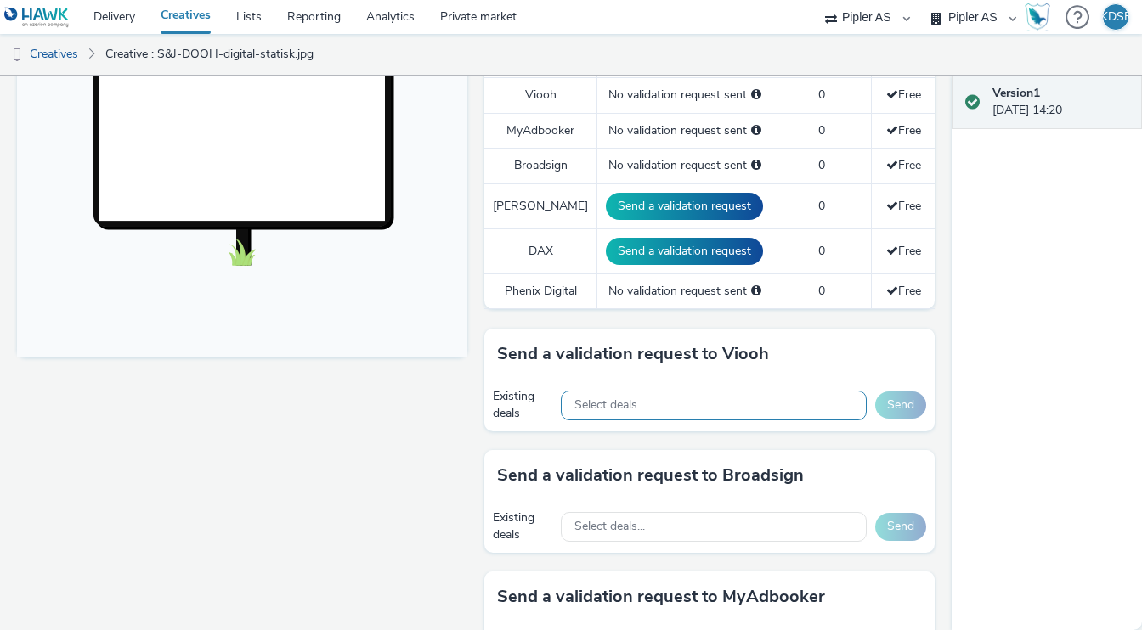
click at [790, 400] on div "Select deals..." at bounding box center [714, 406] width 306 height 30
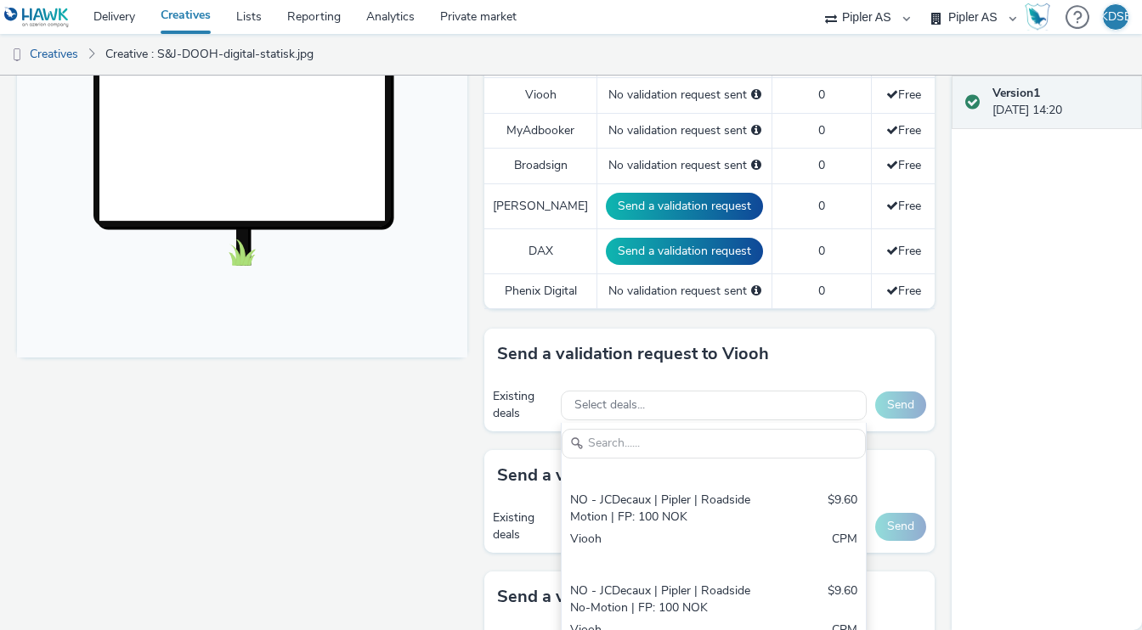
scroll to position [363, 0]
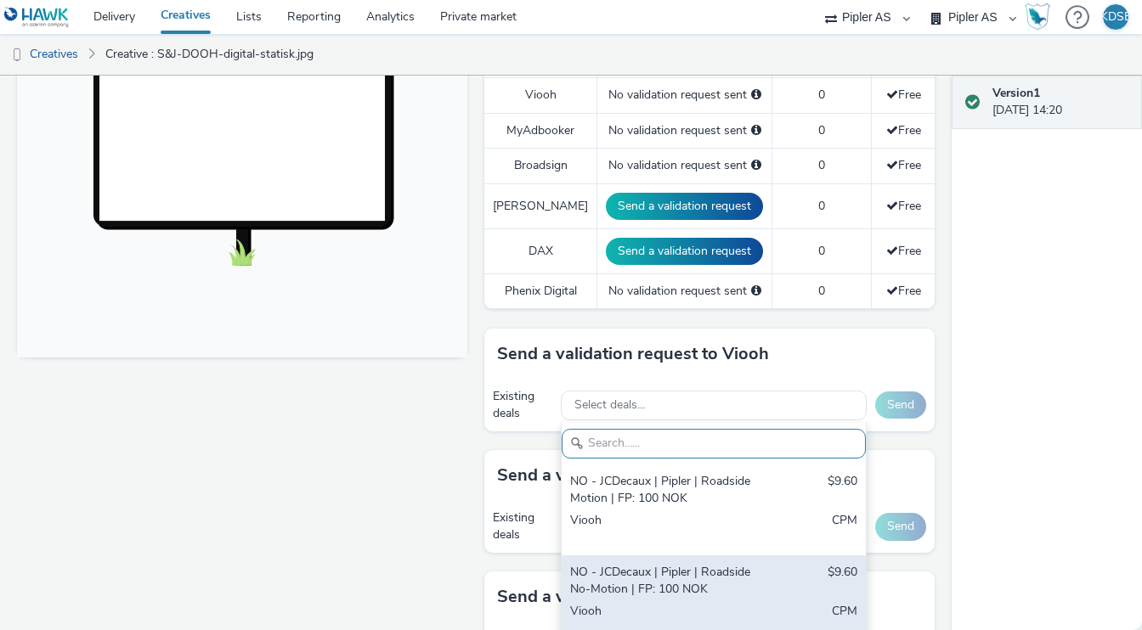
click at [675, 580] on div "NO - JCDecaux | Pipler | Roadside No-Motion | FP: 100 NOK" at bounding box center [664, 581] width 189 height 35
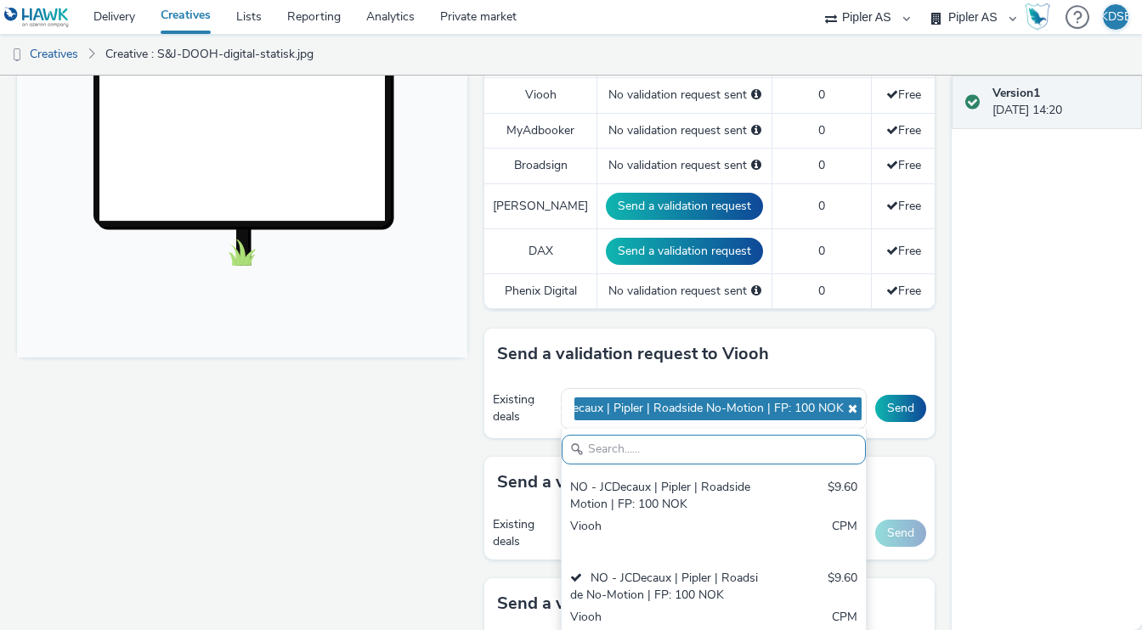
click at [1041, 495] on div "Version 1 07 October 2025, 14:20" at bounding box center [1046, 353] width 190 height 555
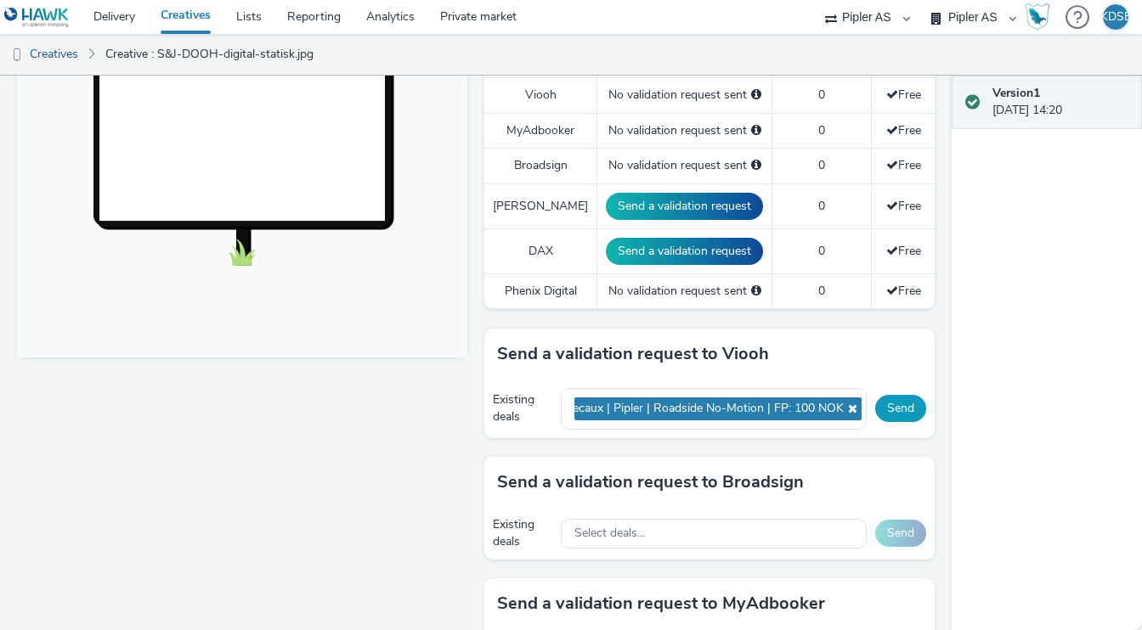
click at [912, 402] on button "Send" at bounding box center [900, 408] width 51 height 27
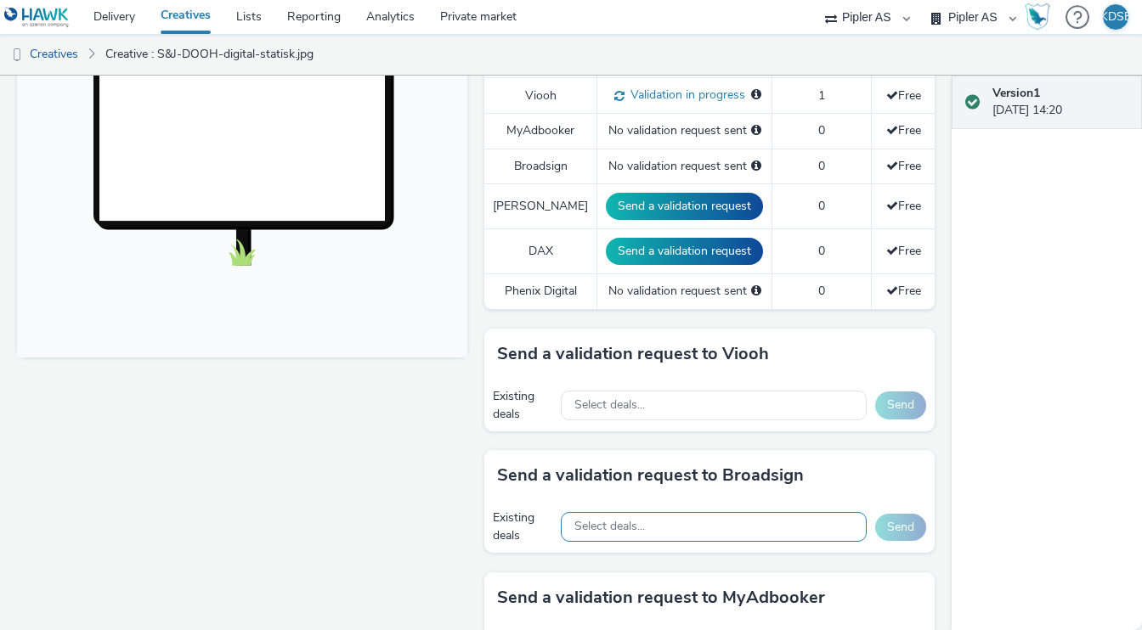
click at [685, 529] on div "Select deals..." at bounding box center [714, 527] width 306 height 30
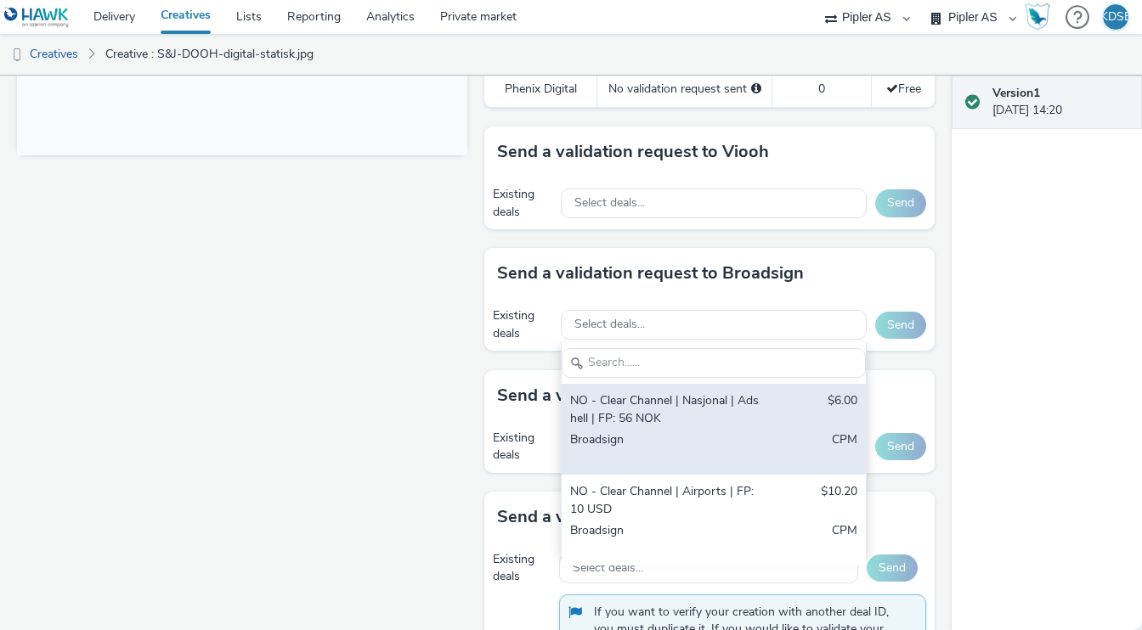
scroll to position [755, 0]
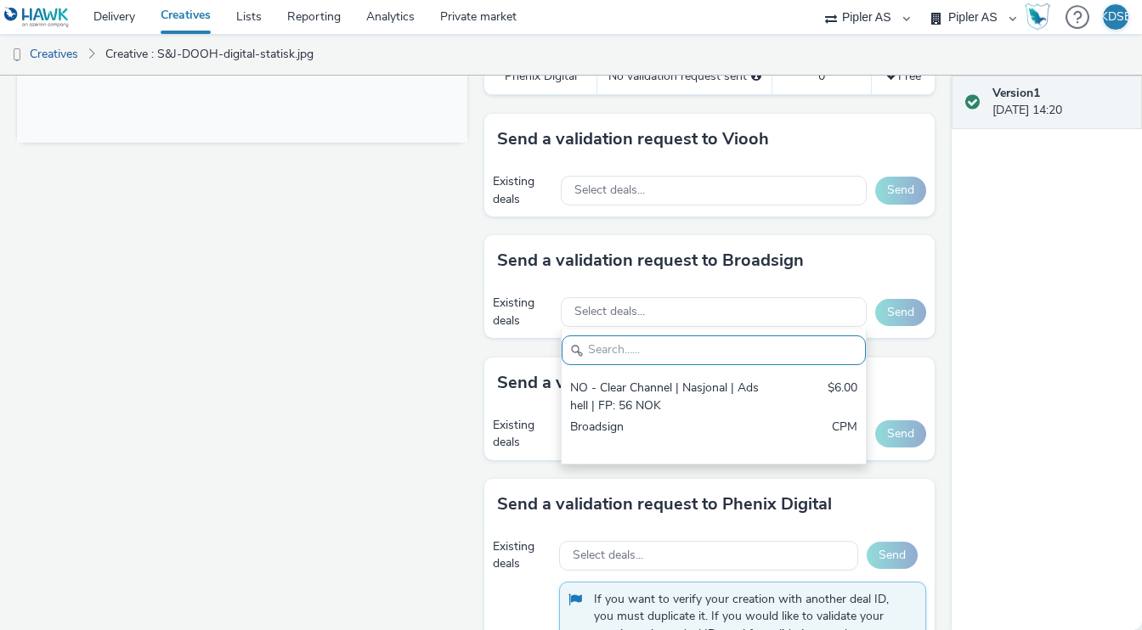
click at [1086, 380] on div "Version 1 07 October 2025, 14:20" at bounding box center [1046, 353] width 190 height 555
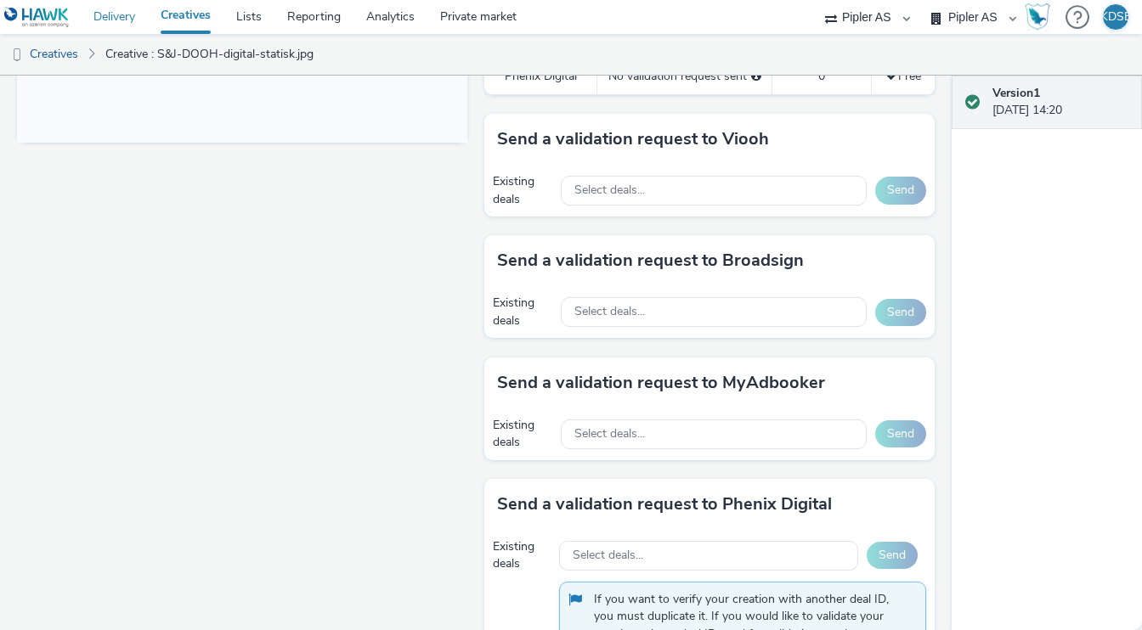
click at [122, 18] on link "Delivery" at bounding box center [114, 17] width 67 height 34
